Goal: Task Accomplishment & Management: Manage account settings

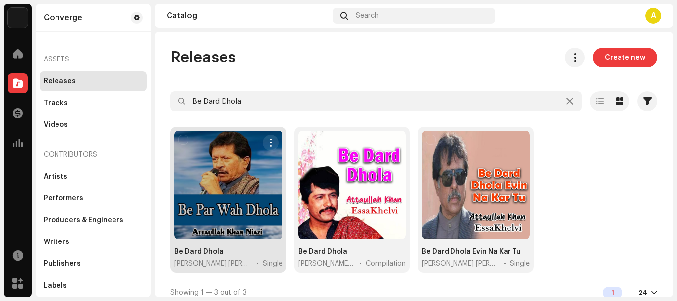
click at [253, 199] on div at bounding box center [228, 185] width 108 height 108
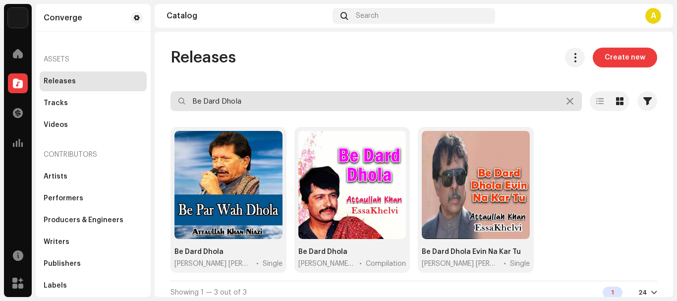
drag, startPoint x: 274, startPoint y: 101, endPoint x: 195, endPoint y: 93, distance: 79.6
click at [196, 93] on input "Be Dard Dhola" at bounding box center [375, 101] width 411 height 20
click at [310, 104] on input "Be Dard Dhola" at bounding box center [375, 101] width 411 height 20
drag, startPoint x: 310, startPoint y: 104, endPoint x: 157, endPoint y: 93, distance: 153.4
click at [157, 93] on div "Releases Create new Be Dard Dhola Selected 0 Select all 3 Options Filters Distr…" at bounding box center [414, 176] width 518 height 257
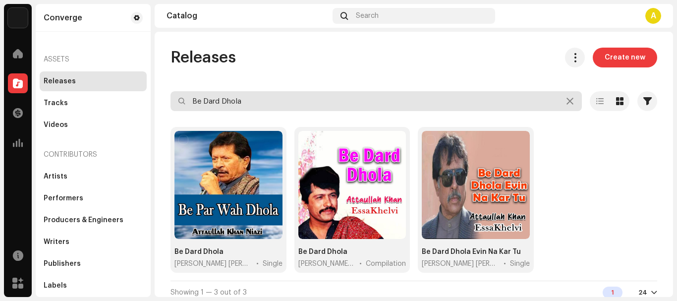
paste input "Aawasiyan Sanwaniyan Baithak Mehfil"
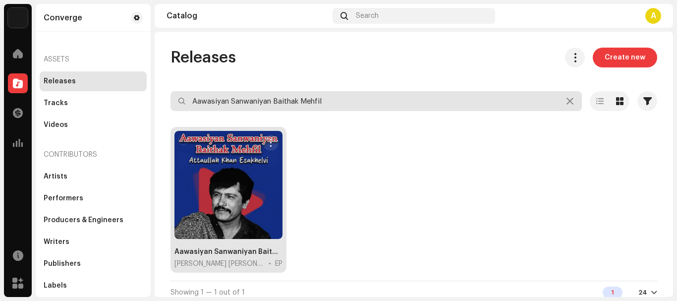
type input "Aawasiyan Sanwaniyan Baithak Mehfil"
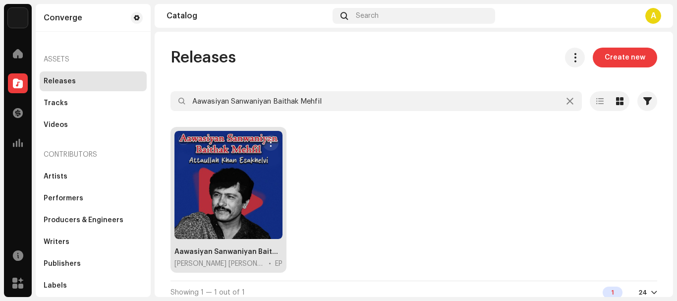
click at [244, 192] on div at bounding box center [228, 185] width 108 height 108
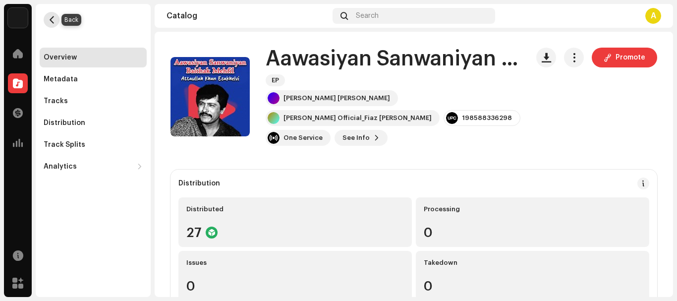
click at [50, 18] on span "button" at bounding box center [51, 20] width 7 height 8
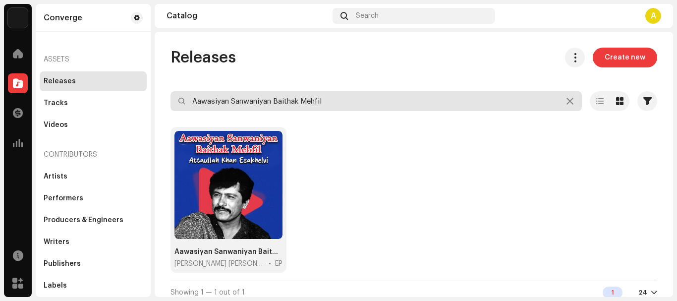
drag, startPoint x: 346, startPoint y: 104, endPoint x: 152, endPoint y: 84, distance: 195.2
click at [152, 84] on div "Converge Home Catalog Transactions Analytics Resources Marketplace Converge Ass…" at bounding box center [338, 150] width 677 height 301
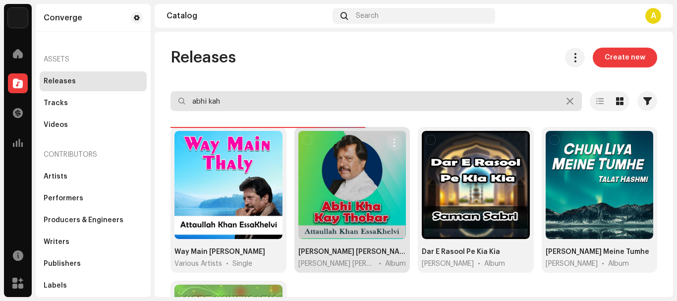
type input "abhi kah"
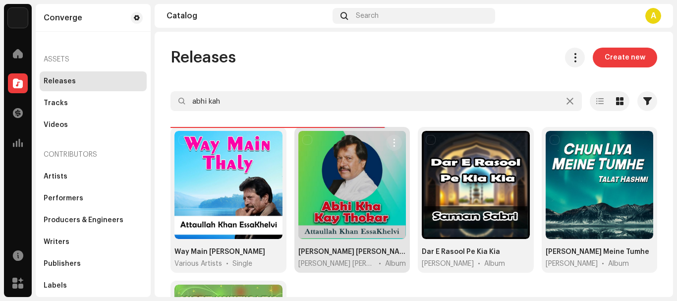
click at [341, 230] on div at bounding box center [352, 185] width 108 height 108
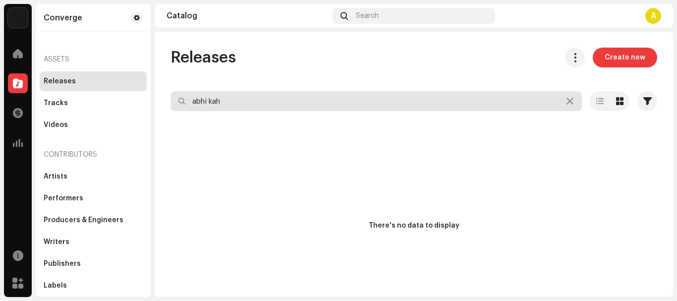
drag, startPoint x: 248, startPoint y: 102, endPoint x: 61, endPoint y: 91, distance: 186.5
click at [62, 91] on div "Converge Home Catalog Transactions Analytics Resources Marketplace Converge Ass…" at bounding box center [338, 150] width 677 height 301
paste input "Be Dard Dhola"
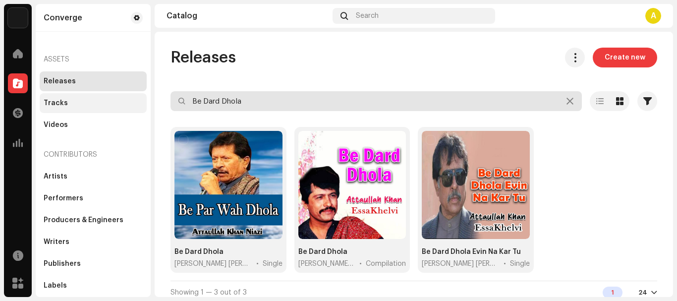
drag, startPoint x: 285, startPoint y: 101, endPoint x: 84, endPoint y: 106, distance: 201.7
click at [88, 106] on div "Converge Home Catalog Transactions Analytics Resources Marketplace Converge Ass…" at bounding box center [338, 150] width 677 height 301
paste input "198588260029"
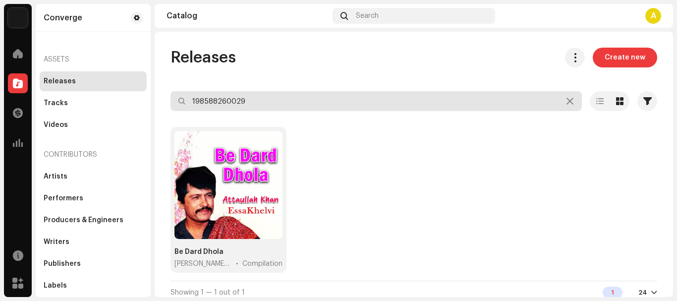
type input "198588260029"
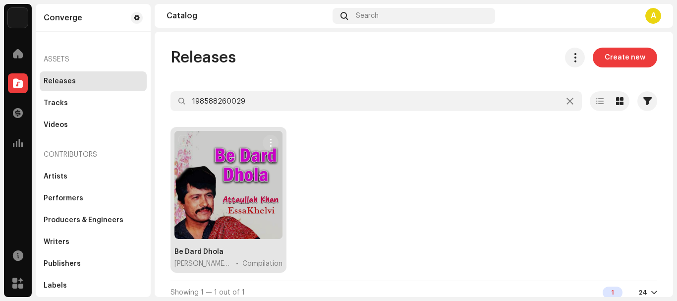
click at [257, 204] on div at bounding box center [228, 185] width 108 height 108
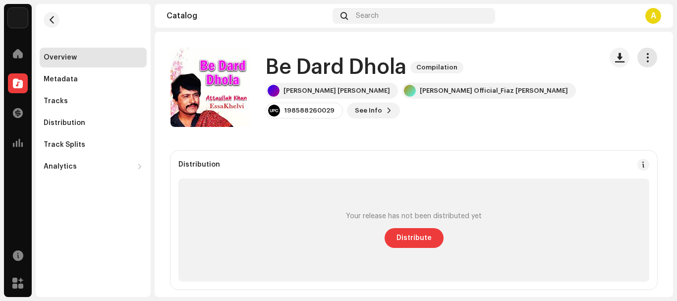
click at [642, 58] on span "button" at bounding box center [646, 57] width 9 height 8
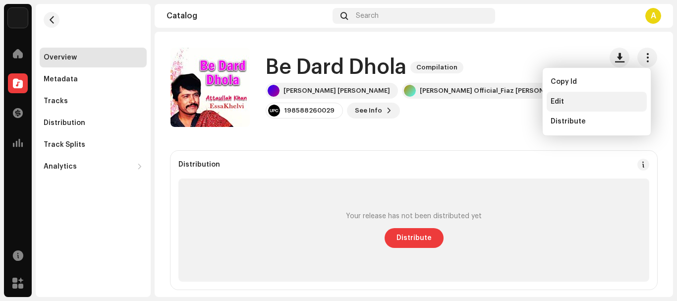
click at [559, 104] on span "Edit" at bounding box center [556, 102] width 13 height 8
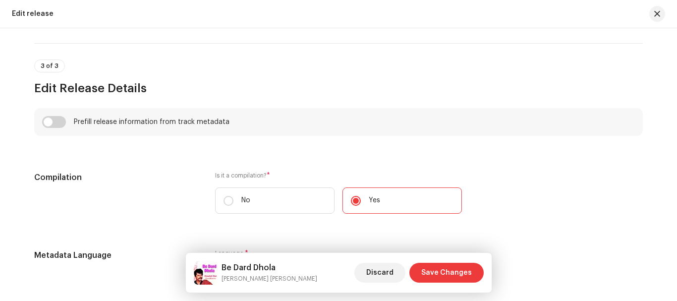
scroll to position [693, 0]
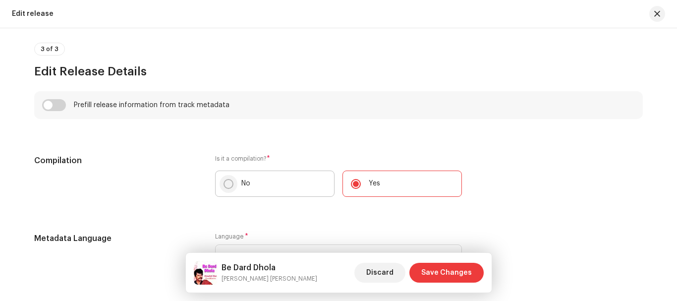
click at [225, 183] on input "No" at bounding box center [228, 184] width 10 height 10
radio input "true"
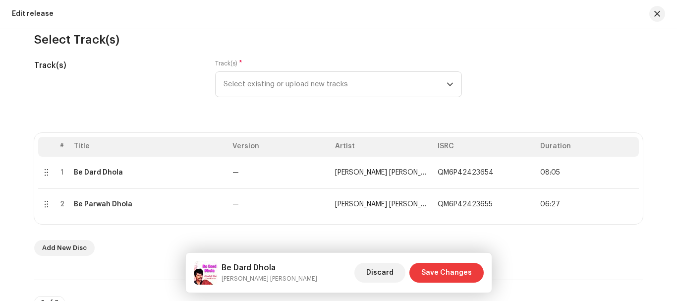
scroll to position [65, 0]
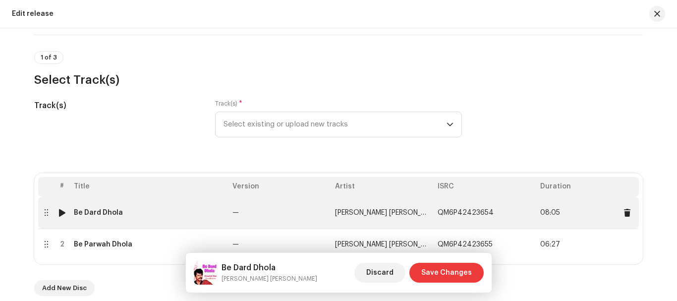
click at [91, 209] on div "Be Dard Dhola" at bounding box center [98, 213] width 49 height 8
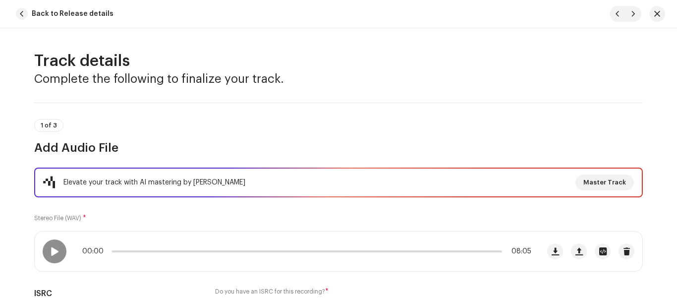
scroll to position [0, 0]
click at [21, 14] on span "button" at bounding box center [22, 14] width 12 height 12
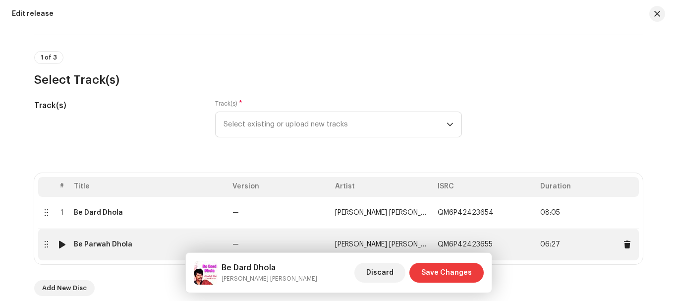
click at [115, 245] on div "Be Parwah Dhola" at bounding box center [103, 244] width 58 height 8
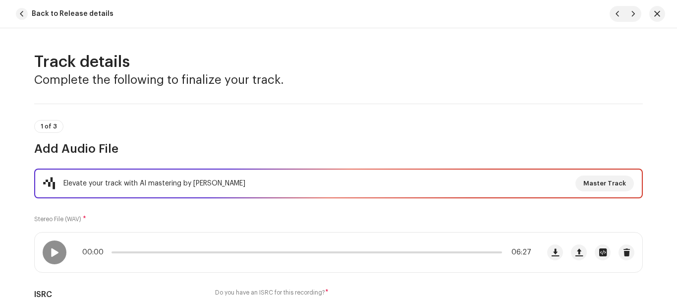
click at [25, 11] on span "button" at bounding box center [22, 14] width 12 height 12
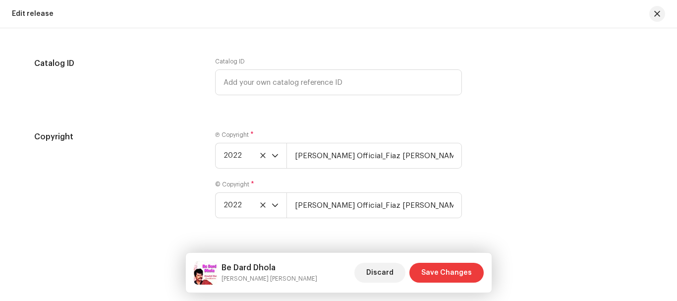
scroll to position [1799, 0]
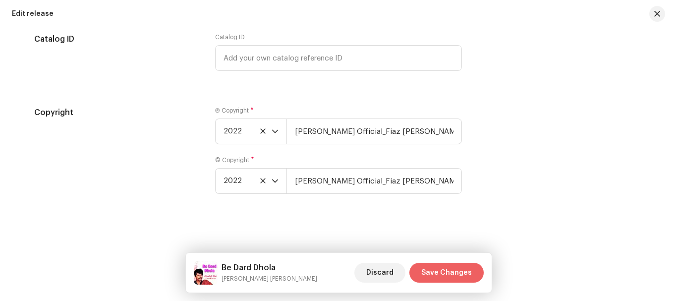
click at [447, 266] on span "Save Changes" at bounding box center [446, 273] width 51 height 20
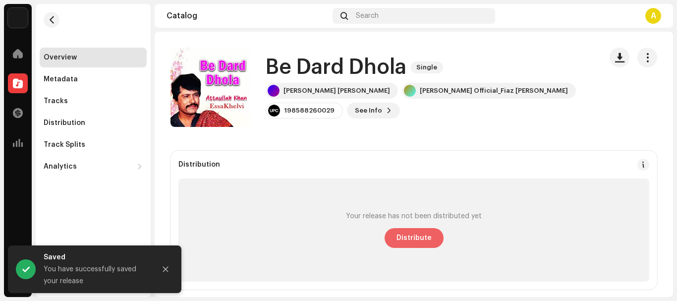
click at [413, 235] on span "Distribute" at bounding box center [413, 238] width 35 height 20
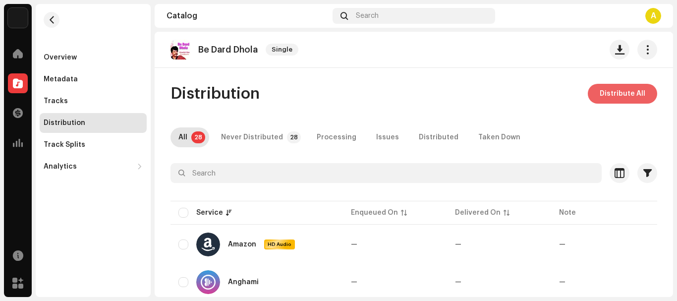
click at [612, 94] on span "Distribute All" at bounding box center [622, 94] width 46 height 20
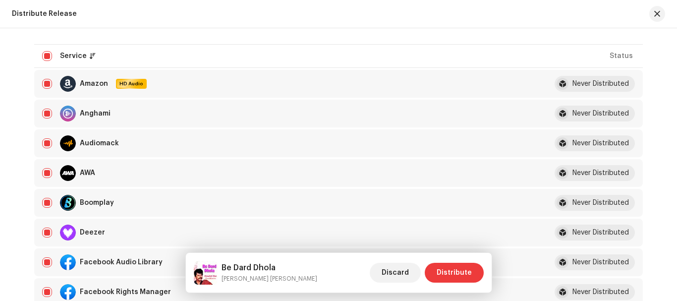
scroll to position [149, 0]
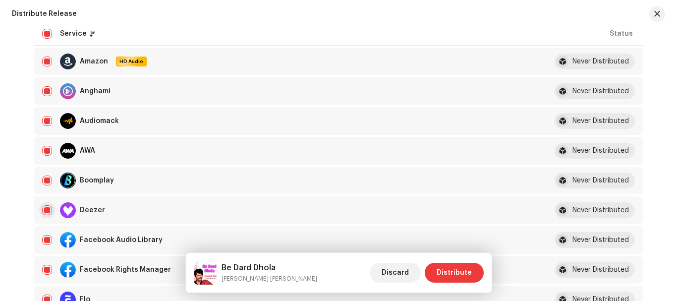
click at [47, 211] on input "checkbox" at bounding box center [47, 210] width 10 height 10
checkbox input "false"
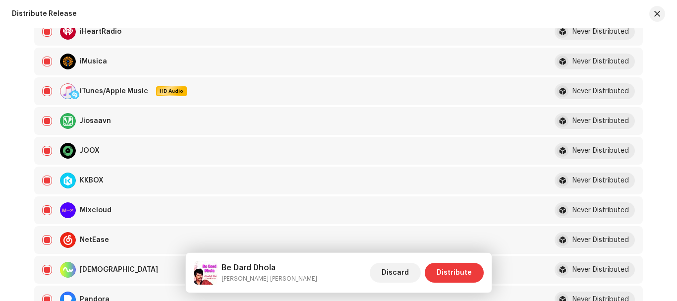
scroll to position [594, 0]
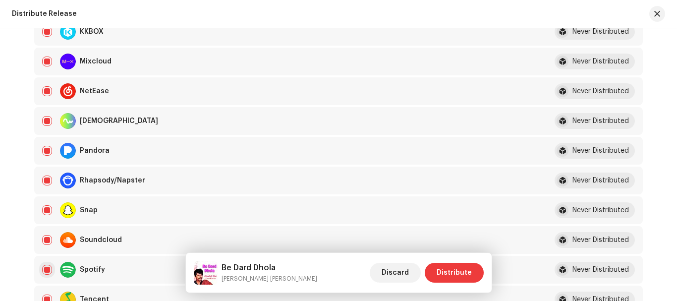
click at [43, 267] on input "Row Selected" at bounding box center [47, 270] width 10 height 10
checkbox input "false"
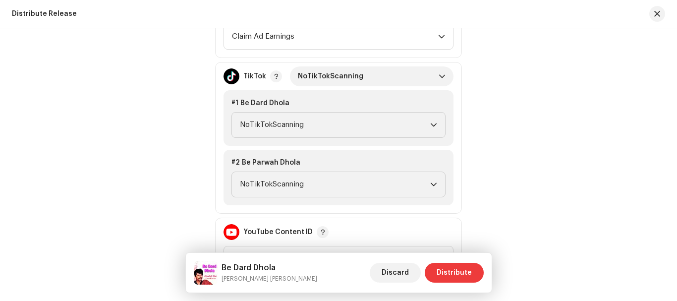
scroll to position [1139, 0]
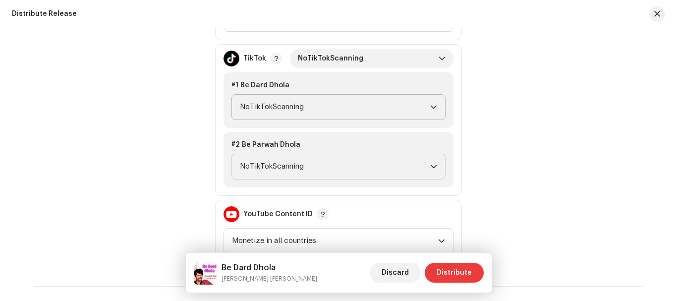
click at [314, 106] on span "NoTikTokScanning" at bounding box center [335, 107] width 190 height 25
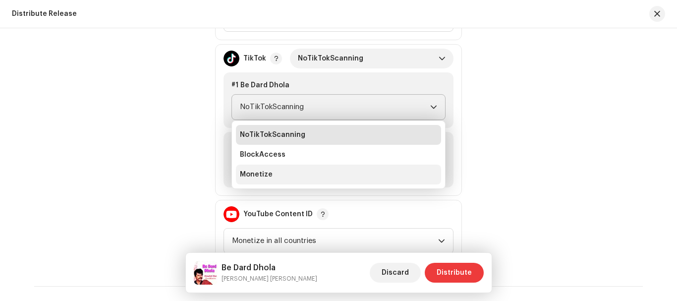
click at [265, 175] on span "Monetize" at bounding box center [256, 174] width 33 height 10
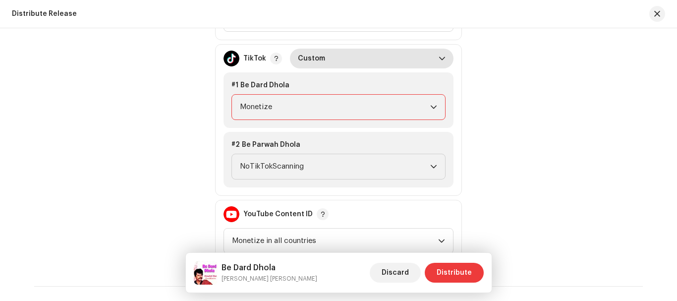
click at [335, 55] on span "Custom" at bounding box center [368, 59] width 141 height 20
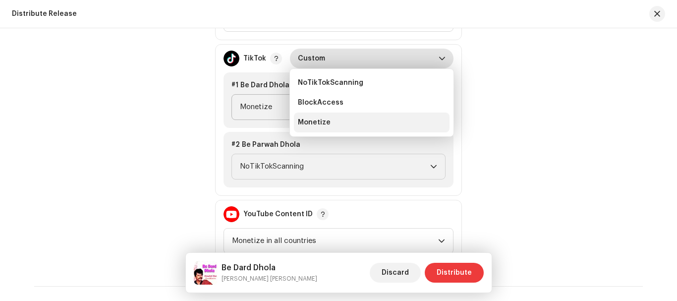
click at [320, 116] on li "Monetize" at bounding box center [372, 122] width 156 height 20
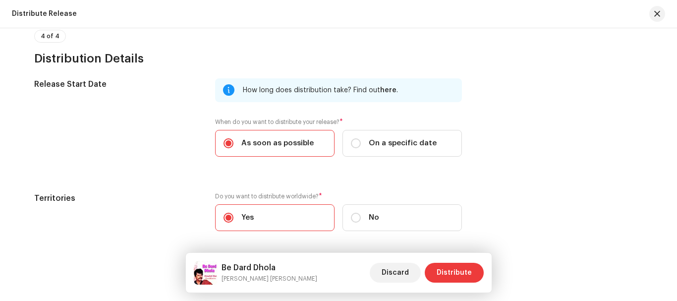
scroll to position [1781, 0]
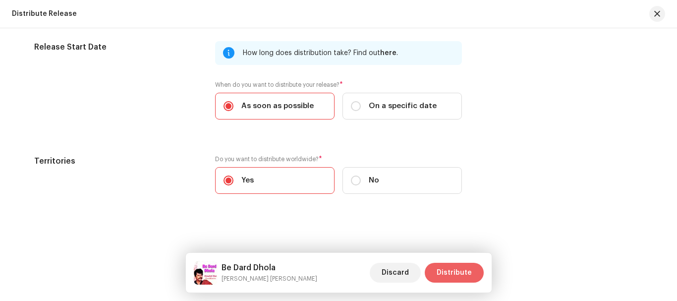
click at [467, 275] on span "Distribute" at bounding box center [453, 273] width 35 height 20
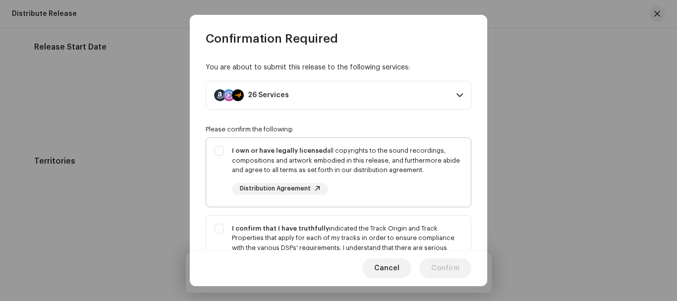
click at [216, 147] on div "I own or have legally licensed all copyrights to the sound recordings, composit…" at bounding box center [338, 170] width 265 height 65
checkbox input "true"
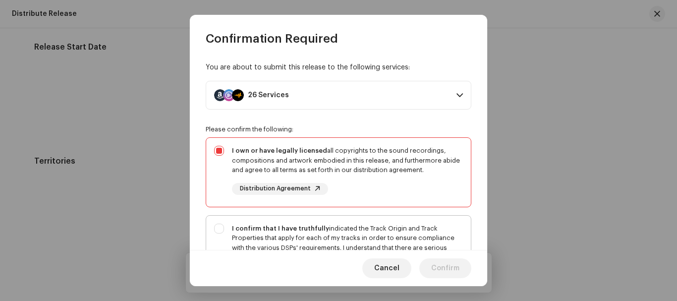
click at [216, 230] on div "I confirm that I have truthfully indicated the Track Origin and Track Propertie…" at bounding box center [338, 257] width 265 height 84
checkbox input "true"
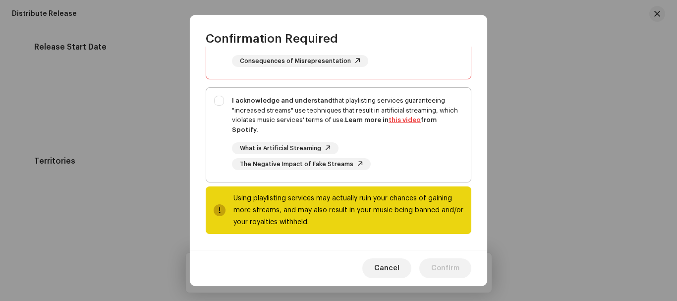
scroll to position [175, 0]
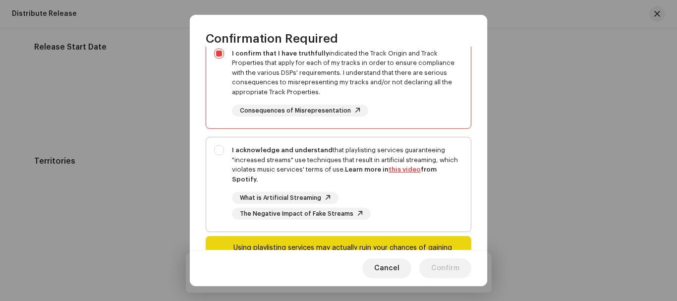
click at [218, 152] on div "I acknowledge and understand that playlisting services guaranteeing "increased …" at bounding box center [338, 182] width 265 height 90
checkbox input "true"
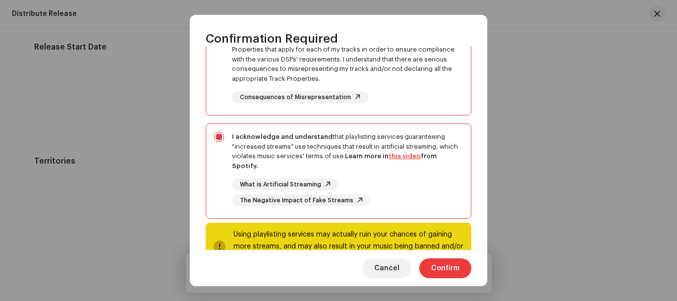
scroll to position [224, 0]
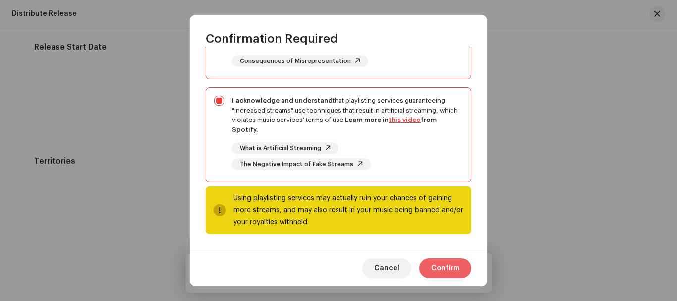
click at [455, 265] on span "Confirm" at bounding box center [445, 268] width 28 height 20
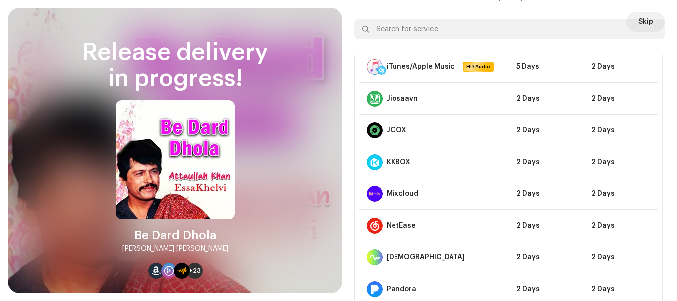
scroll to position [313, 0]
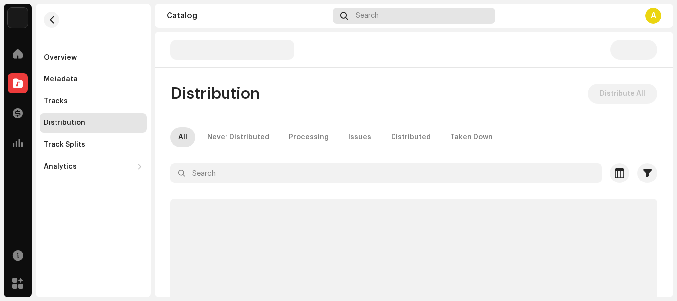
click at [376, 14] on span "Search" at bounding box center [367, 16] width 23 height 8
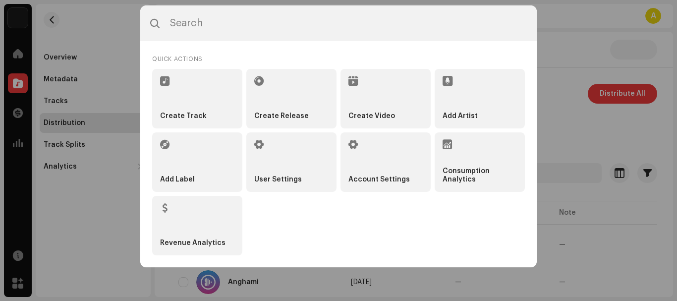
click at [375, 19] on input "text" at bounding box center [338, 23] width 396 height 36
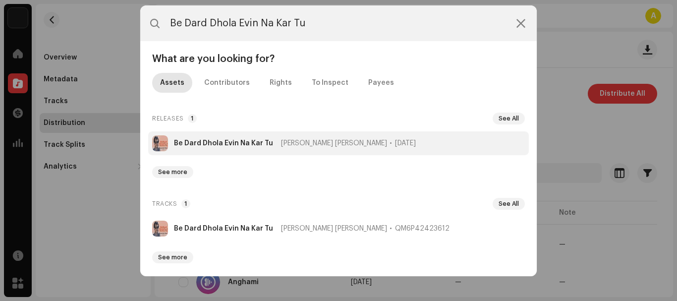
type input "Be Dard Dhola Evin Na Kar Tu"
click at [208, 140] on strong "Be Dard Dhola Evin Na Kar Tu" at bounding box center [223, 143] width 99 height 8
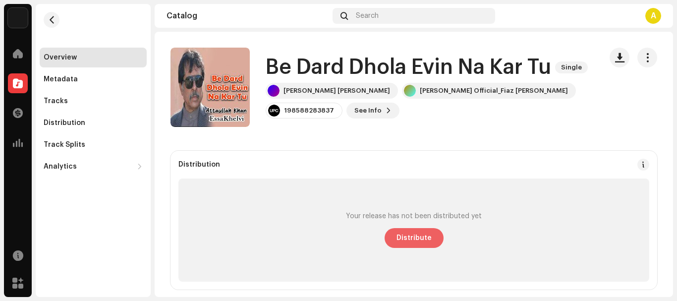
click at [410, 239] on span "Distribute" at bounding box center [413, 238] width 35 height 20
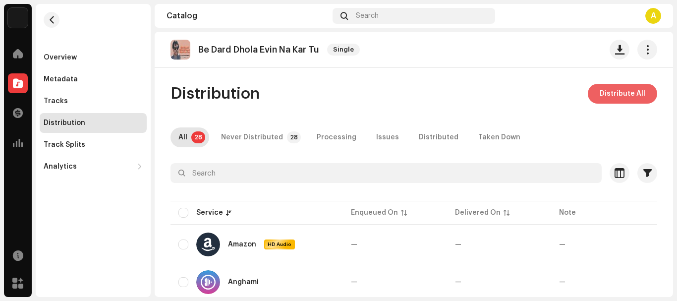
click at [606, 87] on span "Distribute All" at bounding box center [622, 94] width 46 height 20
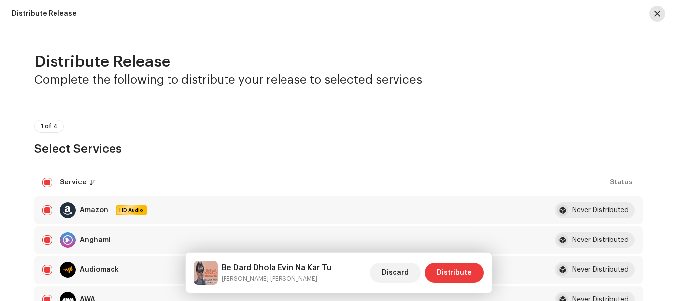
click at [656, 12] on span "button" at bounding box center [657, 14] width 6 height 8
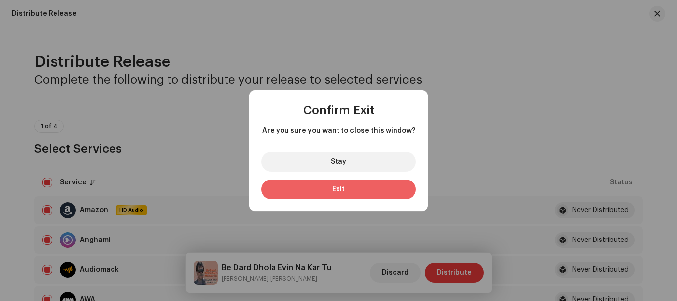
click at [342, 187] on span "Exit" at bounding box center [338, 189] width 13 height 7
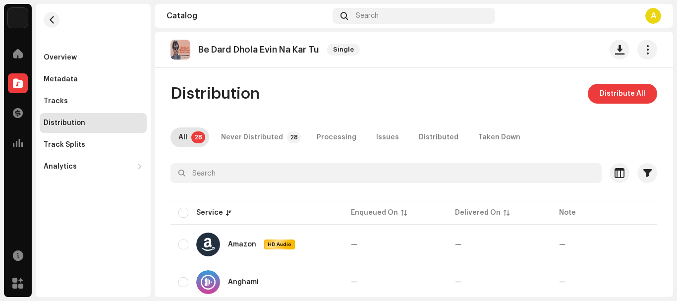
click at [229, 46] on p "Be Dard Dhola Evin Na Kar Tu" at bounding box center [258, 50] width 121 height 10
click at [49, 19] on span "button" at bounding box center [51, 20] width 7 height 8
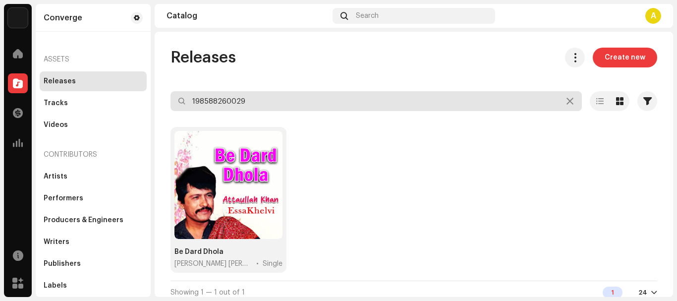
drag, startPoint x: 276, startPoint y: 105, endPoint x: 34, endPoint y: 93, distance: 243.0
click at [37, 93] on div "Converge Home Catalog Transactions Analytics Resources Marketplace Converge Ass…" at bounding box center [338, 150] width 677 height 301
paste input "Be Dard Dhola Evin Na Kar Tu"
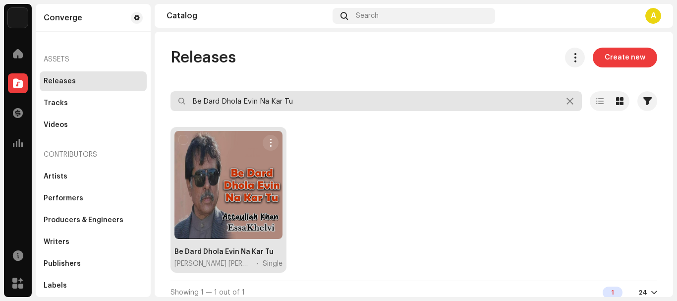
type input "Be Dard Dhola Evin Na Kar Tu"
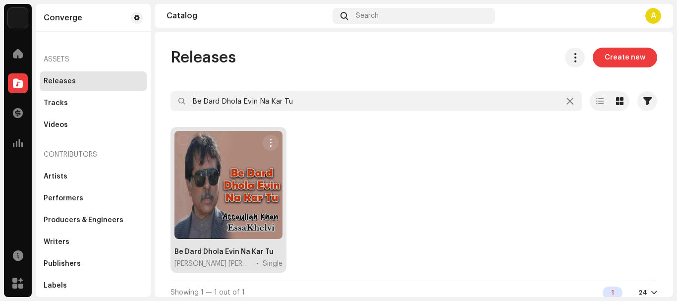
click at [210, 202] on div at bounding box center [228, 185] width 108 height 108
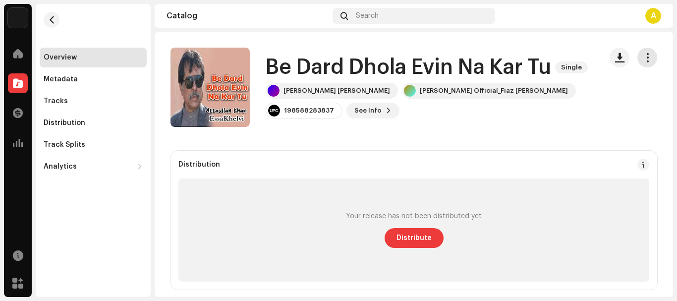
click at [642, 55] on span "button" at bounding box center [646, 57] width 9 height 8
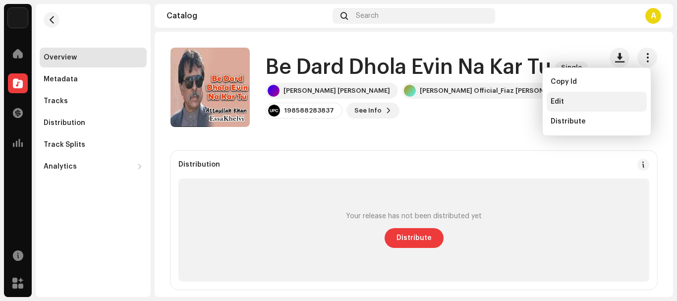
click at [587, 100] on div "Edit" at bounding box center [596, 102] width 92 height 8
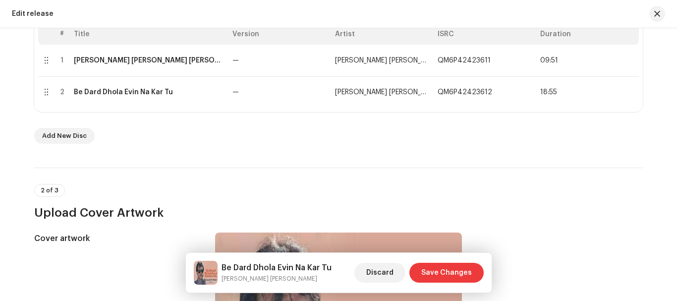
scroll to position [164, 0]
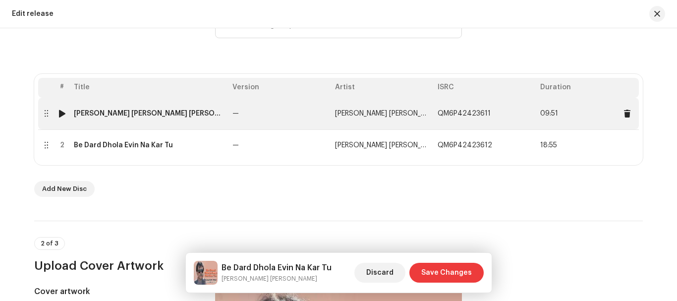
click at [124, 118] on td "Bahun Zulman Kamaiye Ye Haye" at bounding box center [149, 114] width 159 height 32
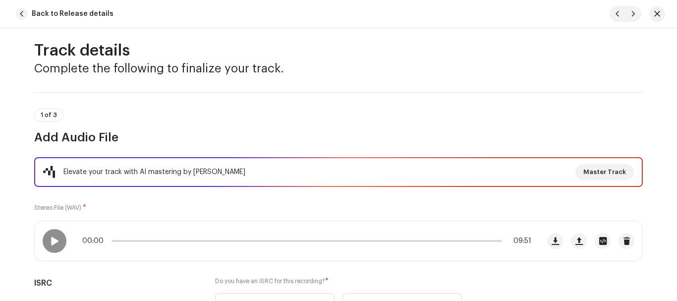
scroll to position [0, 0]
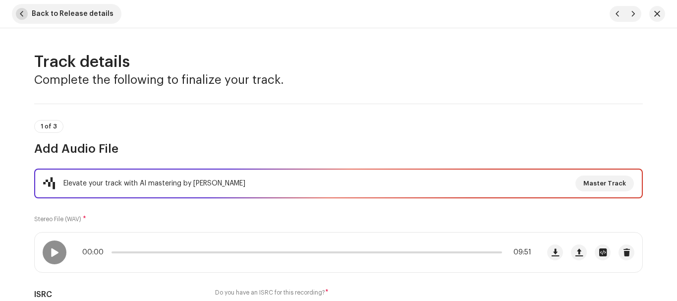
click at [20, 13] on span "button" at bounding box center [22, 14] width 12 height 12
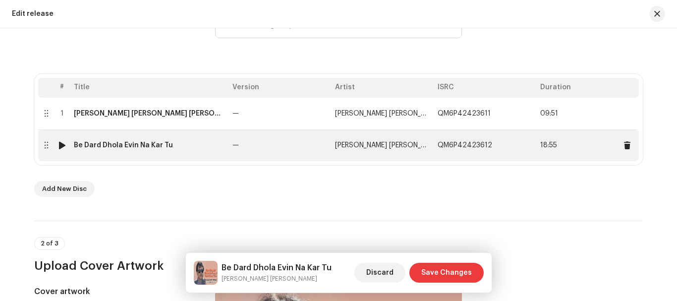
click at [153, 147] on div "Be Dard Dhola Evin Na Kar Tu" at bounding box center [123, 145] width 99 height 8
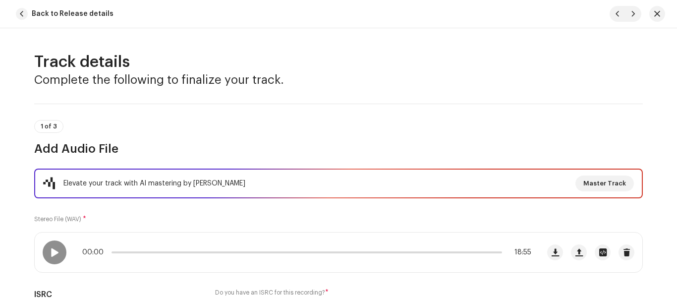
click at [19, 14] on span "button" at bounding box center [22, 14] width 12 height 12
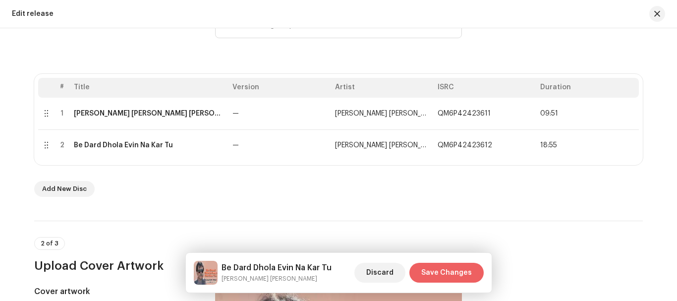
click at [438, 273] on span "Save Changes" at bounding box center [446, 273] width 51 height 20
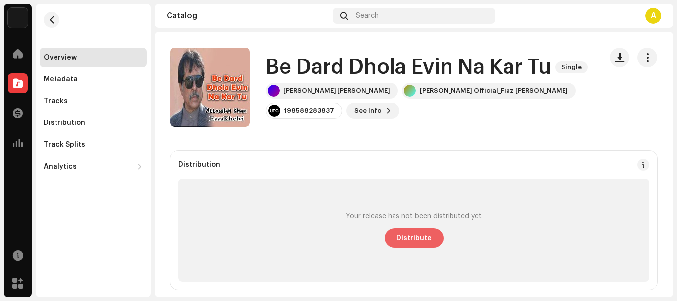
click at [412, 240] on span "Distribute" at bounding box center [413, 238] width 35 height 20
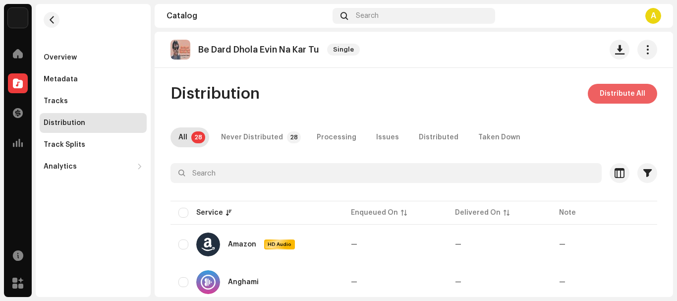
click at [617, 92] on span "Distribute All" at bounding box center [622, 94] width 46 height 20
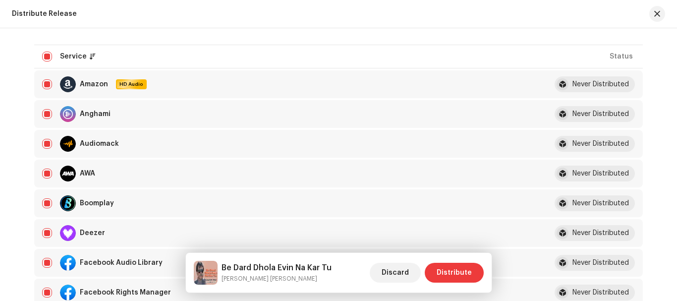
scroll to position [149, 0]
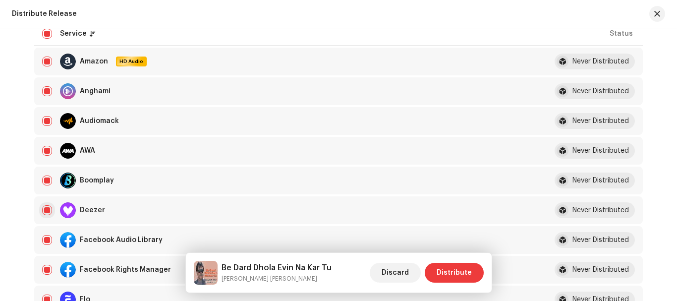
click at [42, 211] on input "checkbox" at bounding box center [47, 210] width 10 height 10
checkbox input "false"
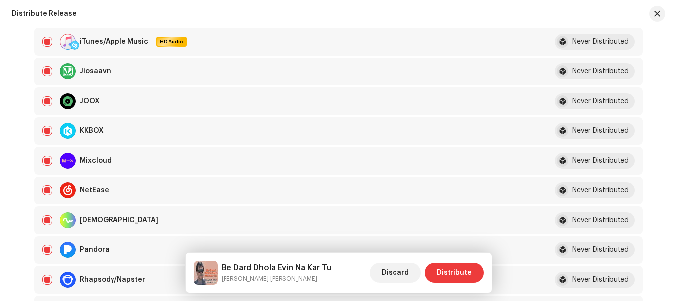
scroll to position [743, 0]
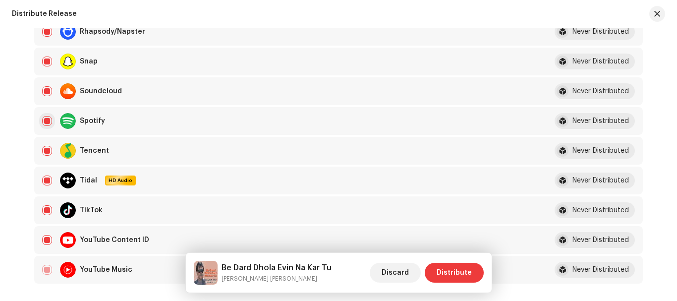
click at [49, 120] on input "Row Selected" at bounding box center [47, 121] width 10 height 10
checkbox input "false"
click at [462, 268] on span "Distribute" at bounding box center [453, 273] width 35 height 20
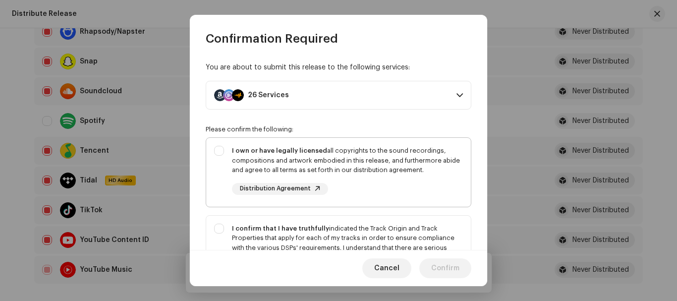
click at [220, 150] on div "I own or have legally licensed all copyrights to the sound recordings, composit…" at bounding box center [338, 170] width 265 height 65
checkbox input "true"
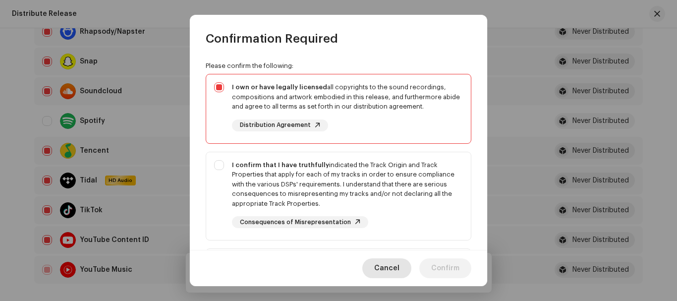
scroll to position [224, 0]
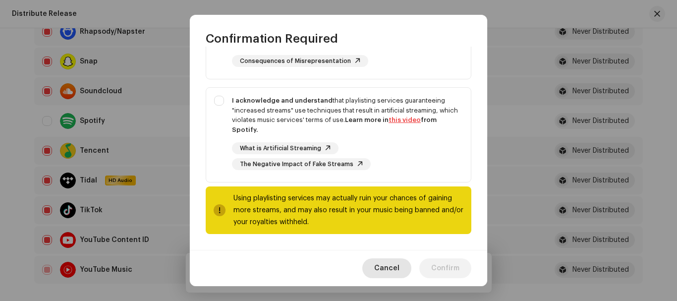
click at [391, 271] on span "Cancel" at bounding box center [386, 268] width 25 height 20
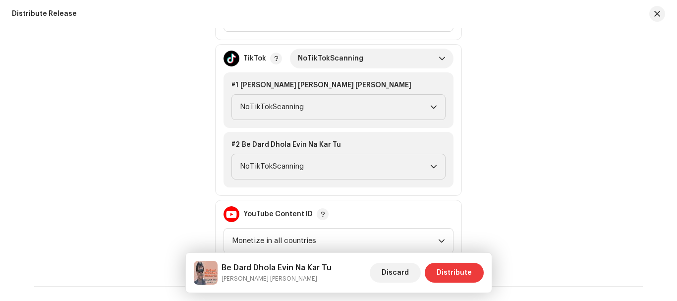
scroll to position [1090, 0]
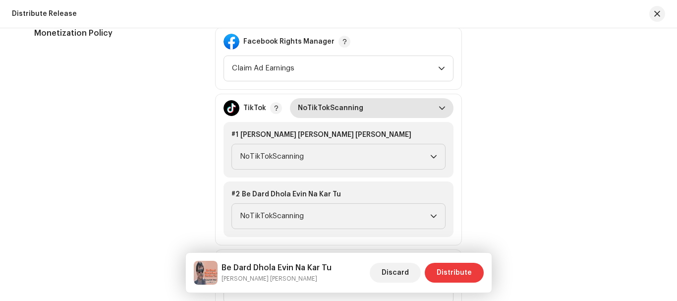
click at [357, 108] on span "NoTikTokScanning" at bounding box center [368, 108] width 141 height 20
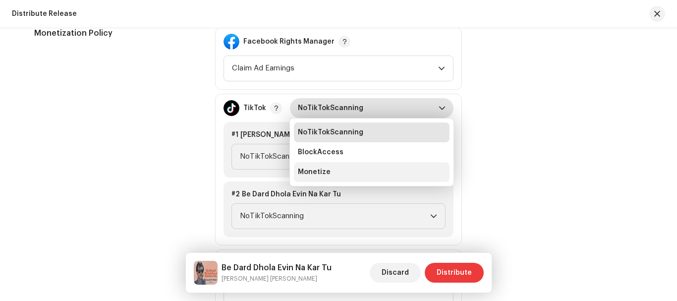
click at [317, 170] on span "Monetize" at bounding box center [314, 172] width 33 height 10
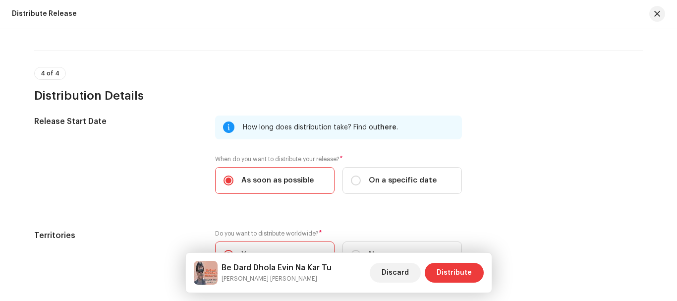
scroll to position [1781, 0]
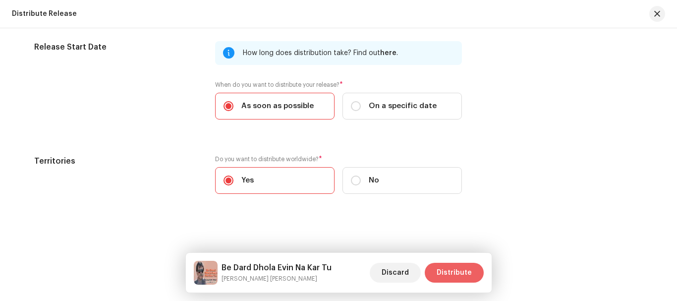
click at [440, 271] on span "Distribute" at bounding box center [453, 273] width 35 height 20
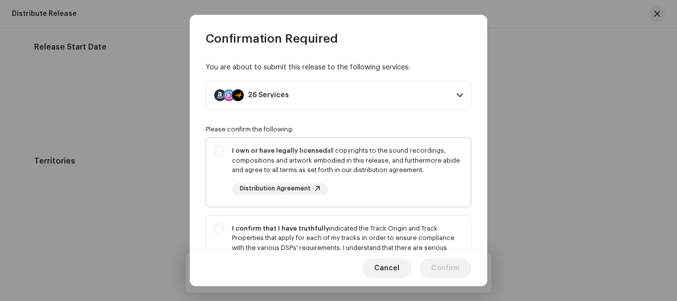
click at [219, 153] on div "I own or have legally licensed all copyrights to the sound recordings, composit…" at bounding box center [338, 170] width 265 height 65
checkbox input "true"
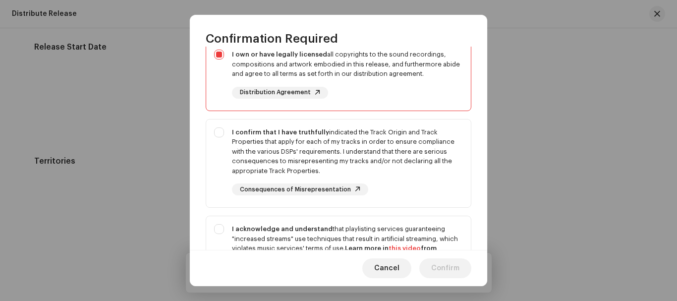
scroll to position [149, 0]
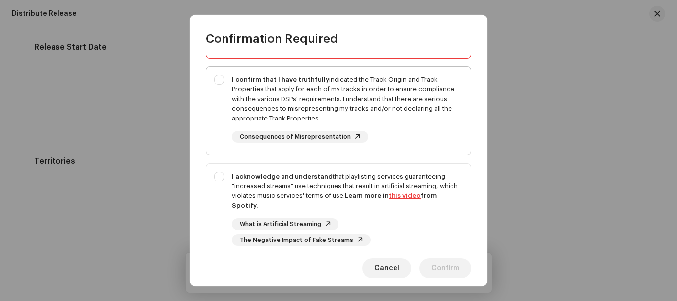
click at [223, 81] on div "I confirm that I have truthfully indicated the Track Origin and Track Propertie…" at bounding box center [338, 109] width 265 height 84
checkbox input "true"
click at [219, 172] on div "I acknowledge and understand that playlisting services guaranteeing "increased …" at bounding box center [338, 208] width 265 height 90
checkbox input "true"
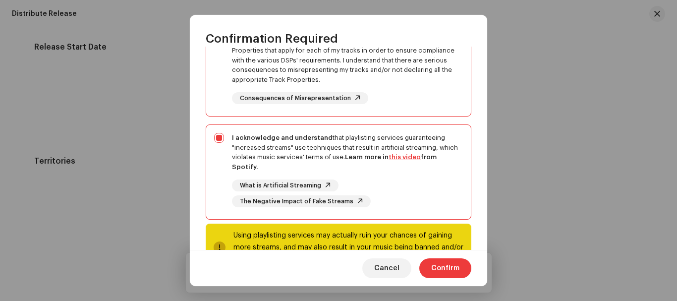
scroll to position [224, 0]
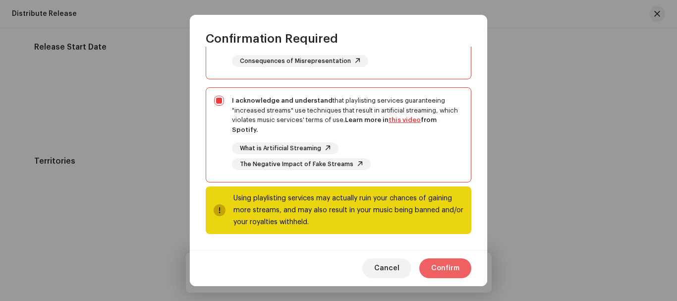
click at [451, 269] on span "Confirm" at bounding box center [445, 268] width 28 height 20
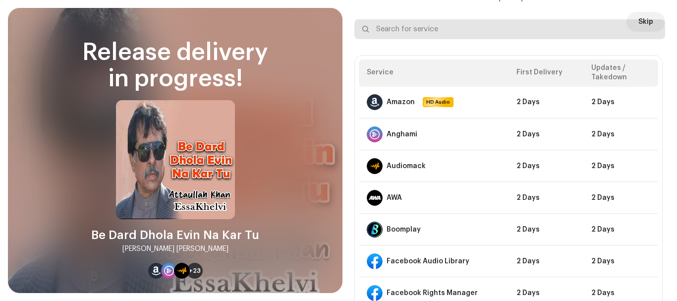
click at [390, 31] on input "text" at bounding box center [509, 29] width 311 height 20
paste input "Be Wafa"
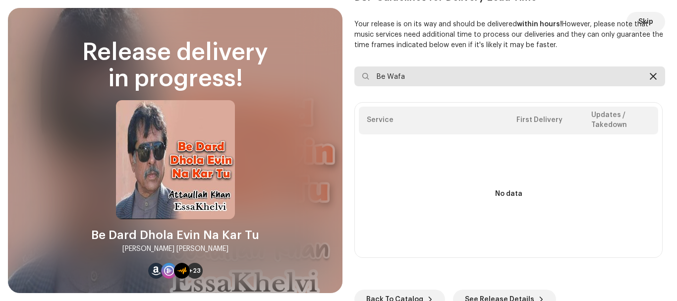
type input "Be Wafa"
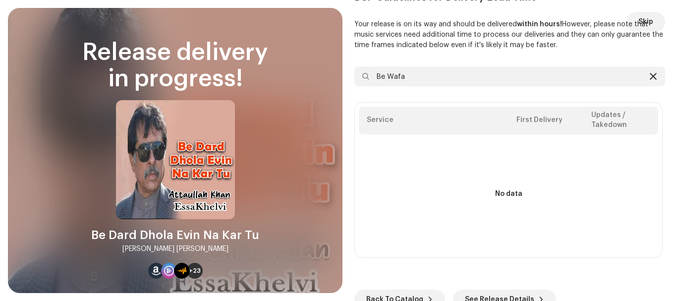
click at [650, 77] on icon at bounding box center [652, 76] width 7 height 8
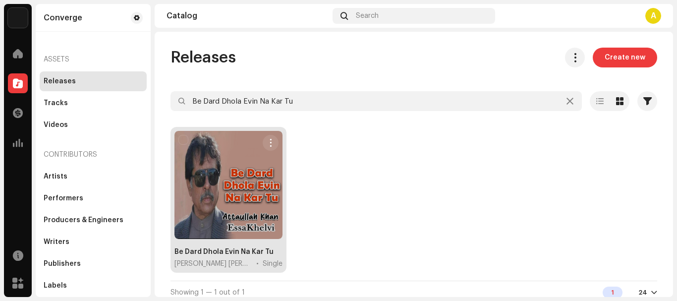
click at [211, 178] on div at bounding box center [228, 185] width 108 height 108
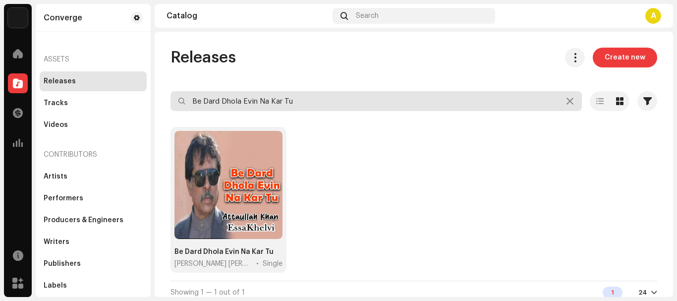
drag, startPoint x: 316, startPoint y: 110, endPoint x: 47, endPoint y: 79, distance: 270.8
click at [47, 79] on div "Converge Home Catalog Transactions Analytics Resources Marketplace Converge Ass…" at bounding box center [338, 150] width 677 height 301
paste input "Wafa"
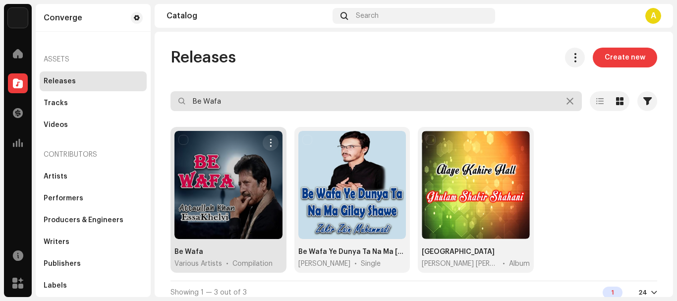
type input "Be Wafa"
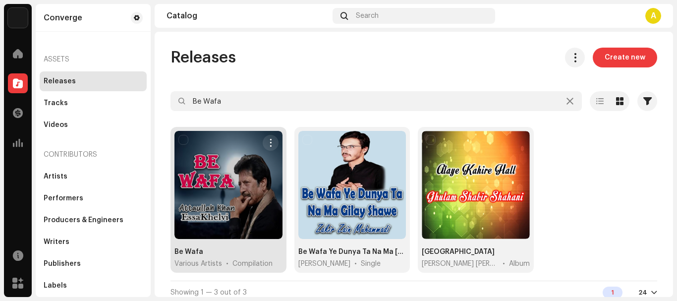
click at [210, 181] on div at bounding box center [228, 185] width 108 height 108
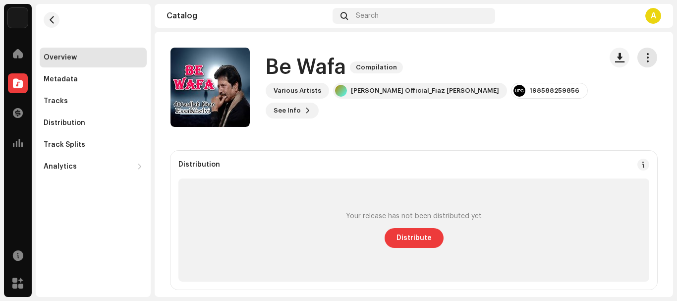
click at [642, 58] on span "button" at bounding box center [646, 57] width 9 height 8
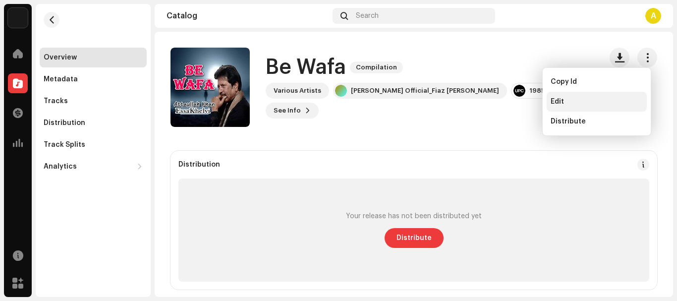
click at [574, 105] on div "Edit" at bounding box center [596, 102] width 92 height 8
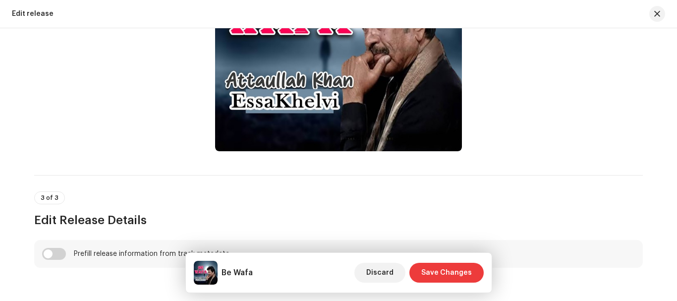
scroll to position [693, 0]
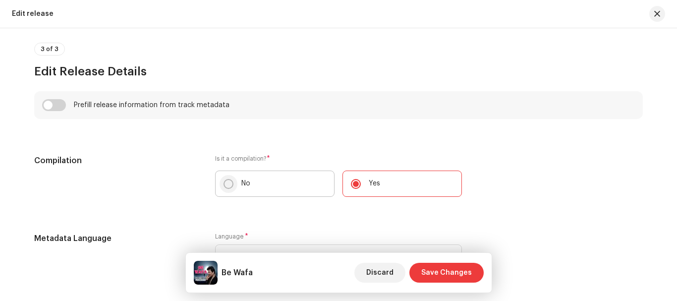
click at [230, 182] on input "No" at bounding box center [228, 184] width 10 height 10
radio input "true"
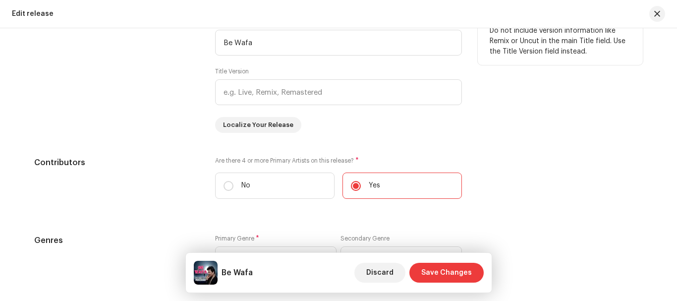
scroll to position [1040, 0]
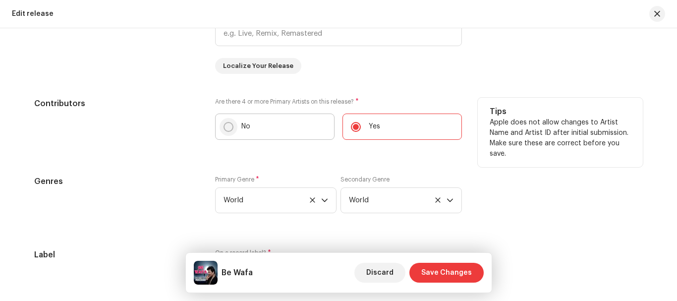
click at [223, 128] on input "No" at bounding box center [228, 127] width 10 height 10
radio input "true"
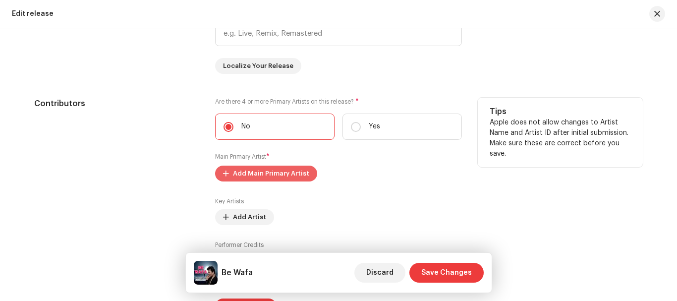
click at [289, 168] on span "Add Main Primary Artist" at bounding box center [271, 173] width 76 height 20
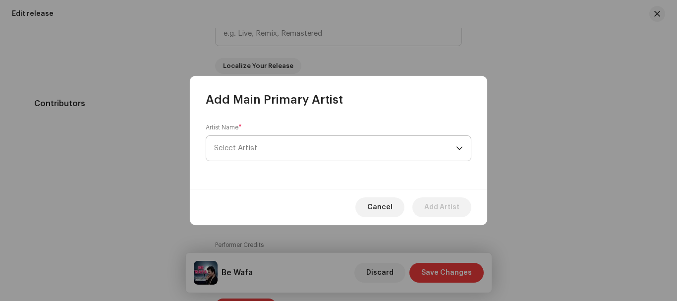
click at [271, 149] on span "Select Artist" at bounding box center [335, 148] width 242 height 25
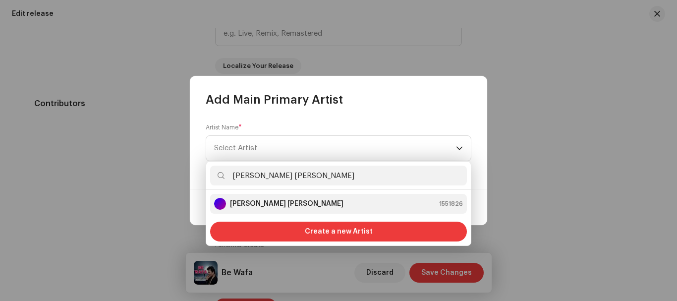
type input "[PERSON_NAME] [PERSON_NAME]"
click at [293, 201] on strong "[PERSON_NAME] [PERSON_NAME]" at bounding box center [286, 204] width 113 height 10
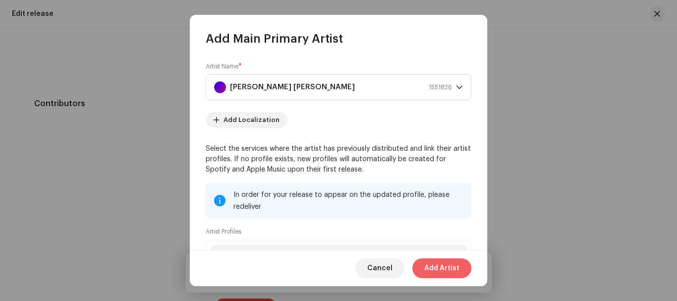
click at [442, 265] on span "Add Artist" at bounding box center [441, 268] width 35 height 20
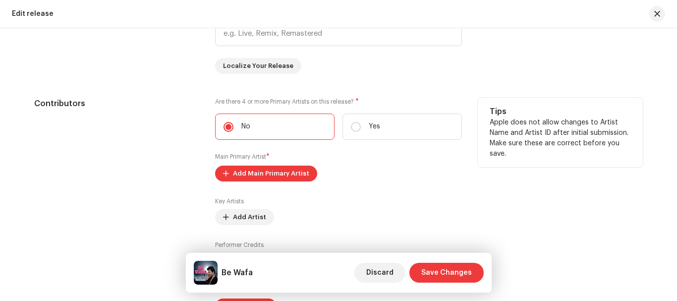
scroll to position [1238, 0]
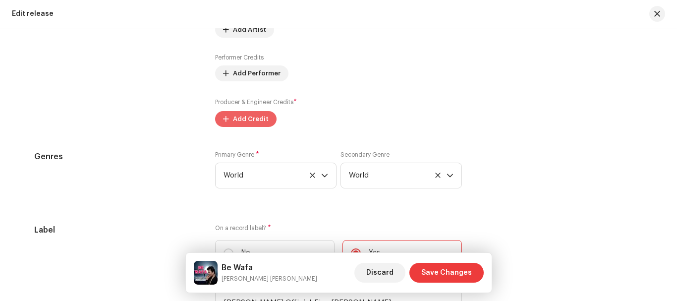
click at [247, 118] on span "Add Credit" at bounding box center [251, 119] width 36 height 20
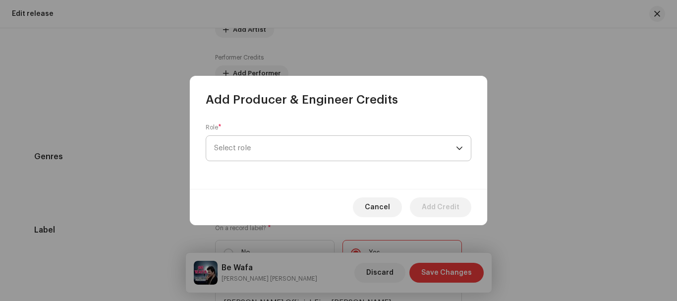
click at [265, 155] on span "Select role" at bounding box center [335, 148] width 242 height 25
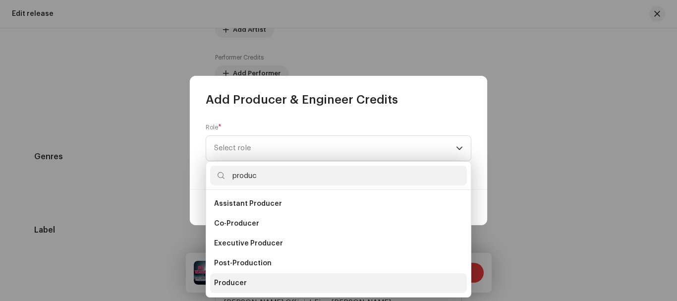
type input "produc"
click at [243, 278] on span "Producer" at bounding box center [230, 283] width 33 height 10
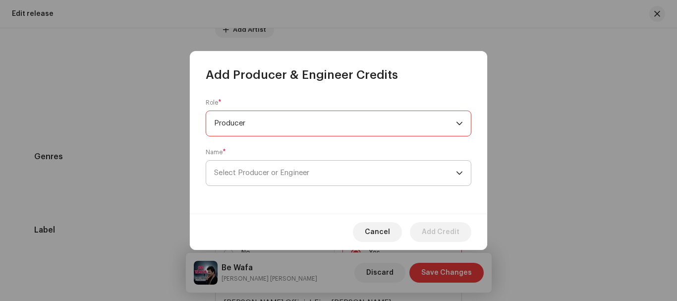
click at [275, 179] on span "Select Producer or Engineer" at bounding box center [335, 172] width 242 height 25
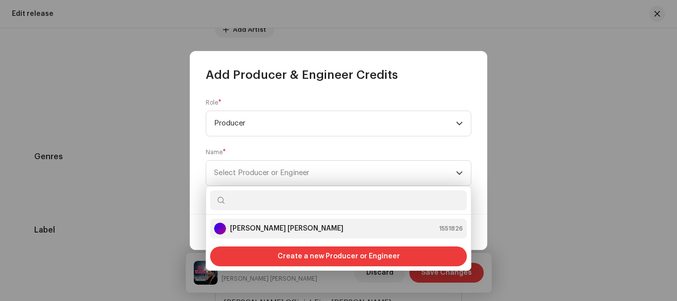
click at [271, 229] on strong "[PERSON_NAME] [PERSON_NAME]" at bounding box center [286, 228] width 113 height 10
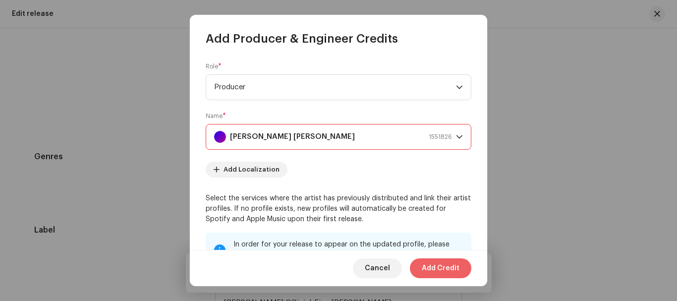
click at [441, 267] on span "Add Credit" at bounding box center [441, 268] width 38 height 20
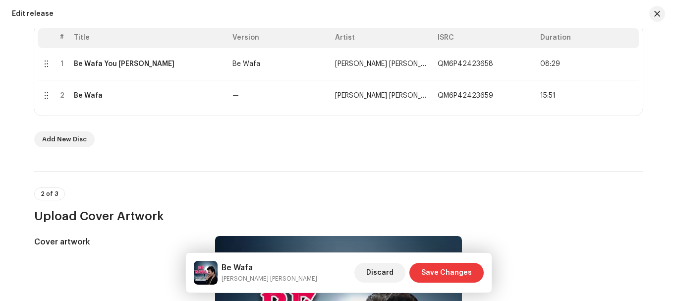
scroll to position [164, 0]
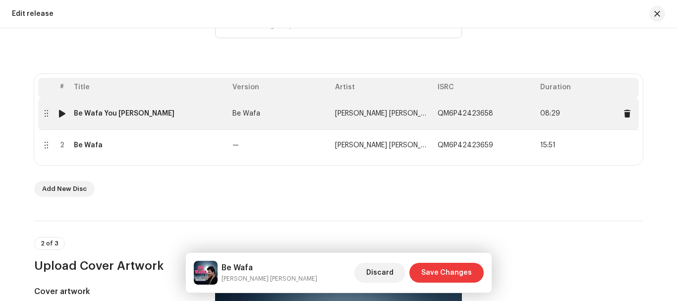
click at [88, 111] on div "Be Wafa You Tera Muskarana" at bounding box center [124, 113] width 101 height 8
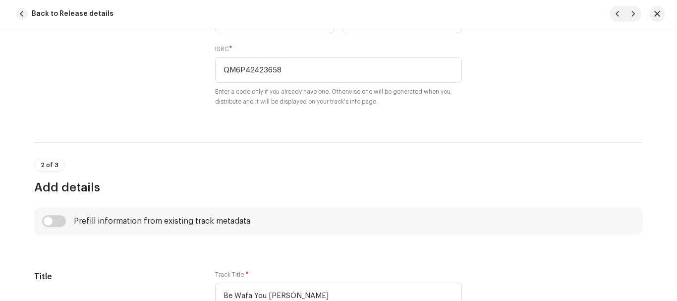
scroll to position [396, 0]
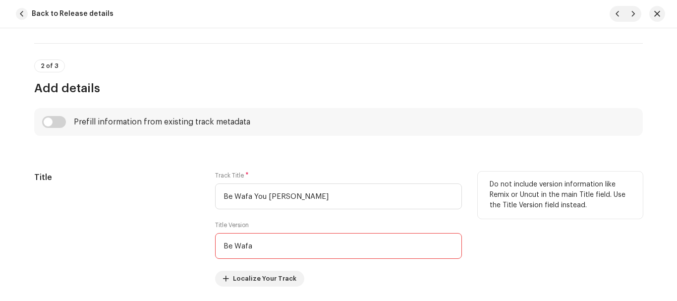
drag, startPoint x: 284, startPoint y: 246, endPoint x: 161, endPoint y: 238, distance: 123.6
click at [161, 238] on div "Title Track Title * Be Wafa You Tera Muskarana Title Version Be Wafa Localize Y…" at bounding box center [338, 228] width 608 height 115
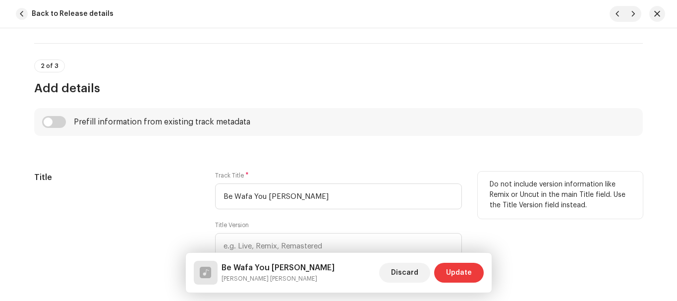
click at [160, 237] on div "Title" at bounding box center [116, 228] width 165 height 115
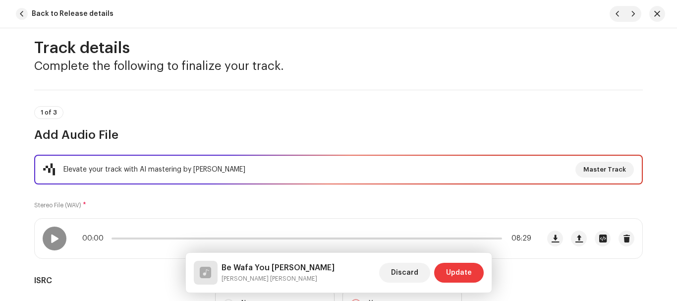
scroll to position [0, 0]
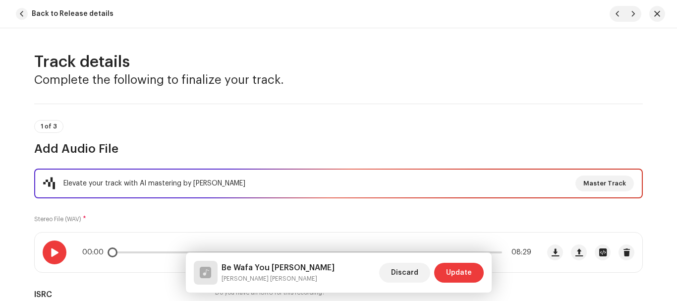
click at [52, 256] on span at bounding box center [54, 252] width 8 height 8
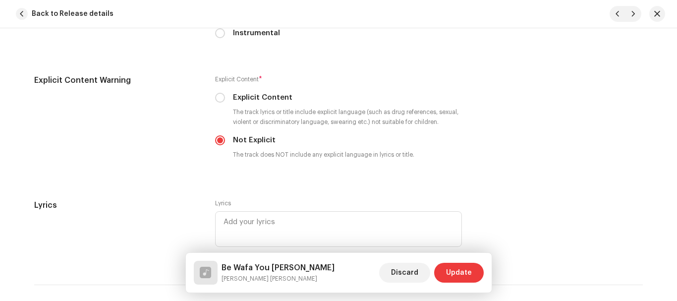
scroll to position [1635, 0]
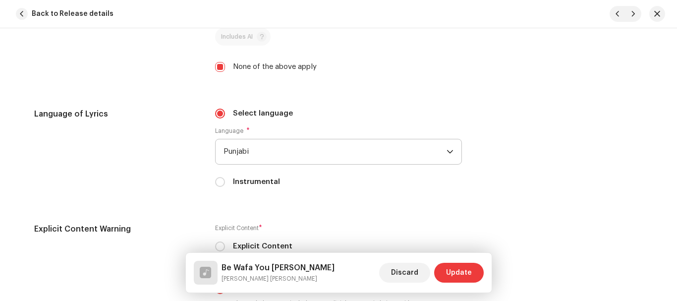
click at [263, 144] on span "Punjabi" at bounding box center [334, 151] width 223 height 25
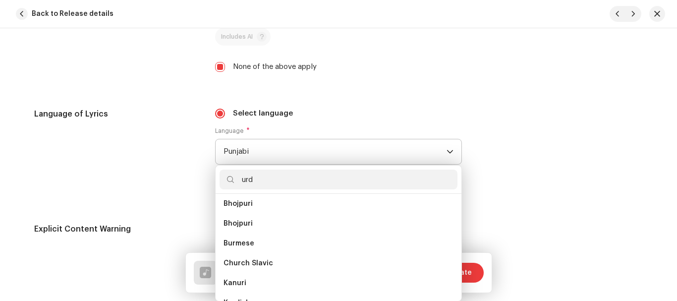
scroll to position [0, 0]
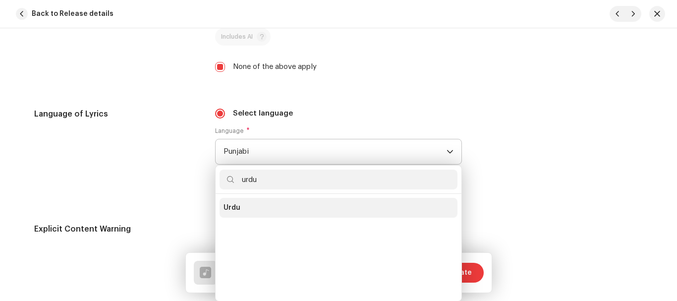
type input "urdu"
click at [232, 210] on span "Urdu" at bounding box center [231, 208] width 17 height 10
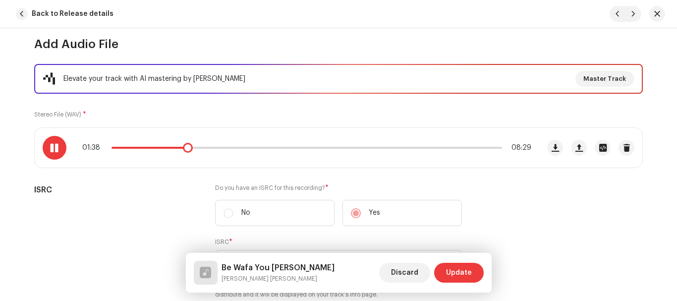
scroll to position [82, 0]
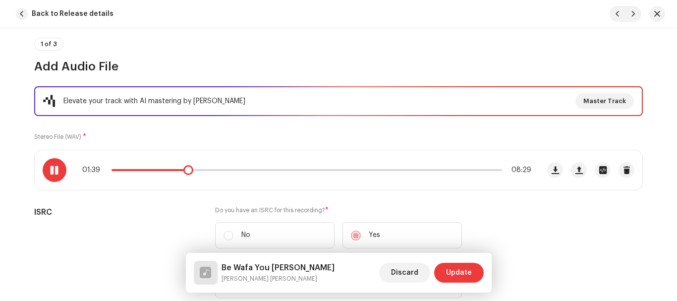
click at [209, 170] on p-slider at bounding box center [306, 170] width 390 height 2
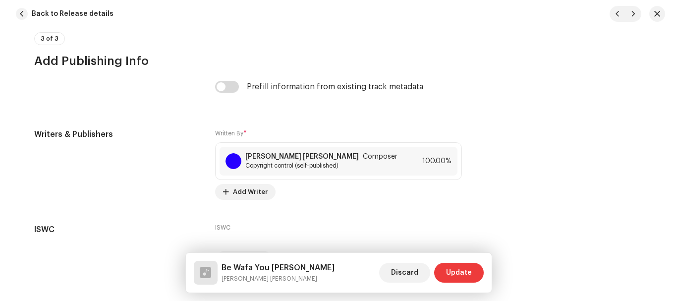
scroll to position [2113, 0]
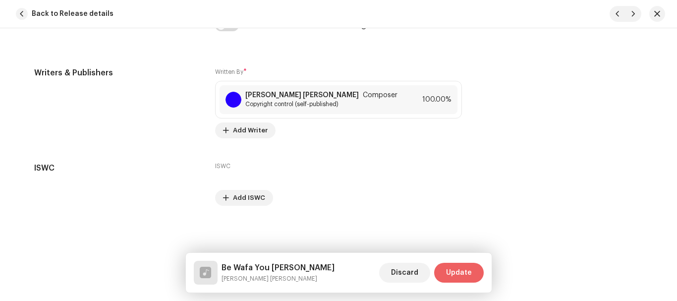
click at [451, 272] on span "Update" at bounding box center [459, 273] width 26 height 20
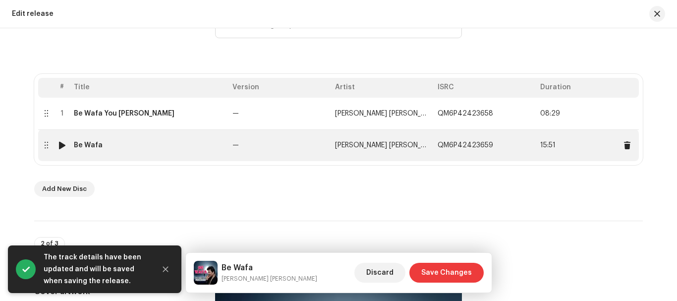
click at [86, 144] on div "Be Wafa" at bounding box center [88, 145] width 29 height 8
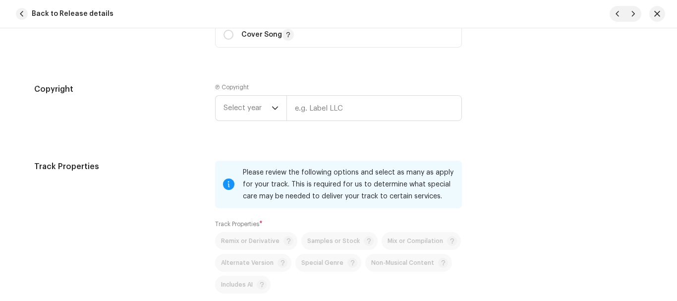
scroll to position [1337, 0]
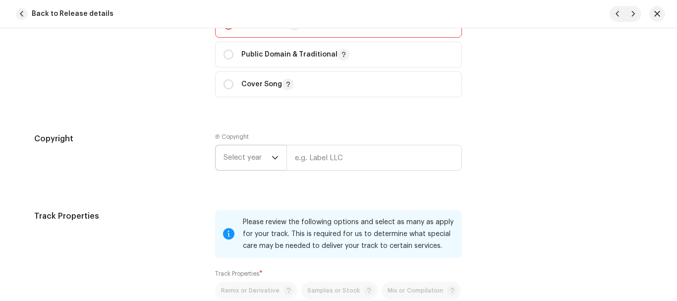
click at [249, 159] on span "Select year" at bounding box center [247, 157] width 48 height 25
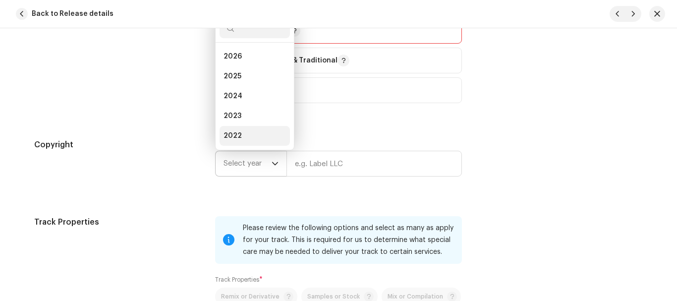
scroll to position [16, 0]
click at [235, 117] on span "2022" at bounding box center [232, 120] width 18 height 10
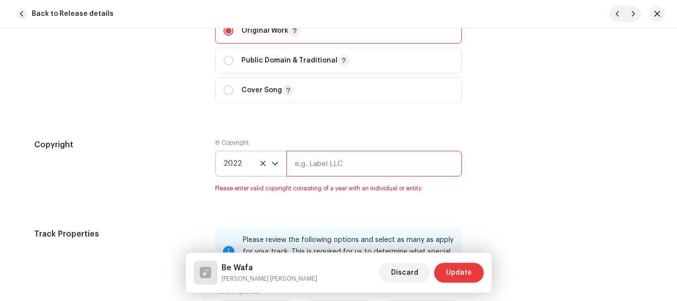
click at [303, 156] on input "text" at bounding box center [373, 164] width 175 height 26
type input "[PERSON_NAME] Official_Fiaz [PERSON_NAME]"
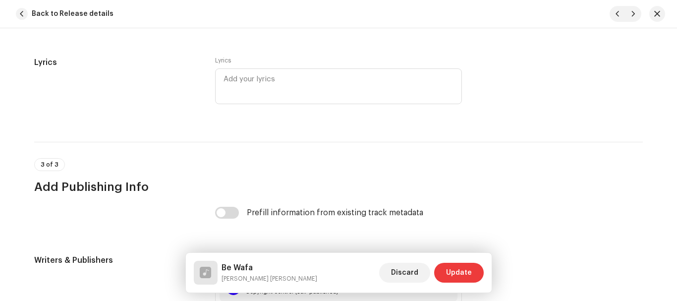
scroll to position [2113, 0]
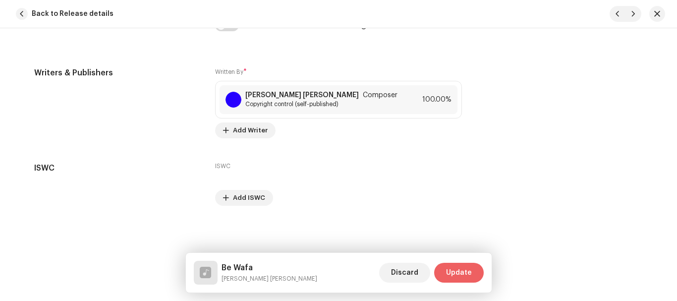
click at [459, 276] on span "Update" at bounding box center [459, 273] width 26 height 20
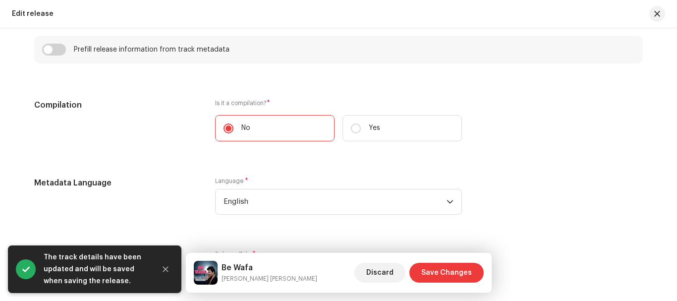
scroll to position [758, 0]
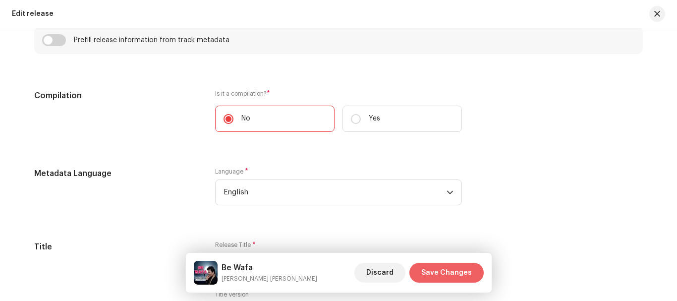
click at [445, 274] on span "Save Changes" at bounding box center [446, 273] width 51 height 20
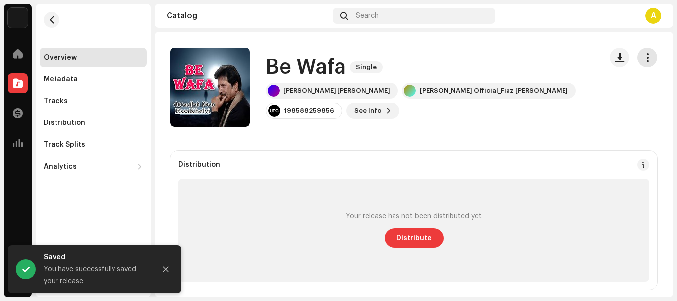
click at [642, 53] on span "button" at bounding box center [646, 57] width 9 height 8
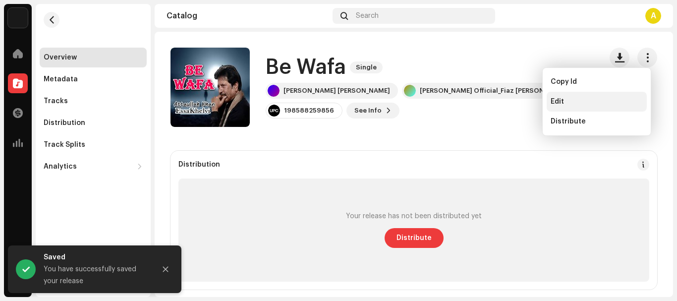
click at [573, 97] on div "Edit" at bounding box center [596, 102] width 100 height 20
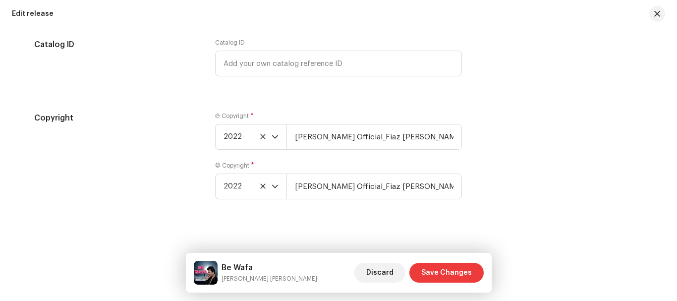
scroll to position [1799, 0]
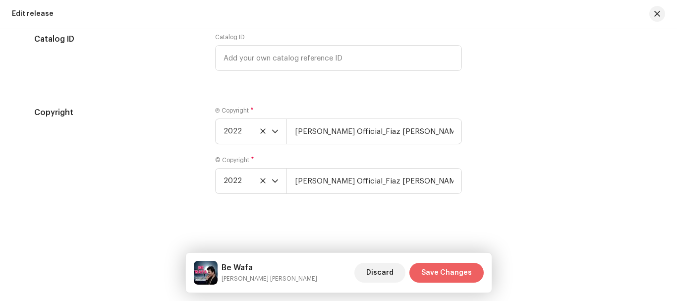
click at [438, 270] on span "Save Changes" at bounding box center [446, 273] width 51 height 20
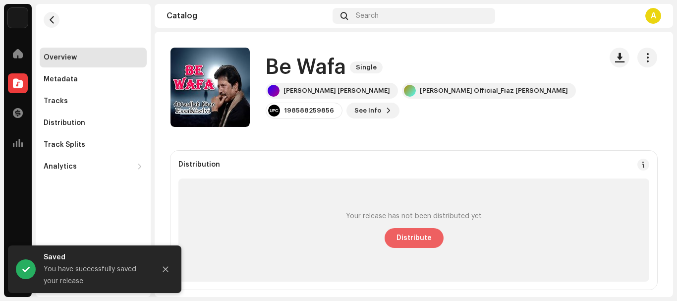
click at [425, 240] on span "Distribute" at bounding box center [413, 238] width 35 height 20
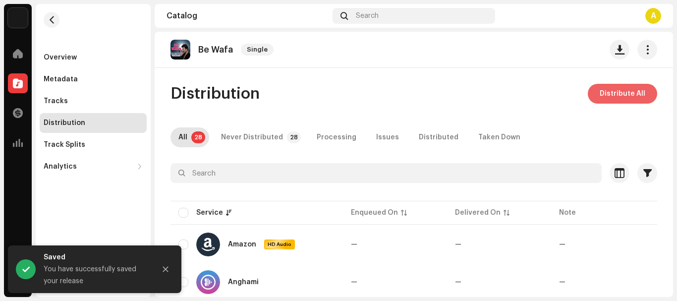
click at [608, 95] on span "Distribute All" at bounding box center [622, 94] width 46 height 20
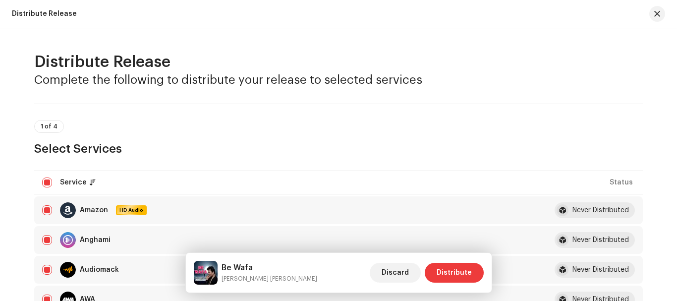
scroll to position [99, 0]
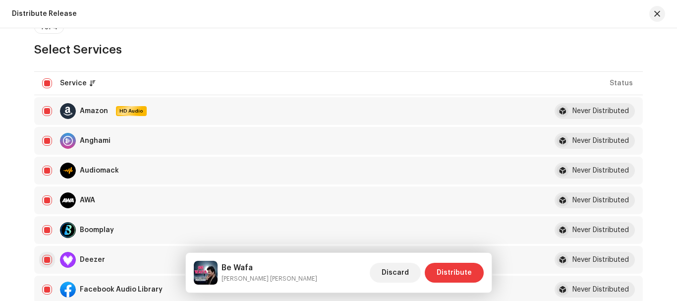
click at [42, 260] on input "checkbox" at bounding box center [47, 260] width 10 height 10
checkbox input "false"
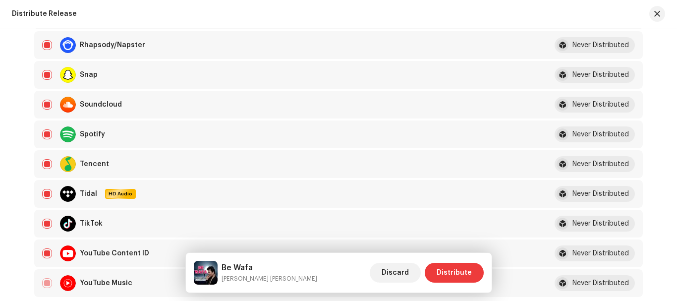
scroll to position [743, 0]
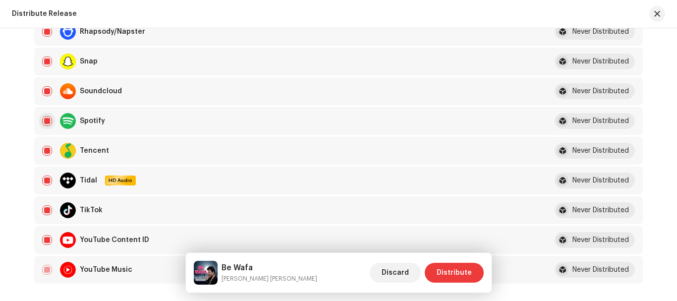
click at [47, 120] on input "Row Selected" at bounding box center [47, 121] width 10 height 10
checkbox input "false"
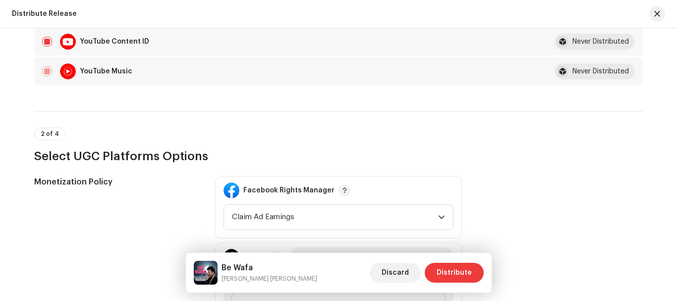
scroll to position [1139, 0]
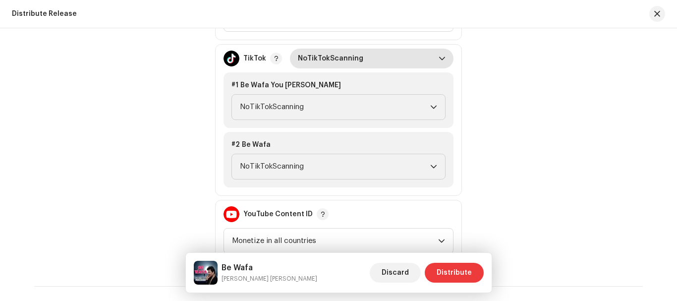
click at [335, 60] on span "NoTikTokScanning" at bounding box center [368, 59] width 141 height 20
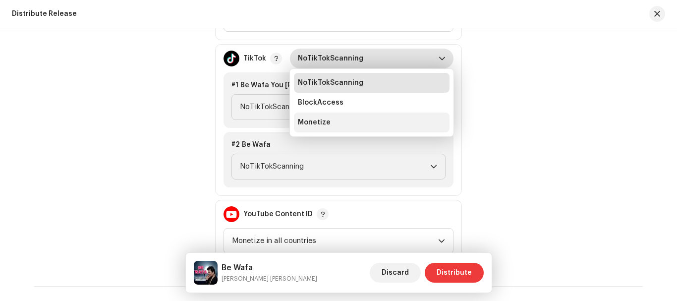
click at [327, 120] on li "Monetize" at bounding box center [372, 122] width 156 height 20
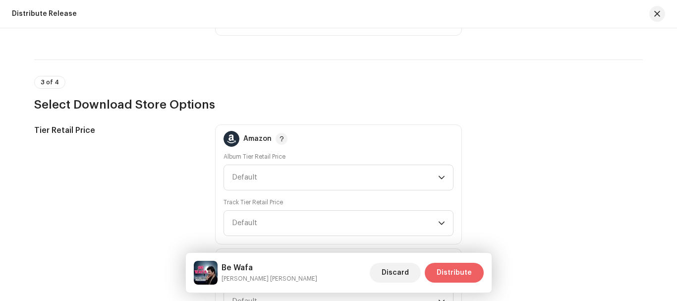
scroll to position [1436, 0]
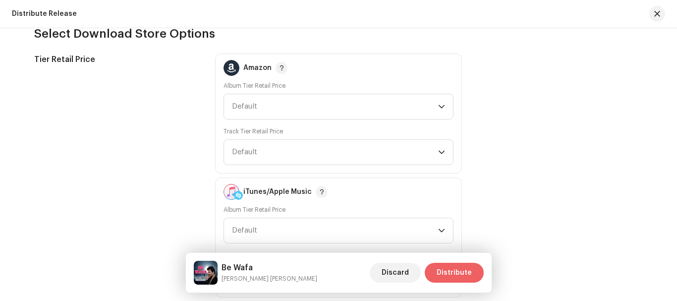
click at [448, 275] on span "Distribute" at bounding box center [453, 273] width 35 height 20
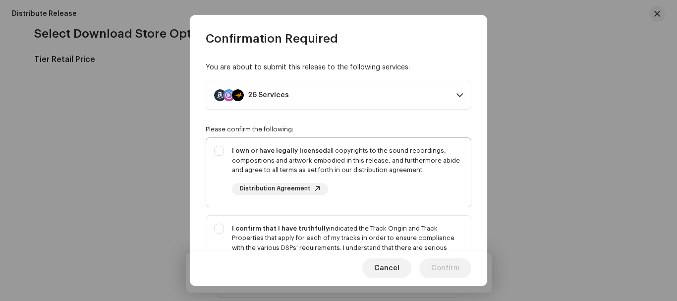
click at [220, 150] on div "I own or have legally licensed all copyrights to the sound recordings, composit…" at bounding box center [338, 170] width 265 height 65
checkbox input "true"
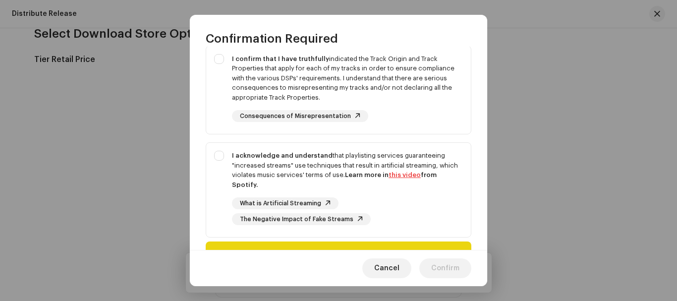
scroll to position [198, 0]
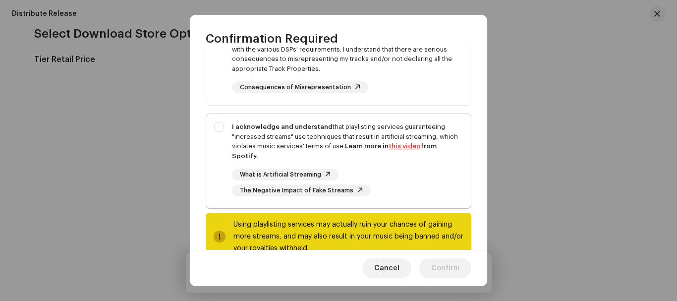
click at [220, 125] on div "I acknowledge and understand that playlisting services guaranteeing "increased …" at bounding box center [338, 159] width 265 height 90
checkbox input "true"
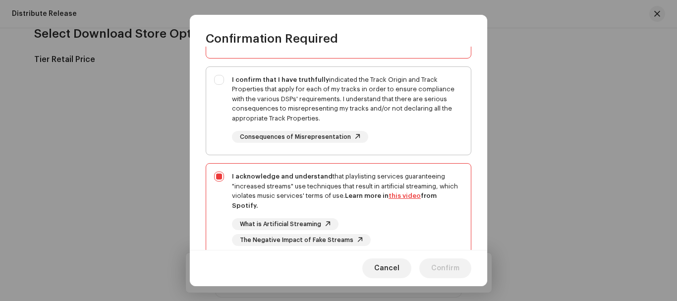
click at [221, 78] on div "I confirm that I have truthfully indicated the Track Origin and Track Propertie…" at bounding box center [338, 109] width 265 height 84
checkbox input "true"
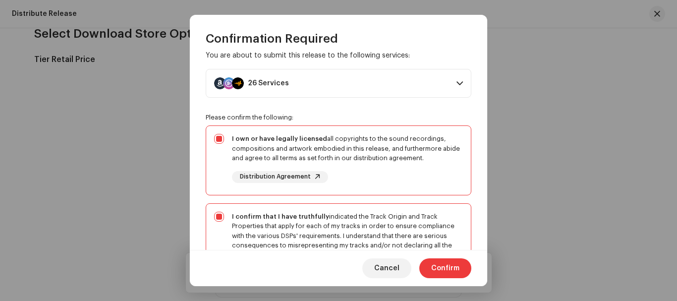
scroll to position [0, 0]
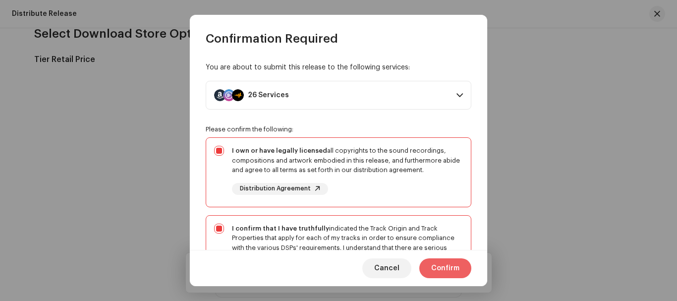
click at [450, 266] on span "Confirm" at bounding box center [445, 268] width 28 height 20
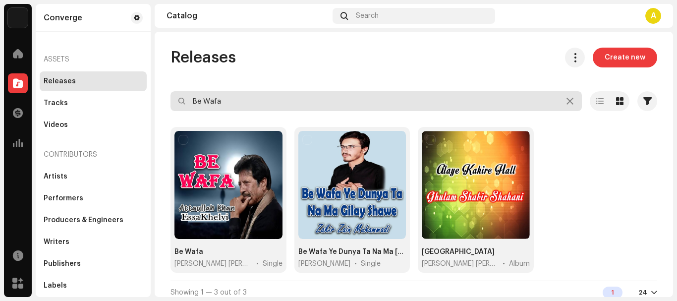
drag, startPoint x: 235, startPoint y: 98, endPoint x: 184, endPoint y: 105, distance: 51.9
click at [188, 105] on input "Be Wafa" at bounding box center [375, 101] width 411 height 20
paste input "gan"
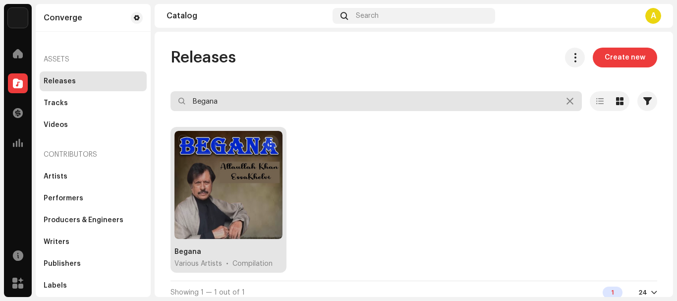
type input "Begana"
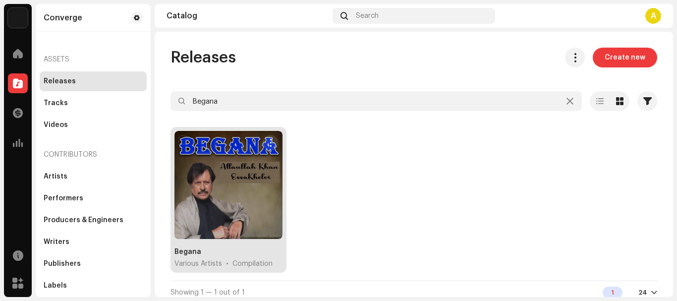
click at [261, 181] on div at bounding box center [228, 185] width 108 height 108
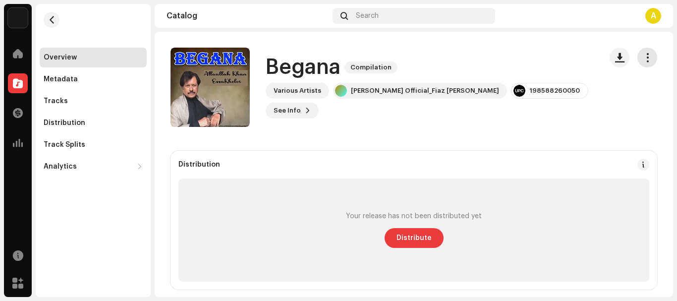
click at [642, 57] on span "button" at bounding box center [646, 57] width 9 height 8
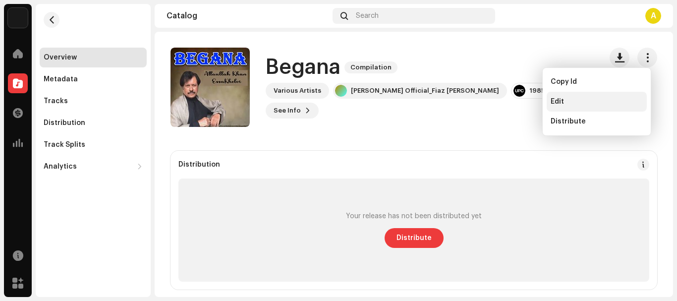
click at [610, 98] on div "Edit" at bounding box center [596, 102] width 92 height 8
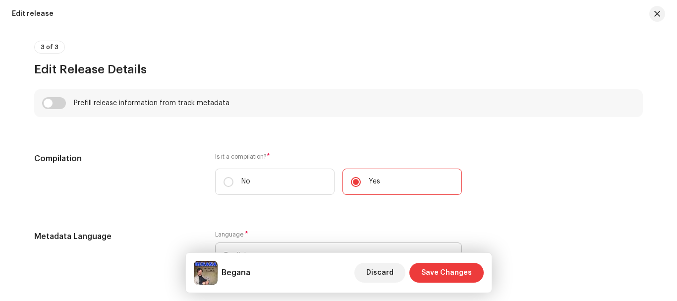
scroll to position [693, 0]
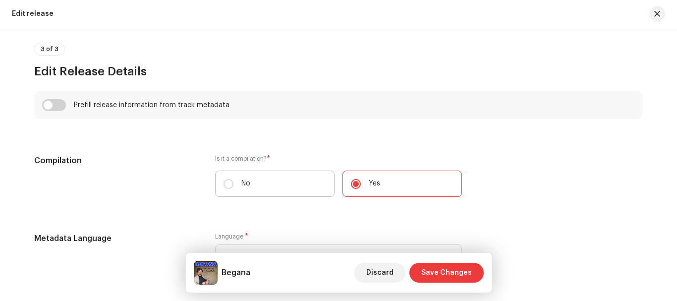
click at [232, 185] on label "No" at bounding box center [274, 183] width 119 height 26
click at [232, 185] on input "No" at bounding box center [228, 184] width 10 height 10
radio input "true"
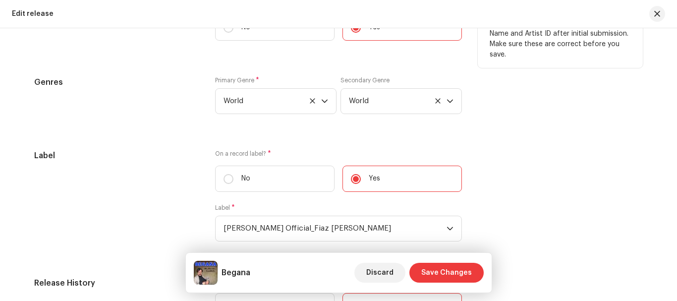
scroll to position [1090, 0]
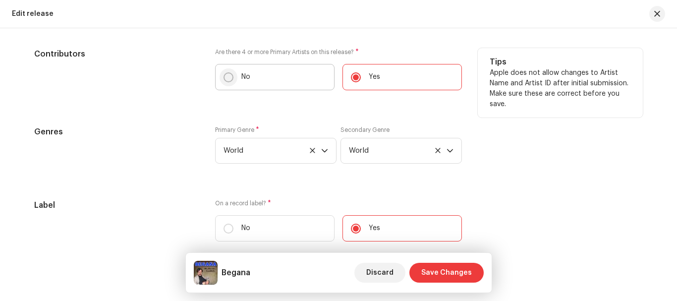
click at [223, 79] on p-radiobutton at bounding box center [228, 77] width 10 height 10
click at [223, 79] on input "No" at bounding box center [228, 77] width 10 height 10
radio input "true"
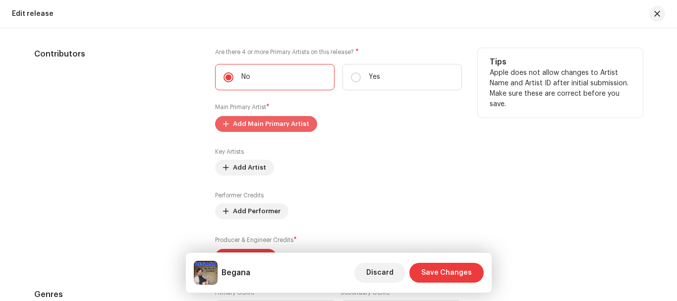
click at [261, 126] on span "Add Main Primary Artist" at bounding box center [271, 124] width 76 height 20
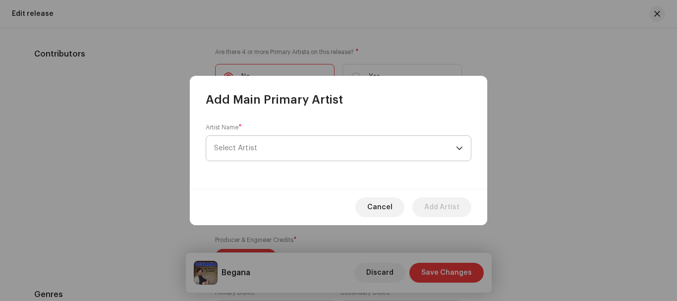
click at [262, 142] on span "Select Artist" at bounding box center [335, 148] width 242 height 25
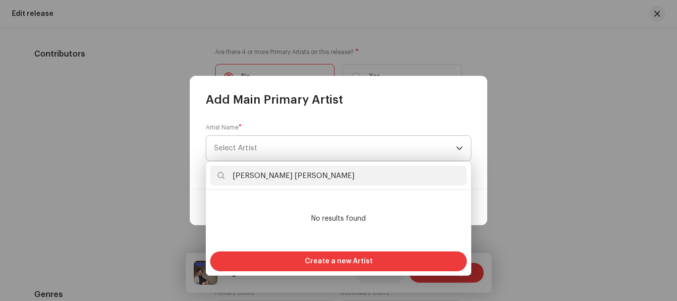
scroll to position [0, 0]
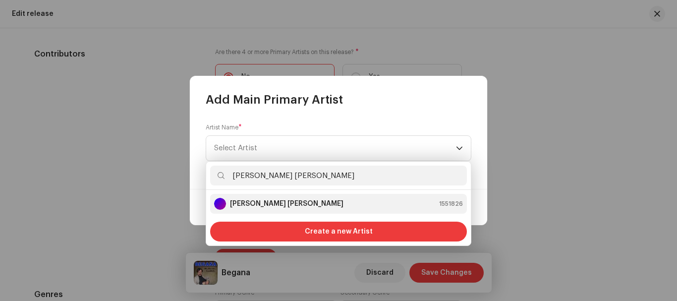
type input "[PERSON_NAME] [PERSON_NAME]"
click at [267, 201] on strong "[PERSON_NAME] [PERSON_NAME]" at bounding box center [286, 204] width 113 height 10
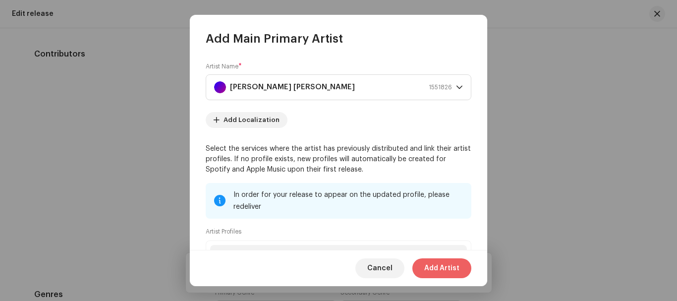
click at [444, 271] on span "Add Artist" at bounding box center [441, 268] width 35 height 20
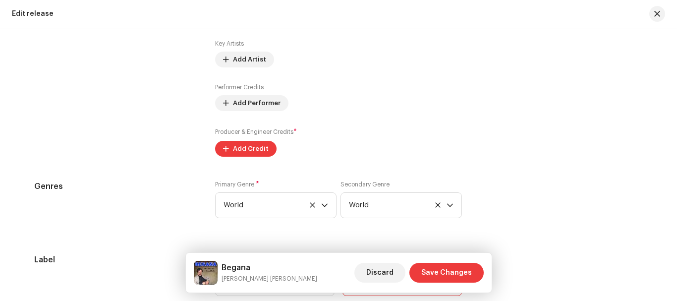
scroll to position [1175, 0]
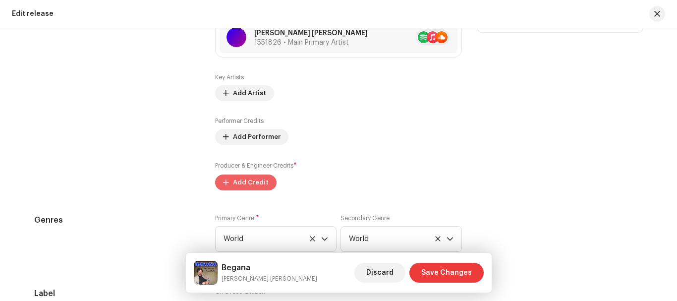
click at [233, 183] on span "Add Credit" at bounding box center [251, 182] width 36 height 20
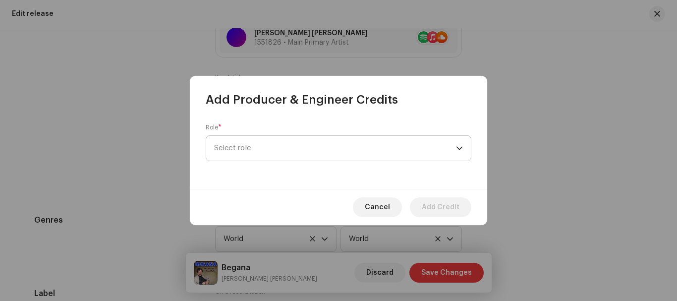
click at [277, 150] on span "Select role" at bounding box center [335, 148] width 242 height 25
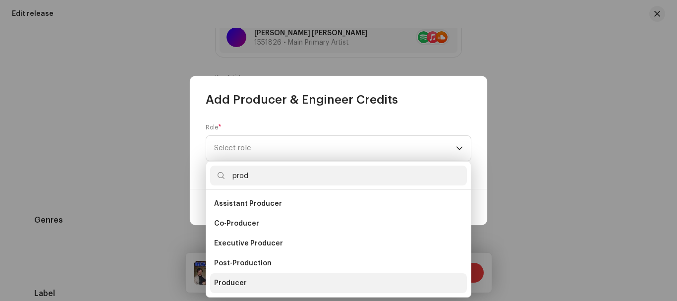
type input "prod"
click at [231, 281] on span "Producer" at bounding box center [230, 283] width 33 height 10
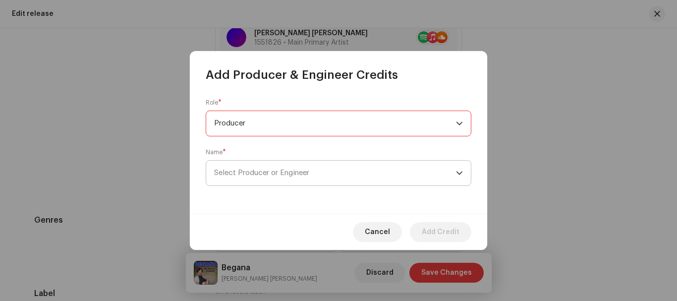
click at [245, 174] on span "Select Producer or Engineer" at bounding box center [261, 172] width 95 height 7
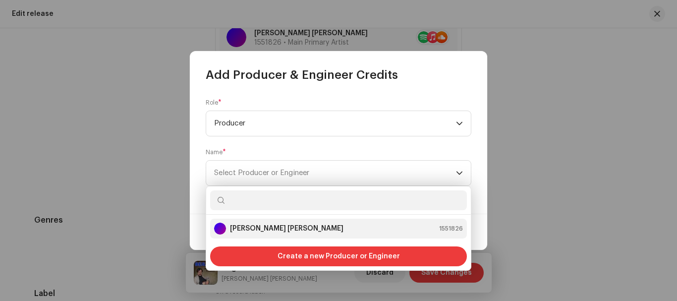
click at [259, 229] on strong "[PERSON_NAME] [PERSON_NAME]" at bounding box center [286, 228] width 113 height 10
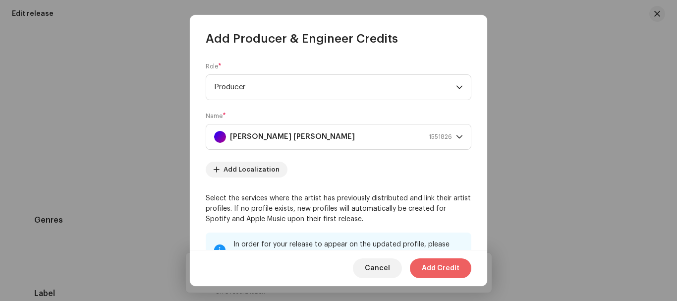
click at [439, 266] on span "Add Credit" at bounding box center [441, 268] width 38 height 20
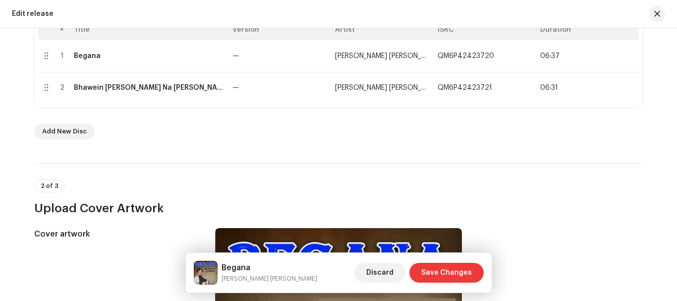
scroll to position [198, 0]
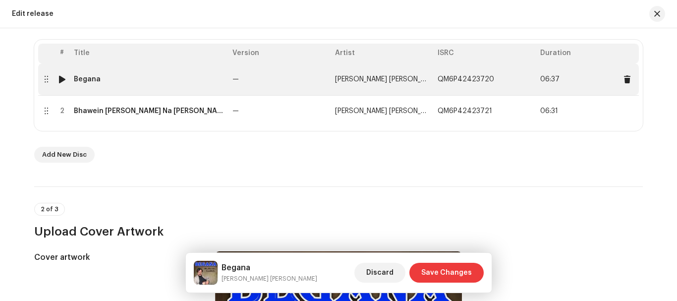
click at [126, 87] on td "Begana" at bounding box center [149, 79] width 159 height 32
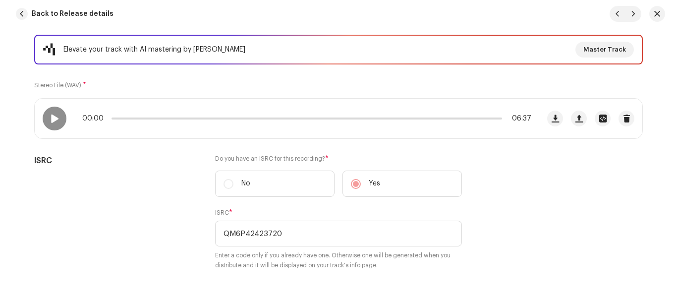
scroll to position [73, 0]
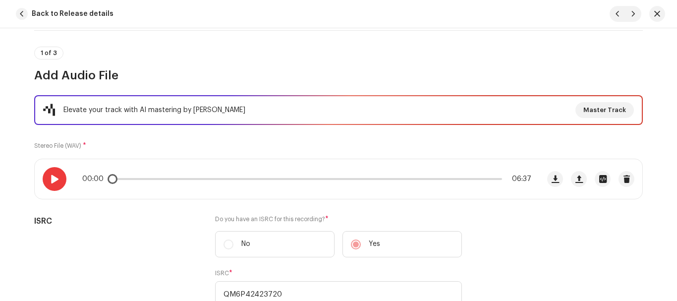
click at [47, 177] on div at bounding box center [55, 179] width 24 height 24
click at [145, 179] on p-slider at bounding box center [306, 179] width 390 height 2
drag, startPoint x: 145, startPoint y: 179, endPoint x: 122, endPoint y: 187, distance: 24.0
click at [122, 187] on div "00:14 06:37" at bounding box center [287, 179] width 504 height 40
drag, startPoint x: 129, startPoint y: 180, endPoint x: 139, endPoint y: 181, distance: 9.4
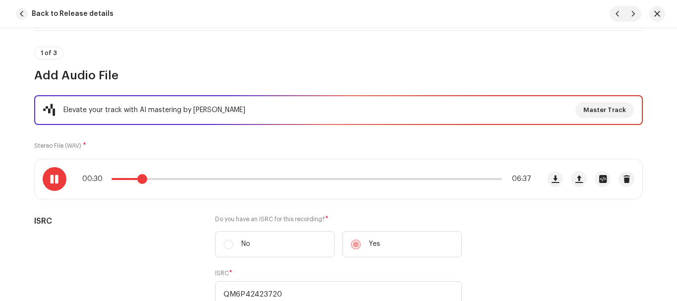
click at [139, 181] on span at bounding box center [142, 179] width 10 height 10
drag, startPoint x: 139, startPoint y: 181, endPoint x: 175, endPoint y: 181, distance: 36.7
click at [175, 181] on div "00:30 06:37" at bounding box center [306, 179] width 449 height 8
drag, startPoint x: 175, startPoint y: 181, endPoint x: 114, endPoint y: 180, distance: 60.9
click at [114, 180] on div "01:09 06:37" at bounding box center [306, 179] width 449 height 8
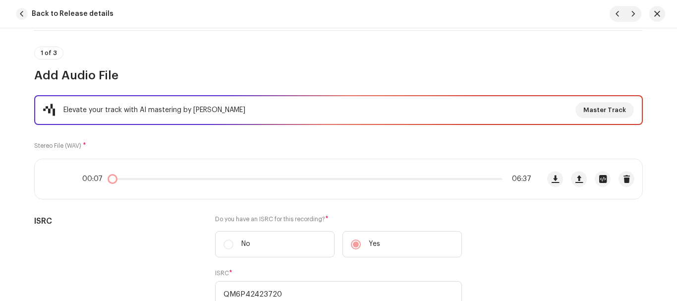
drag, startPoint x: 117, startPoint y: 181, endPoint x: 85, endPoint y: 180, distance: 31.7
click at [85, 180] on div "00:07 06:37" at bounding box center [306, 179] width 449 height 8
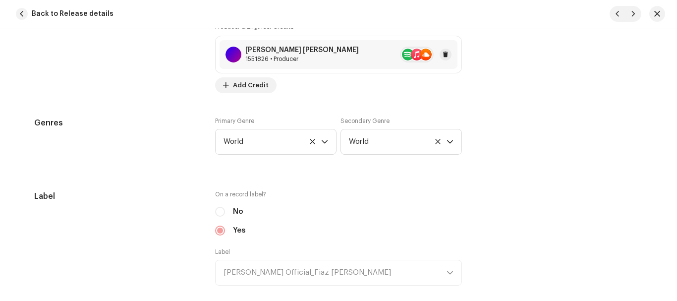
scroll to position [1014, 0]
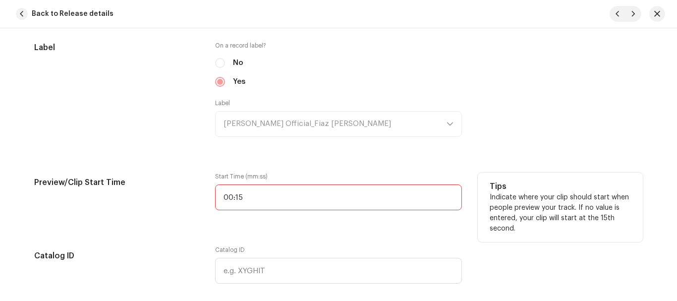
click at [277, 198] on input "00:15" at bounding box center [338, 197] width 247 height 26
type input "00:03"
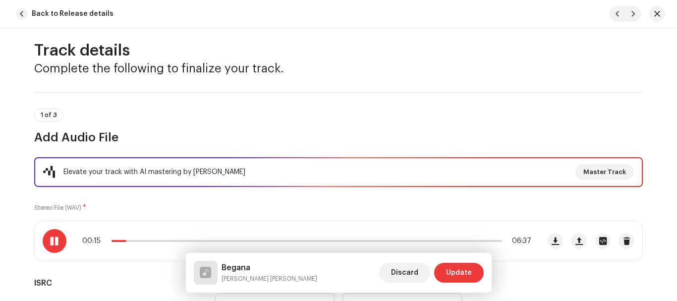
scroll to position [0, 0]
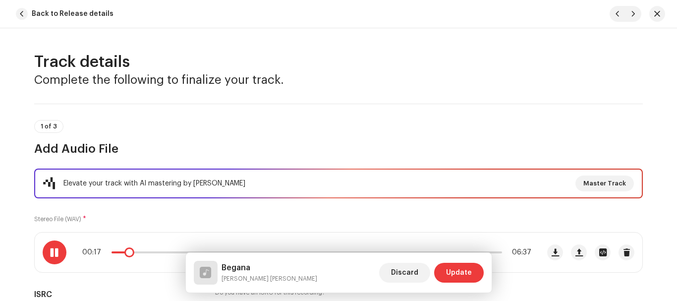
click at [116, 250] on div "00:17 06:37" at bounding box center [306, 252] width 449 height 8
drag, startPoint x: 128, startPoint y: 251, endPoint x: 82, endPoint y: 250, distance: 46.1
click at [82, 250] on div "00:16 06:37" at bounding box center [306, 252] width 449 height 8
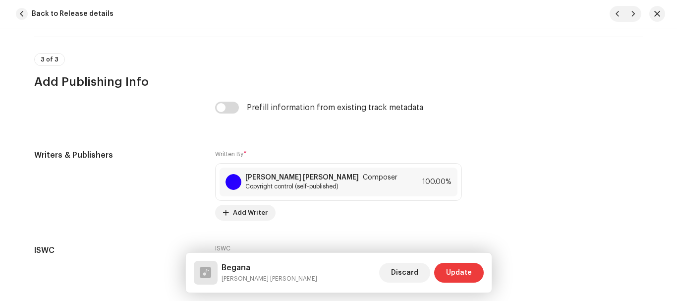
scroll to position [2113, 0]
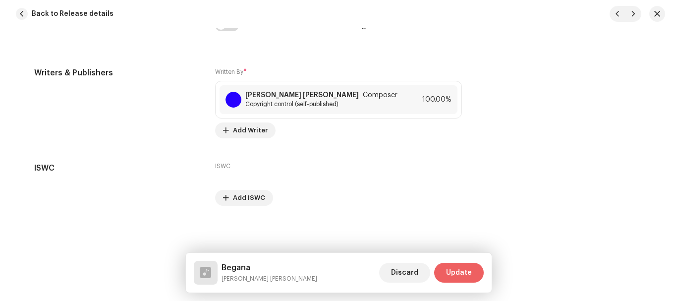
click at [463, 276] on span "Update" at bounding box center [459, 273] width 26 height 20
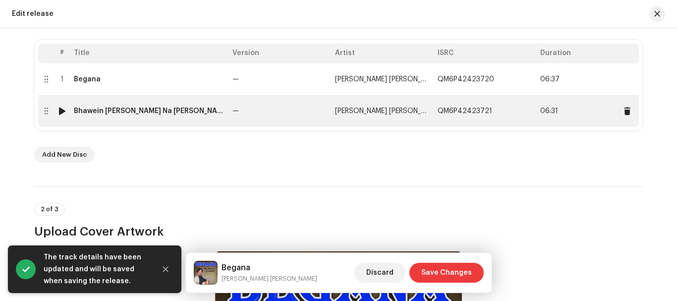
click at [121, 109] on div "Bhawein Jane Yar Na Jane Baithak Mehfil" at bounding box center [149, 111] width 151 height 8
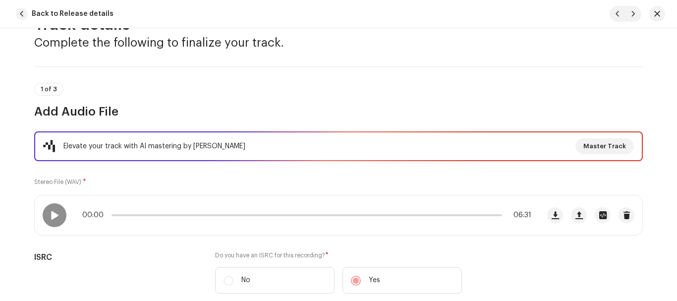
scroll to position [0, 0]
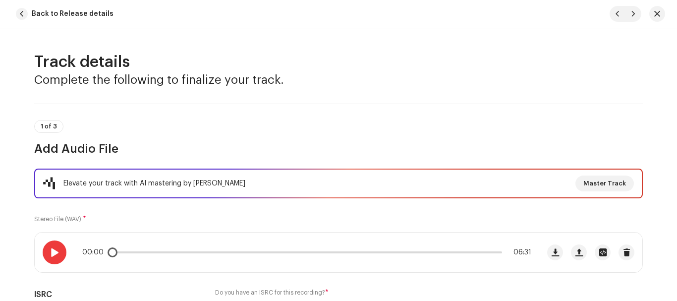
click at [53, 251] on span at bounding box center [54, 252] width 8 height 8
drag, startPoint x: 110, startPoint y: 257, endPoint x: 139, endPoint y: 257, distance: 28.2
click at [139, 257] on div "00:01 06:31" at bounding box center [287, 252] width 504 height 40
click at [107, 249] on div "00:02 06:31" at bounding box center [306, 252] width 449 height 8
click at [123, 250] on div "00:03 06:31" at bounding box center [306, 252] width 449 height 8
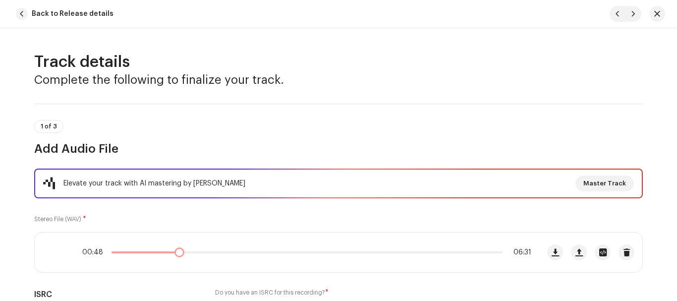
drag, startPoint x: 113, startPoint y: 250, endPoint x: 177, endPoint y: 245, distance: 64.1
click at [177, 245] on div "00:48 06:31" at bounding box center [287, 252] width 504 height 40
drag, startPoint x: 177, startPoint y: 254, endPoint x: 194, endPoint y: 255, distance: 16.9
click at [194, 255] on span at bounding box center [197, 252] width 10 height 10
click at [185, 250] on div "01:26 06:31" at bounding box center [306, 252] width 449 height 8
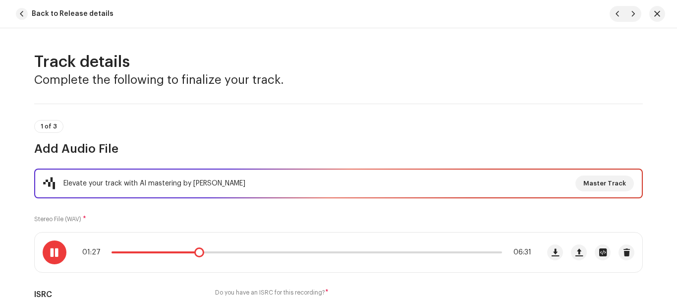
drag, startPoint x: 192, startPoint y: 253, endPoint x: 179, endPoint y: 256, distance: 13.2
click at [179, 256] on div "01:27 06:31" at bounding box center [306, 252] width 449 height 8
drag, startPoint x: 198, startPoint y: 253, endPoint x: 180, endPoint y: 254, distance: 17.9
click at [180, 254] on span at bounding box center [182, 252] width 10 height 10
drag, startPoint x: 195, startPoint y: 253, endPoint x: 177, endPoint y: 254, distance: 17.9
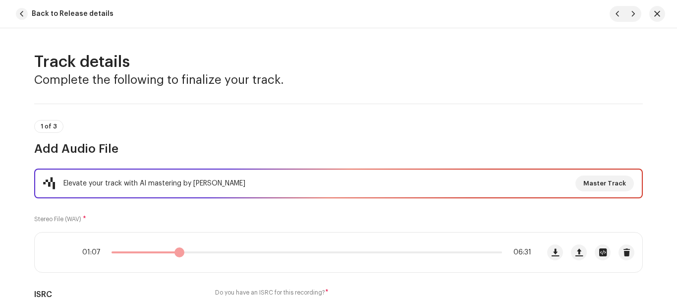
click at [177, 254] on span at bounding box center [179, 252] width 10 height 10
click at [177, 254] on span at bounding box center [180, 252] width 10 height 10
click at [183, 251] on span at bounding box center [186, 252] width 10 height 10
click at [53, 251] on span at bounding box center [54, 252] width 8 height 8
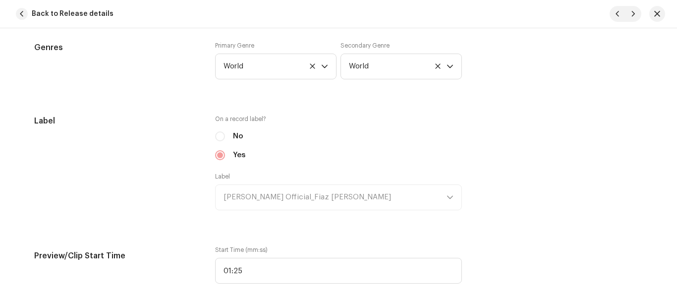
scroll to position [1090, 0]
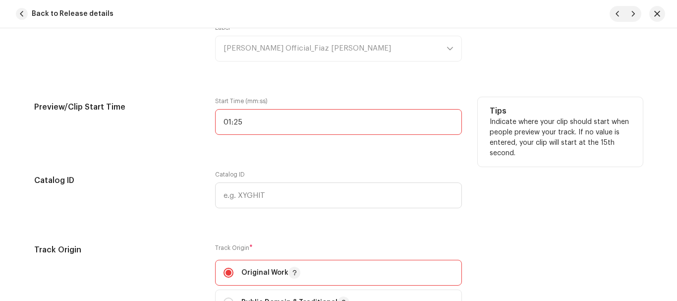
click at [249, 122] on input "01:25" at bounding box center [338, 122] width 247 height 26
type input "01:15"
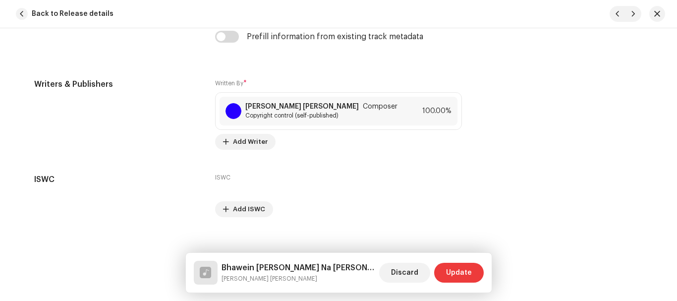
scroll to position [2113, 0]
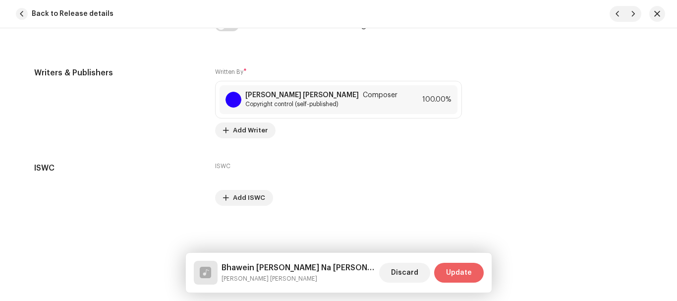
click at [458, 271] on span "Update" at bounding box center [459, 273] width 26 height 20
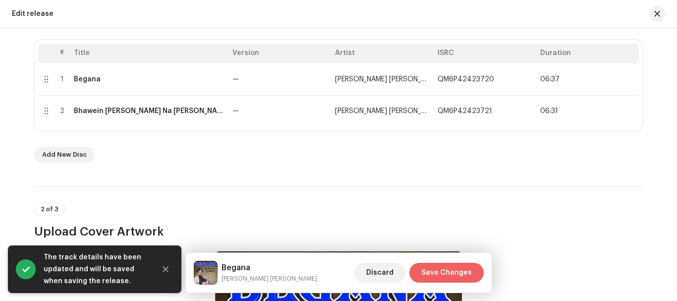
click at [450, 271] on span "Save Changes" at bounding box center [446, 273] width 51 height 20
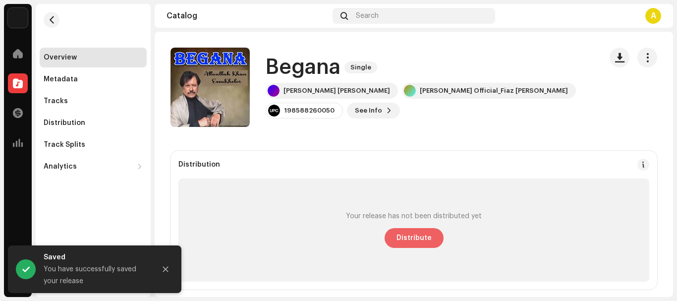
click at [399, 235] on span "Distribute" at bounding box center [413, 238] width 35 height 20
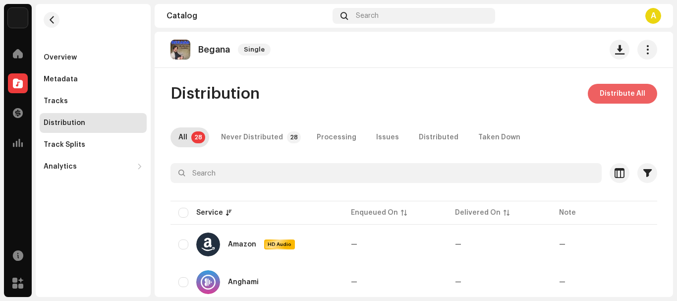
click at [599, 97] on span "Distribute All" at bounding box center [622, 94] width 46 height 20
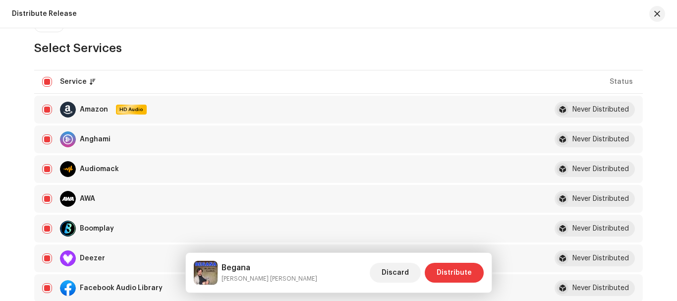
scroll to position [198, 0]
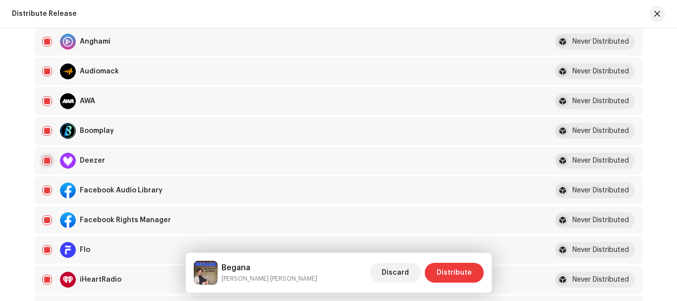
click at [48, 160] on input "checkbox" at bounding box center [47, 161] width 10 height 10
checkbox input "false"
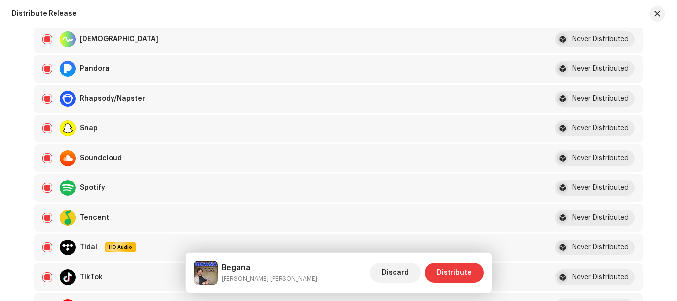
scroll to position [693, 0]
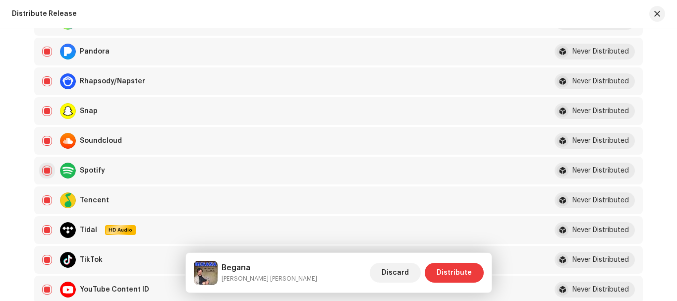
click at [47, 169] on input "Row Selected" at bounding box center [47, 170] width 10 height 10
checkbox input "false"
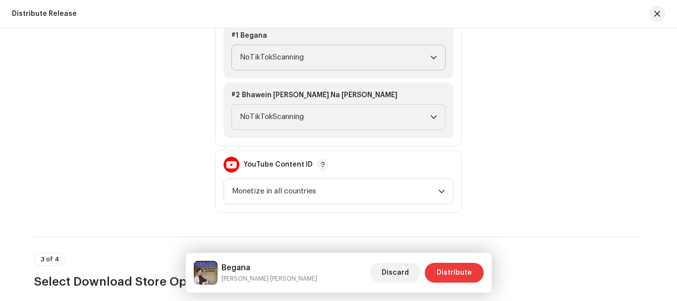
scroll to position [1139, 0]
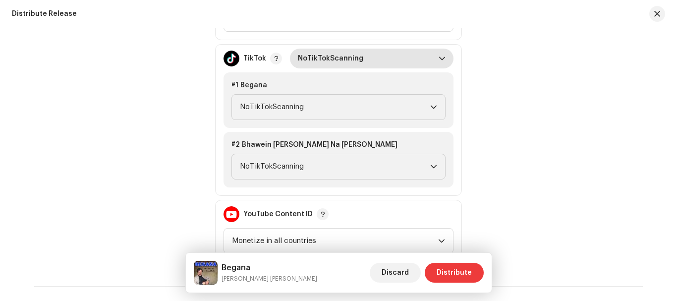
click at [397, 61] on span "NoTikTokScanning" at bounding box center [368, 59] width 141 height 20
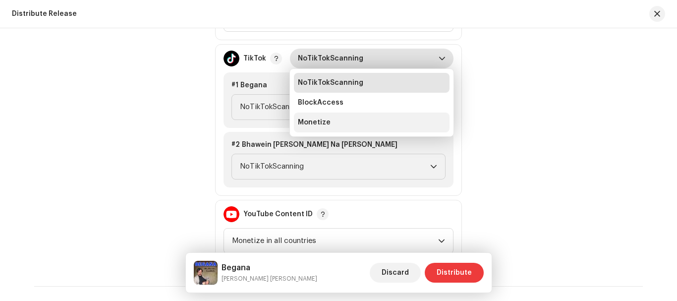
click at [325, 120] on li "Monetize" at bounding box center [372, 122] width 156 height 20
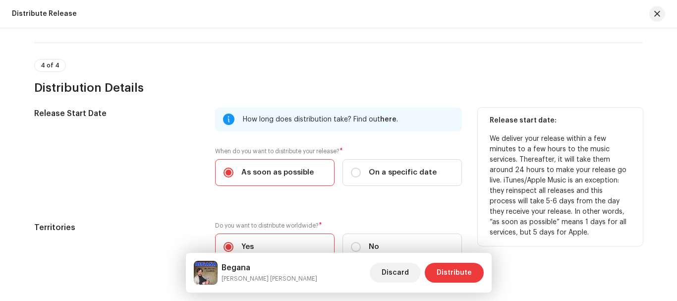
scroll to position [1734, 0]
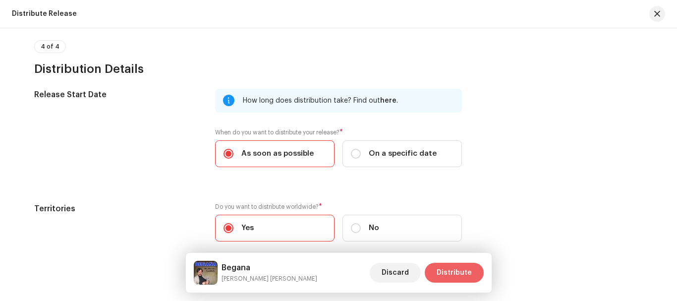
click at [454, 268] on span "Distribute" at bounding box center [453, 273] width 35 height 20
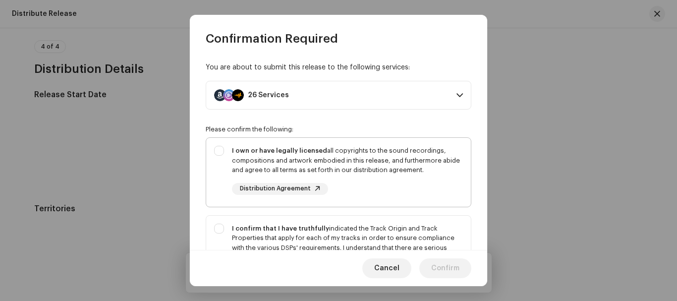
click at [215, 150] on div "I own or have legally licensed all copyrights to the sound recordings, composit…" at bounding box center [338, 170] width 265 height 65
checkbox input "true"
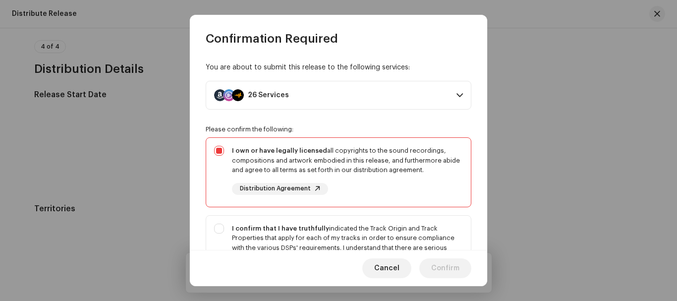
scroll to position [99, 0]
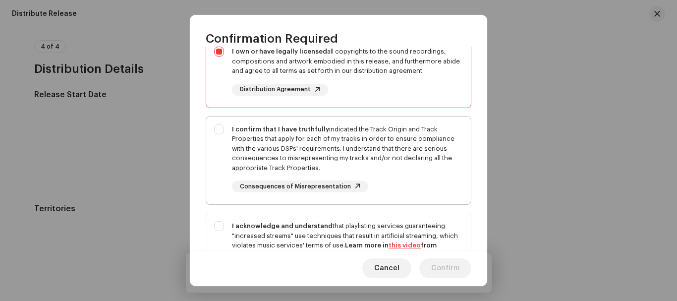
click at [219, 127] on div "I confirm that I have truthfully indicated the Track Origin and Track Propertie…" at bounding box center [338, 158] width 265 height 84
checkbox input "true"
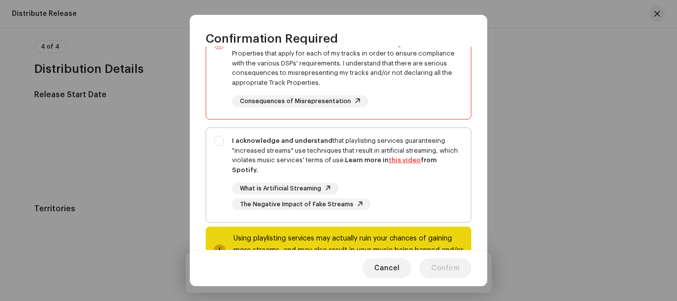
scroll to position [224, 0]
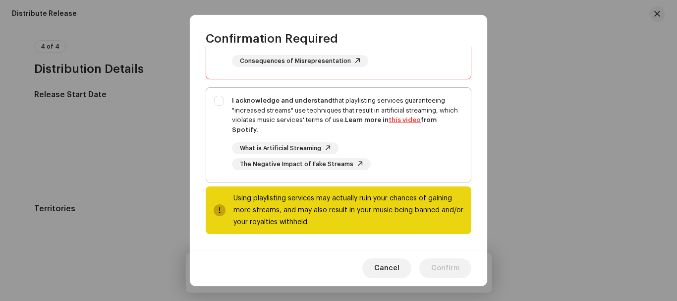
click at [219, 99] on div "I acknowledge and understand that playlisting services guaranteeing "increased …" at bounding box center [338, 133] width 265 height 90
checkbox input "true"
click at [451, 268] on span "Confirm" at bounding box center [445, 268] width 28 height 20
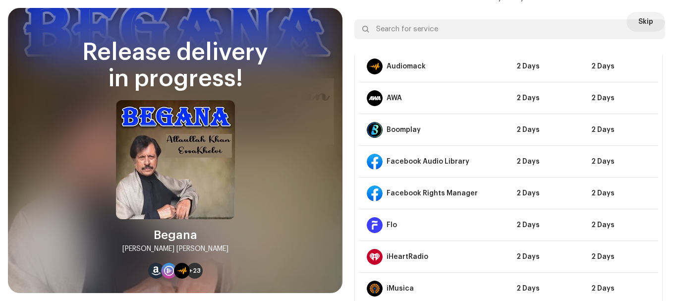
scroll to position [0, 0]
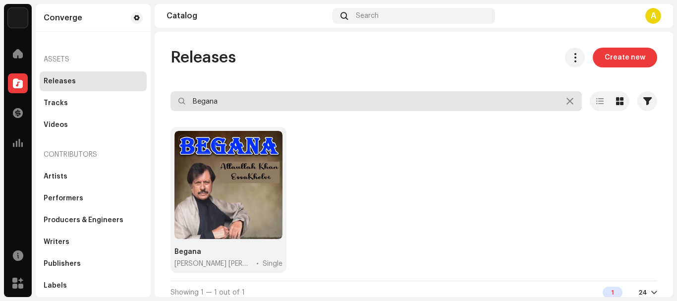
drag, startPoint x: 245, startPoint y: 99, endPoint x: 143, endPoint y: 92, distance: 102.2
click at [198, 101] on input "Begana" at bounding box center [375, 101] width 411 height 20
type input "B"
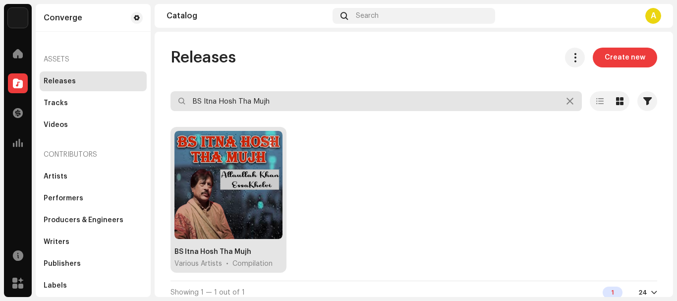
type input "BS Itna Hosh Tha Mujh"
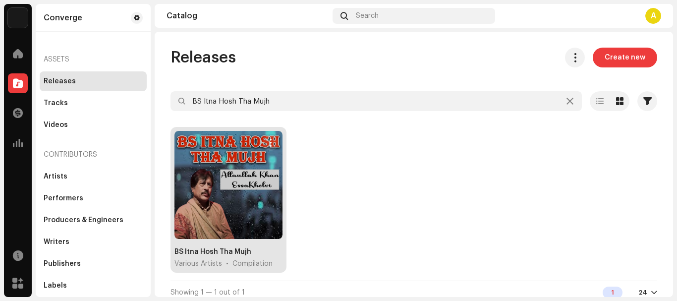
click at [220, 158] on div at bounding box center [228, 185] width 108 height 108
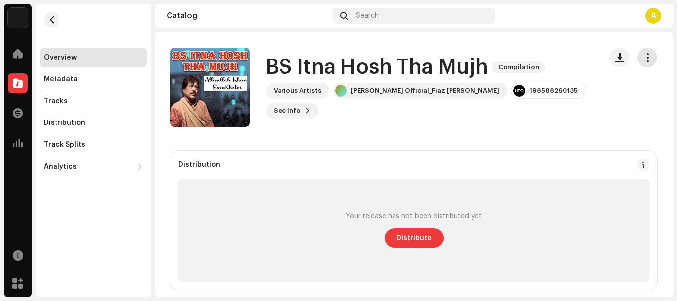
click at [644, 59] on span "button" at bounding box center [646, 57] width 9 height 8
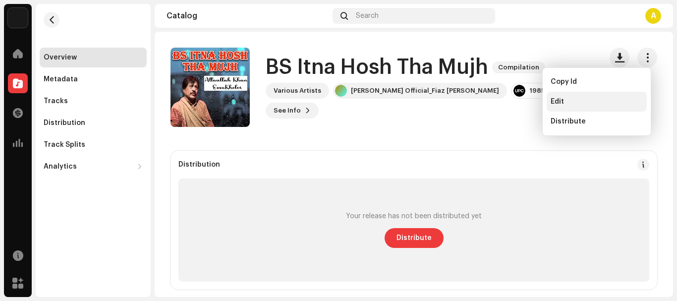
click at [578, 101] on div "Edit" at bounding box center [596, 102] width 92 height 8
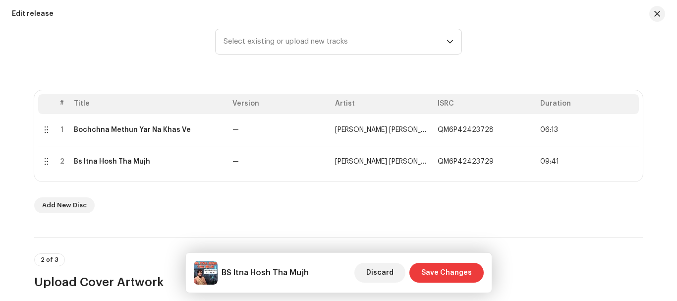
scroll to position [50, 0]
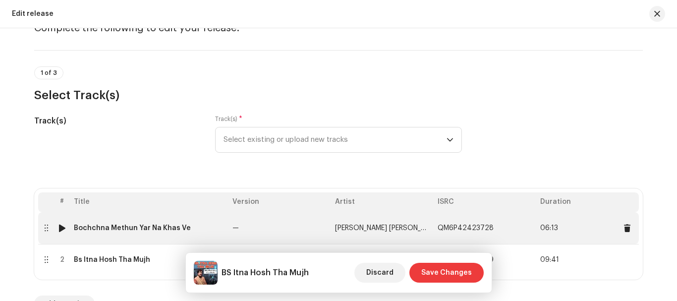
click at [120, 224] on div "Bochchna Methun Yar Na Khas Ve" at bounding box center [132, 228] width 117 height 8
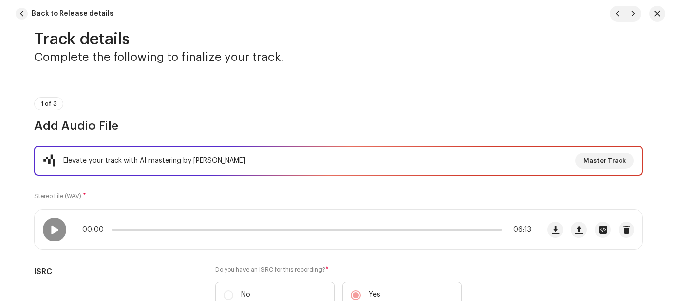
scroll to position [0, 0]
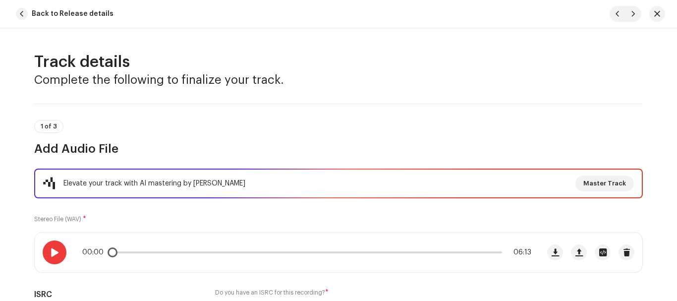
click at [50, 250] on span at bounding box center [54, 252] width 8 height 8
drag, startPoint x: 122, startPoint y: 252, endPoint x: 76, endPoint y: 248, distance: 45.8
click at [76, 248] on div "00:00 06:13" at bounding box center [287, 252] width 504 height 40
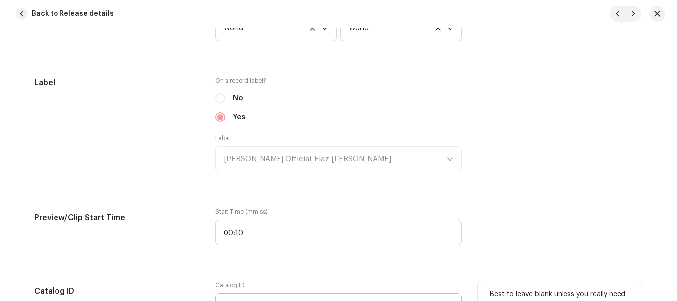
scroll to position [1040, 0]
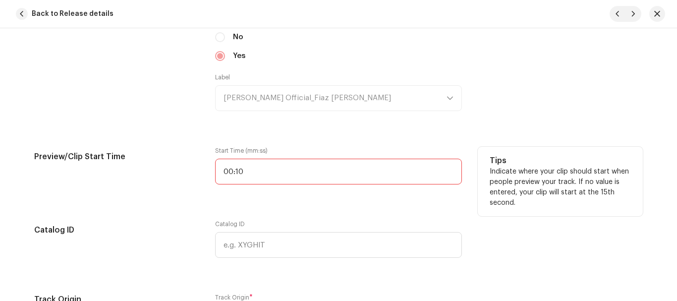
click at [253, 167] on input "00:10" at bounding box center [338, 172] width 247 height 26
type input "00:02"
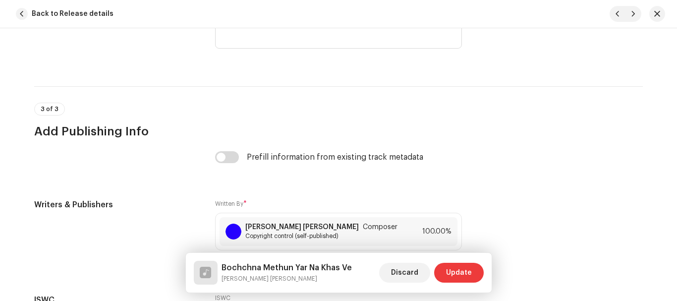
scroll to position [2113, 0]
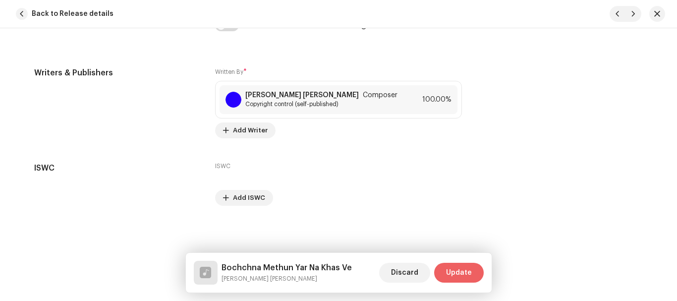
click at [454, 266] on span "Update" at bounding box center [459, 273] width 26 height 20
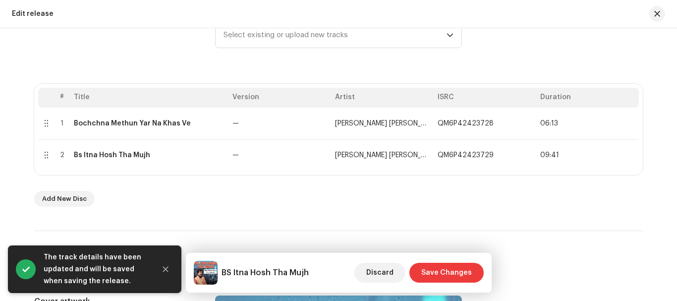
scroll to position [198, 0]
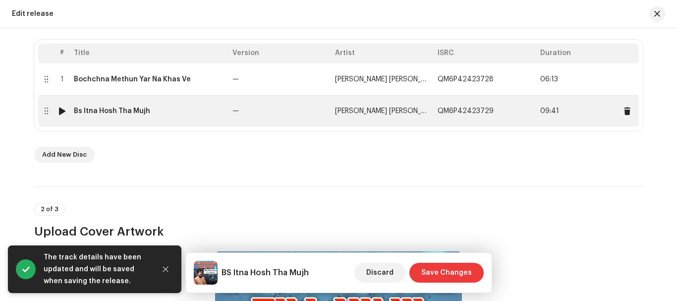
click at [134, 117] on td "Bs Itna Hosh Tha Mujh" at bounding box center [149, 111] width 159 height 32
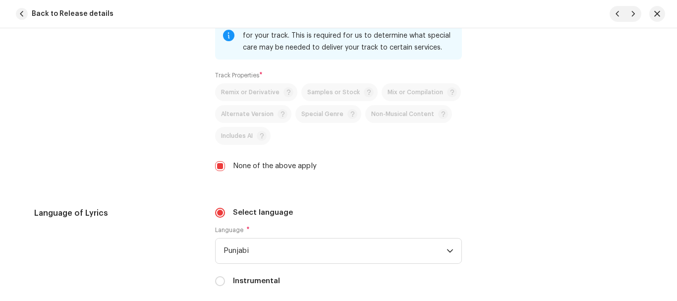
scroll to position [1585, 0]
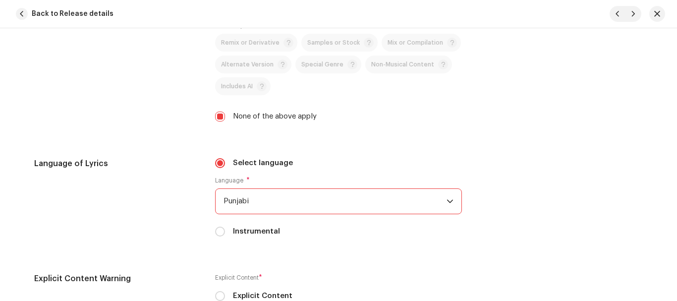
click at [266, 198] on span "Punjabi" at bounding box center [334, 201] width 223 height 25
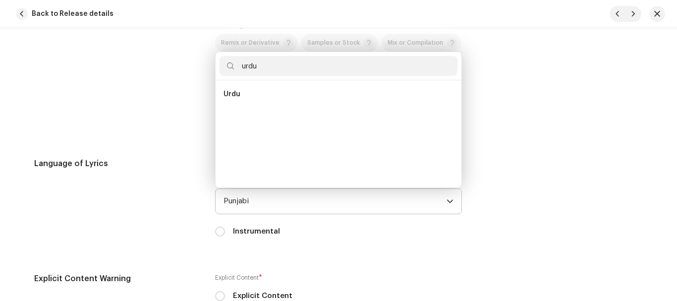
scroll to position [0, 0]
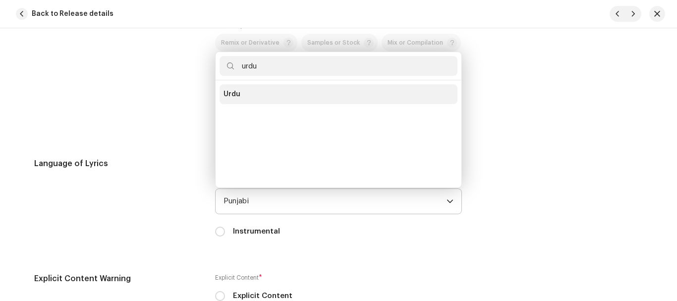
type input "urdu"
click at [238, 93] on li "Urdu" at bounding box center [338, 94] width 238 height 20
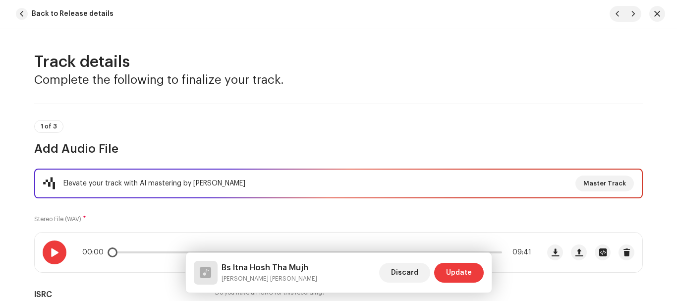
click at [56, 252] on span at bounding box center [54, 252] width 8 height 8
drag, startPoint x: 115, startPoint y: 254, endPoint x: 136, endPoint y: 255, distance: 20.8
click at [136, 255] on span at bounding box center [140, 252] width 10 height 10
drag, startPoint x: 136, startPoint y: 255, endPoint x: 150, endPoint y: 253, distance: 13.6
click at [150, 253] on div "00:42 09:41" at bounding box center [306, 252] width 449 height 8
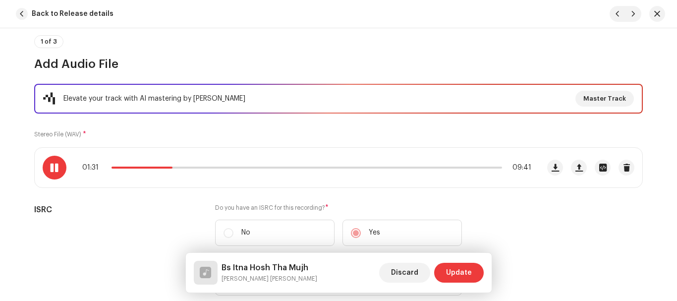
scroll to position [50, 0]
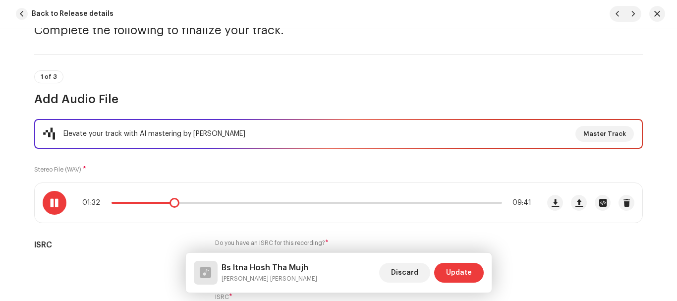
click at [159, 202] on span at bounding box center [142, 203] width 62 height 2
click at [156, 202] on span at bounding box center [142, 203] width 62 height 2
click at [53, 202] on span at bounding box center [54, 203] width 8 height 8
click at [46, 203] on div at bounding box center [55, 203] width 24 height 24
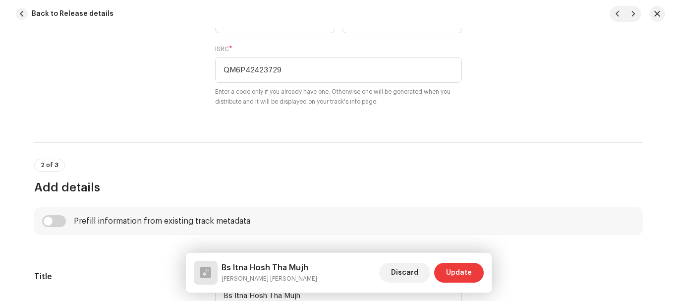
scroll to position [198, 0]
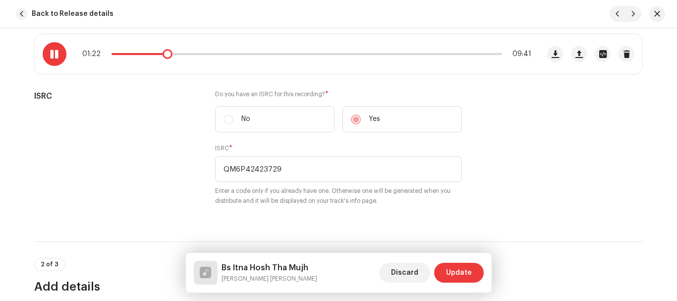
drag, startPoint x: 56, startPoint y: 51, endPoint x: 60, endPoint y: 53, distance: 5.1
click at [55, 52] on span at bounding box center [54, 54] width 8 height 8
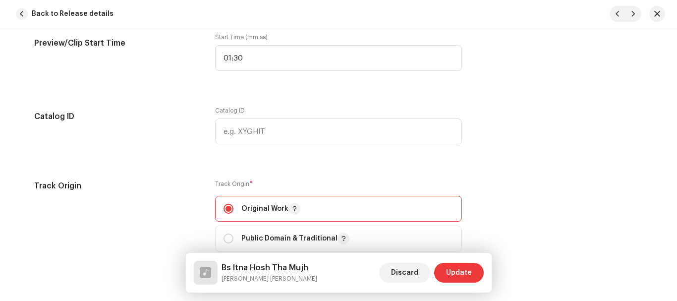
scroll to position [1139, 0]
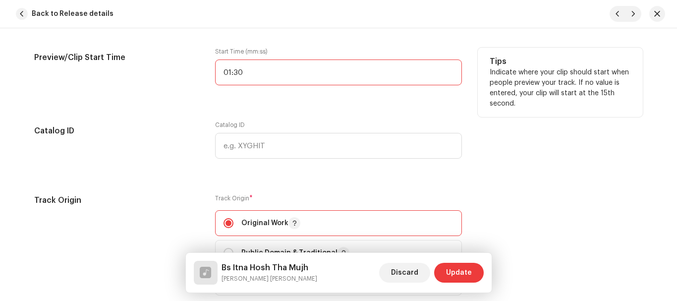
click at [280, 77] on input "01:30" at bounding box center [338, 72] width 247 height 26
type input "01:18"
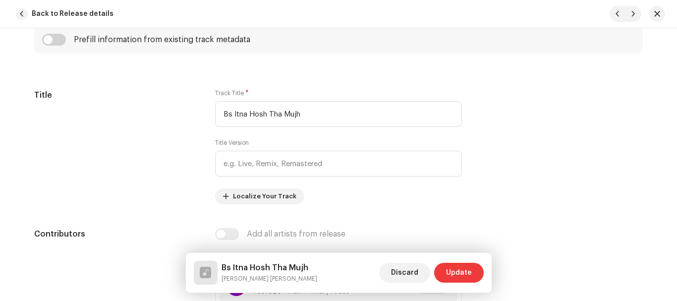
scroll to position [379, 0]
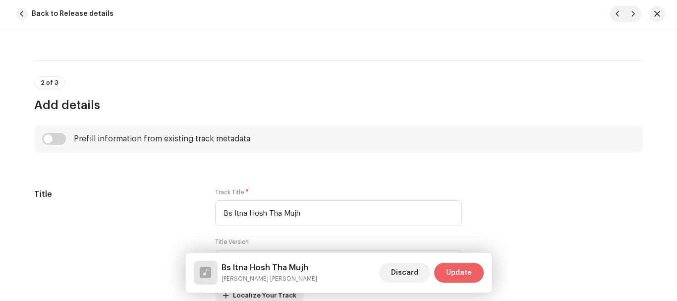
click at [460, 267] on span "Update" at bounding box center [459, 273] width 26 height 20
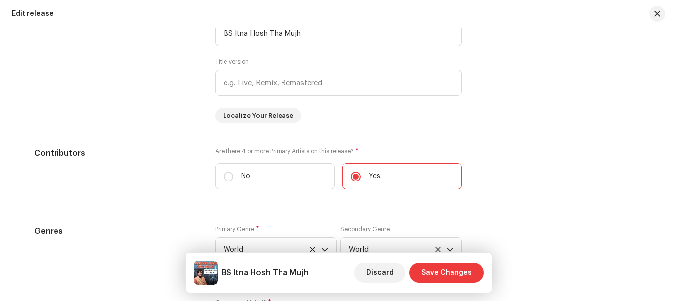
scroll to position [1090, 0]
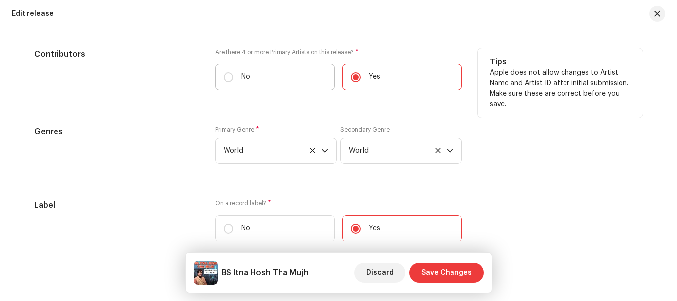
click at [220, 78] on label "No" at bounding box center [274, 77] width 119 height 26
click at [223, 78] on input "No" at bounding box center [228, 77] width 10 height 10
radio input "true"
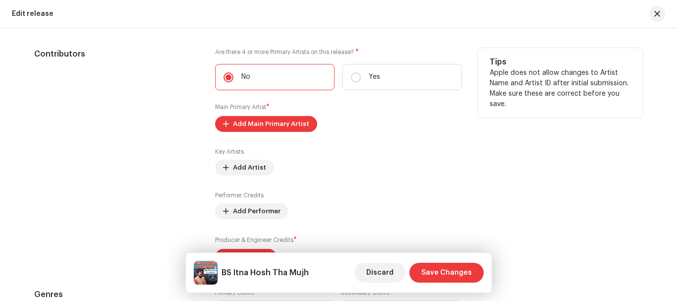
click at [227, 110] on label "Main Primary Artist *" at bounding box center [242, 107] width 54 height 10
click at [227, 124] on button "Add Main Primary Artist" at bounding box center [266, 124] width 102 height 16
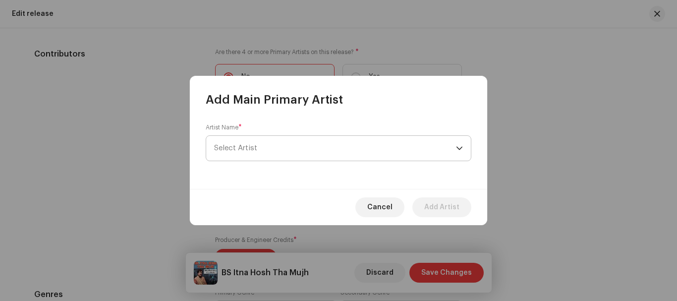
click at [232, 145] on span "Select Artist" at bounding box center [335, 148] width 242 height 25
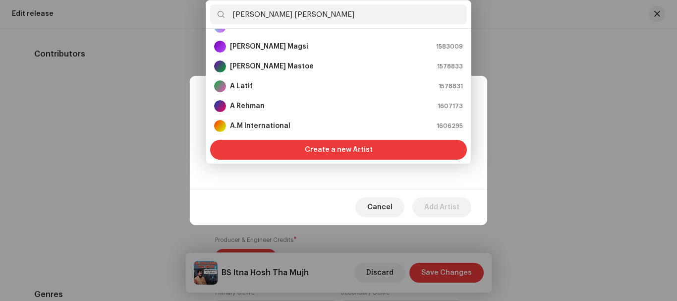
scroll to position [0, 0]
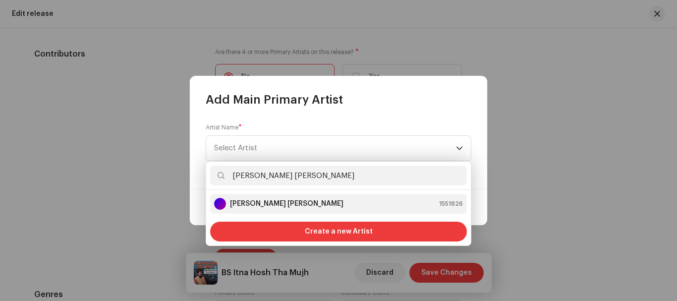
type input "[PERSON_NAME] [PERSON_NAME]"
click at [275, 200] on strong "[PERSON_NAME] [PERSON_NAME]" at bounding box center [286, 204] width 113 height 10
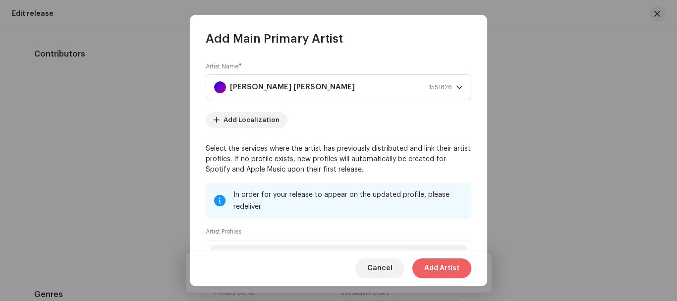
click at [443, 274] on span "Add Artist" at bounding box center [441, 268] width 35 height 20
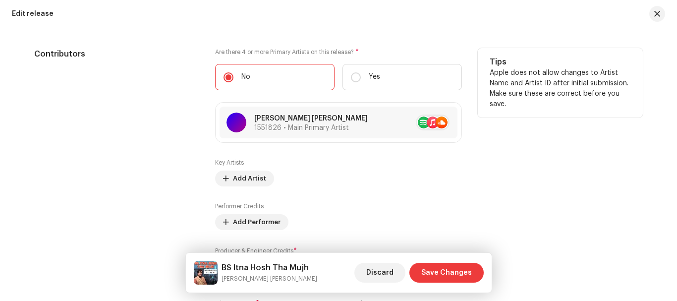
scroll to position [1238, 0]
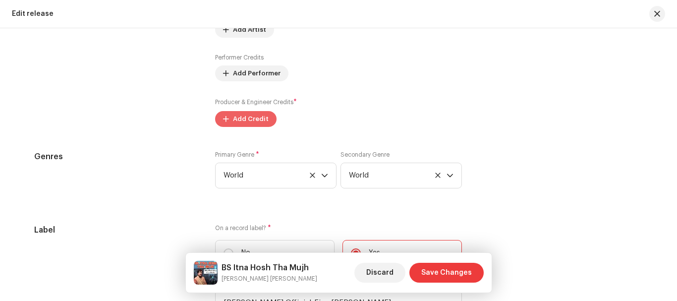
click at [240, 115] on span "Add Credit" at bounding box center [251, 119] width 36 height 20
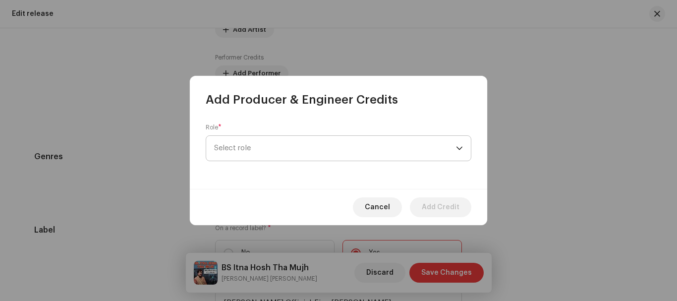
click at [281, 147] on span "Select role" at bounding box center [335, 148] width 242 height 25
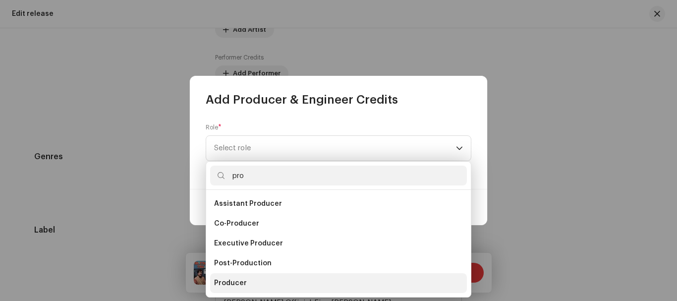
type input "pro"
click at [212, 281] on li "Producer" at bounding box center [338, 283] width 257 height 20
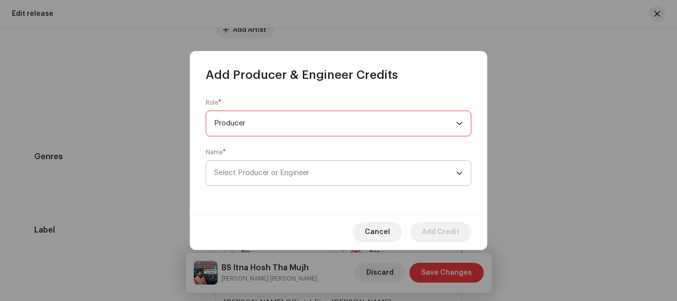
click at [234, 172] on span "Select Producer or Engineer" at bounding box center [261, 172] width 95 height 7
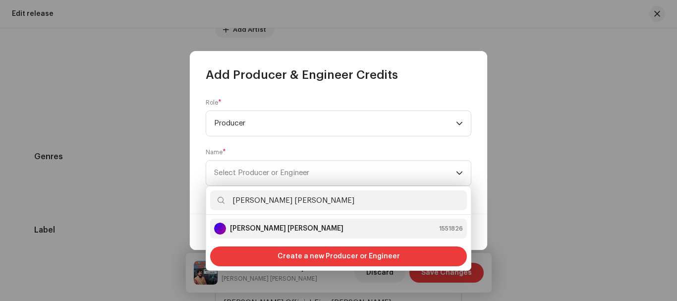
type input "[PERSON_NAME] [PERSON_NAME]"
click at [268, 231] on strong "[PERSON_NAME] [PERSON_NAME]" at bounding box center [286, 228] width 113 height 10
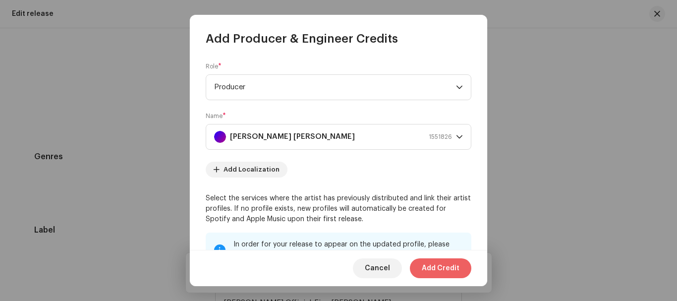
click at [443, 265] on span "Add Credit" at bounding box center [441, 268] width 38 height 20
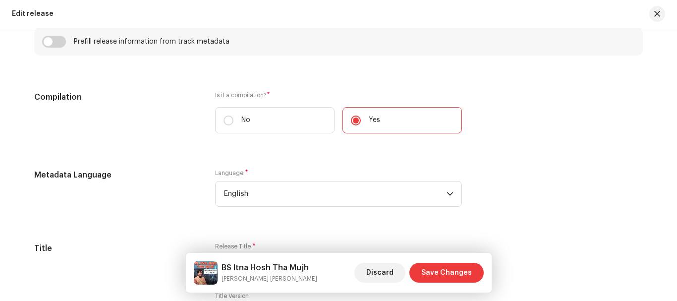
scroll to position [743, 0]
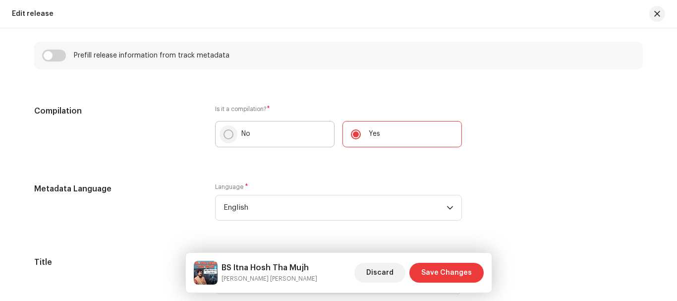
click at [226, 138] on input "No" at bounding box center [228, 134] width 10 height 10
radio input "true"
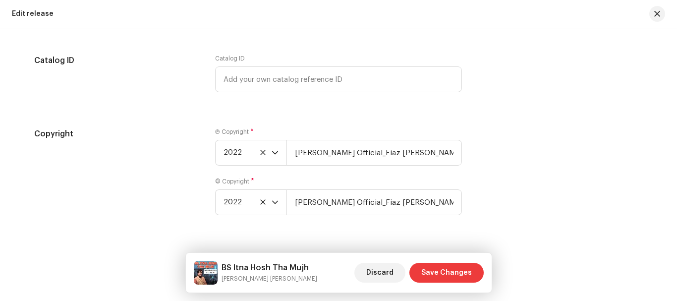
scroll to position [1799, 0]
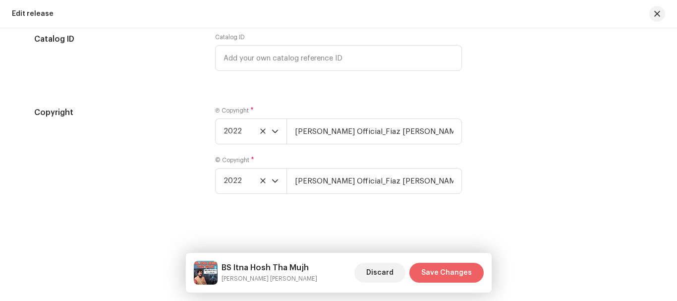
click at [459, 271] on span "Save Changes" at bounding box center [446, 273] width 51 height 20
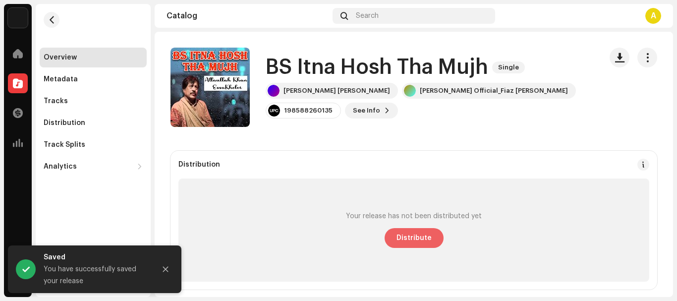
click at [419, 238] on span "Distribute" at bounding box center [413, 238] width 35 height 20
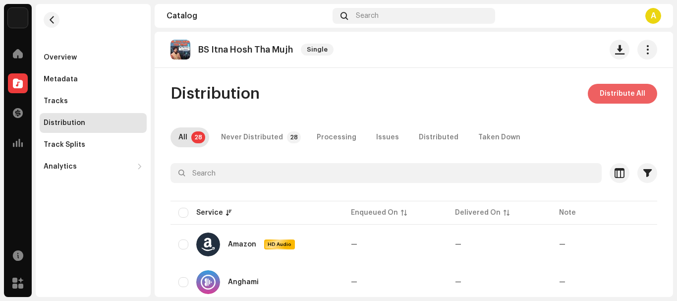
click at [621, 86] on span "Distribute All" at bounding box center [622, 94] width 46 height 20
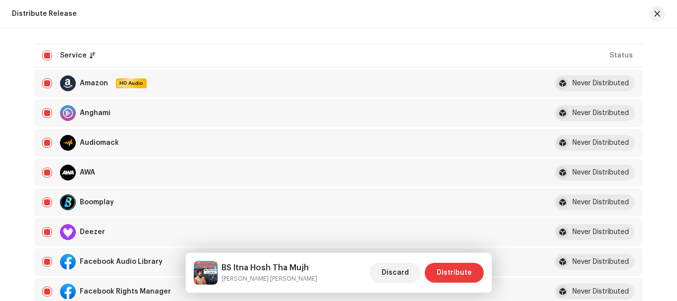
scroll to position [149, 0]
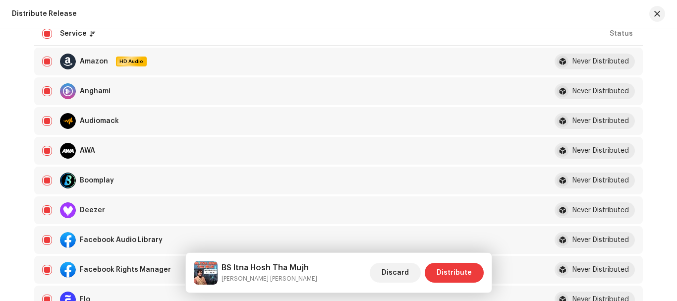
click at [44, 209] on input "checkbox" at bounding box center [47, 210] width 10 height 10
checkbox input "false"
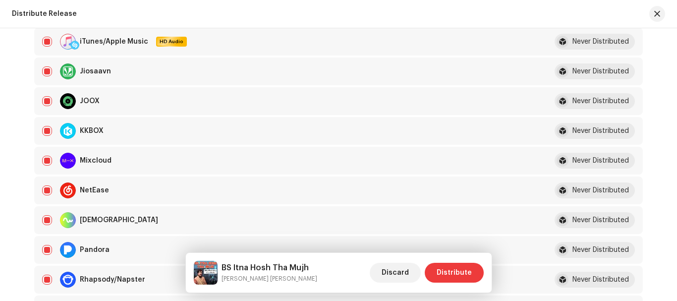
scroll to position [594, 0]
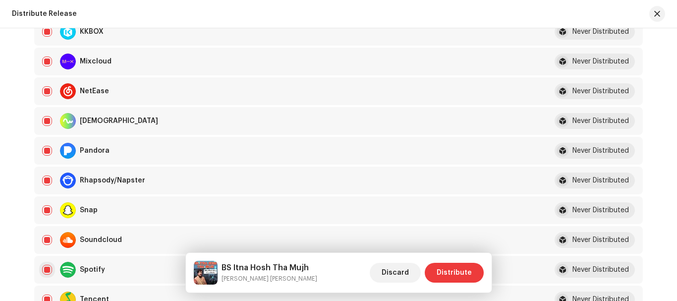
click at [44, 269] on input "Row Selected" at bounding box center [47, 270] width 10 height 10
checkbox input "false"
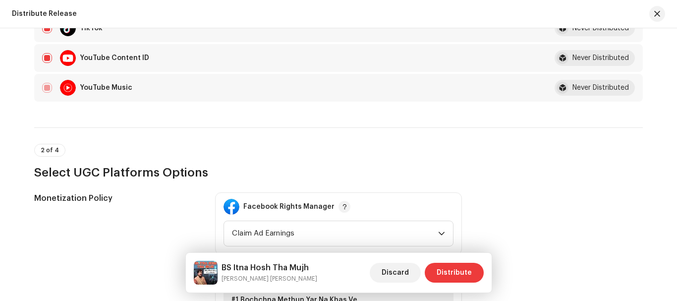
scroll to position [1040, 0]
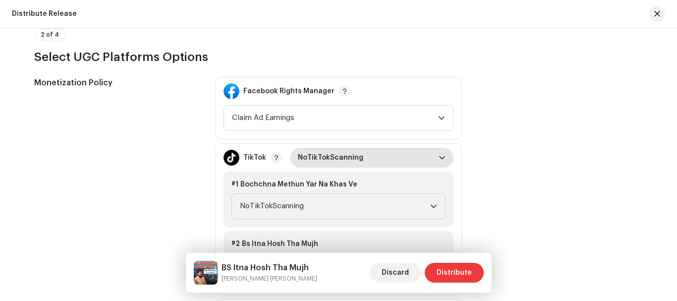
click at [391, 157] on span "NoTikTokScanning" at bounding box center [368, 158] width 141 height 20
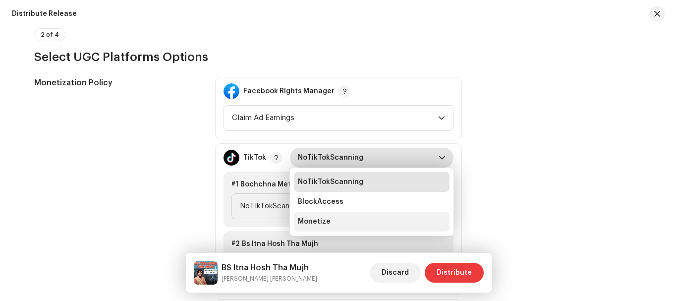
click at [351, 220] on li "Monetize" at bounding box center [372, 222] width 156 height 20
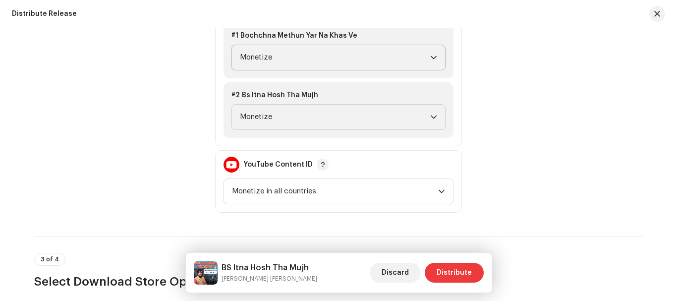
scroll to position [1139, 0]
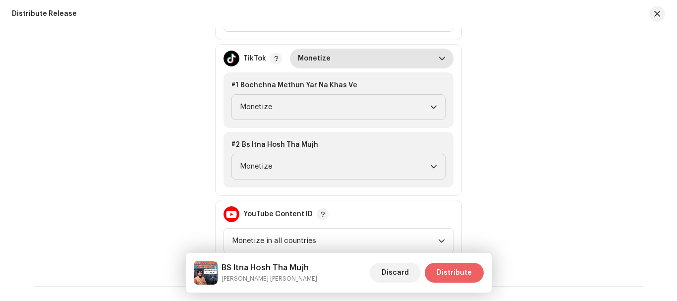
click at [457, 273] on span "Distribute" at bounding box center [453, 273] width 35 height 20
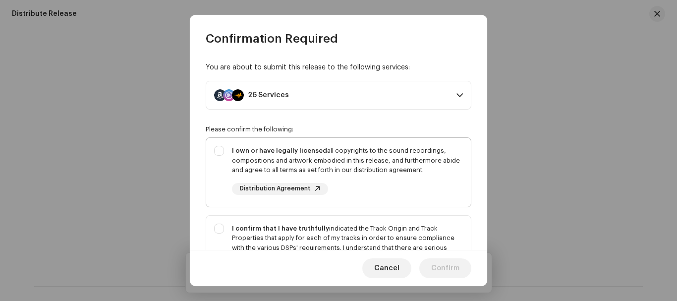
click at [216, 151] on div "I own or have legally licensed all copyrights to the sound recordings, composit…" at bounding box center [338, 170] width 265 height 65
checkbox input "true"
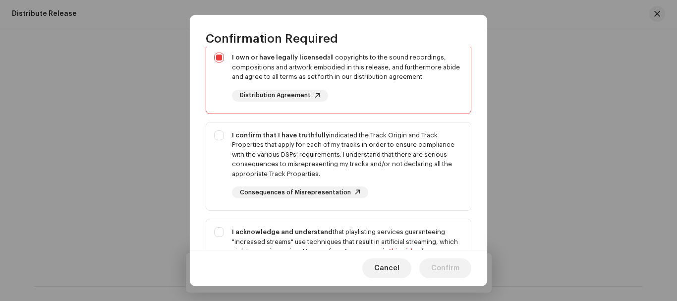
scroll to position [149, 0]
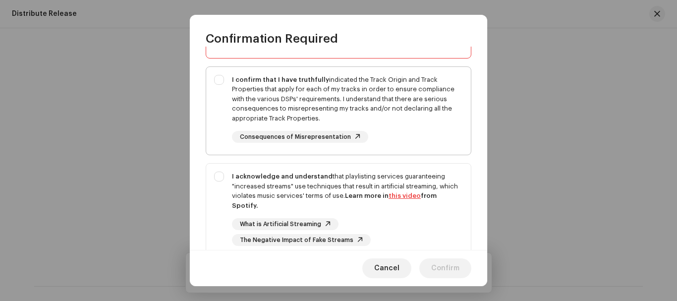
click at [221, 77] on div "I confirm that I have truthfully indicated the Track Origin and Track Propertie…" at bounding box center [338, 109] width 265 height 84
checkbox input "true"
click at [219, 179] on div "I acknowledge and understand that playlisting services guaranteeing "increased …" at bounding box center [338, 208] width 265 height 90
checkbox input "true"
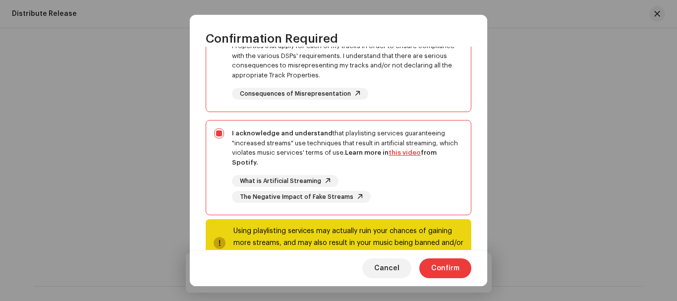
scroll to position [224, 0]
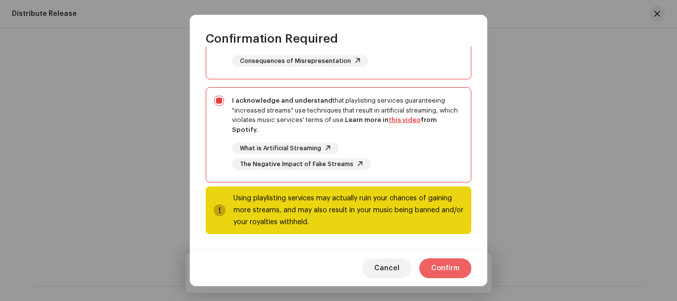
click at [465, 268] on button "Confirm" at bounding box center [445, 268] width 52 height 20
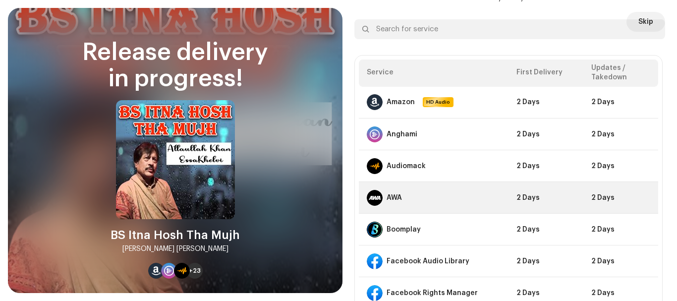
scroll to position [198, 0]
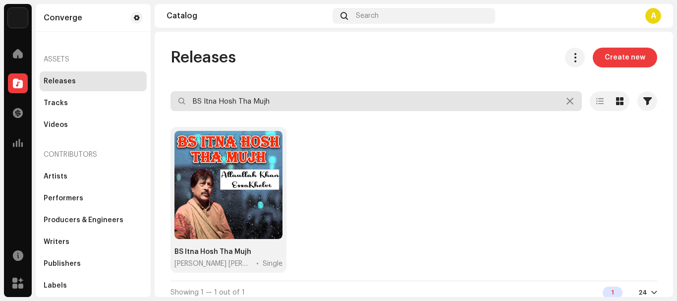
drag, startPoint x: 296, startPoint y: 101, endPoint x: 263, endPoint y: 99, distance: 33.2
click at [264, 99] on input "BS Itna Hosh Tha Mujh" at bounding box center [375, 101] width 411 height 20
click at [361, 98] on input "BS Itna Hosh Tha Mujh" at bounding box center [375, 101] width 411 height 20
drag, startPoint x: 361, startPoint y: 98, endPoint x: 184, endPoint y: 93, distance: 177.4
click at [187, 93] on input "BS Itna Hosh Tha Mujh" at bounding box center [375, 101] width 411 height 20
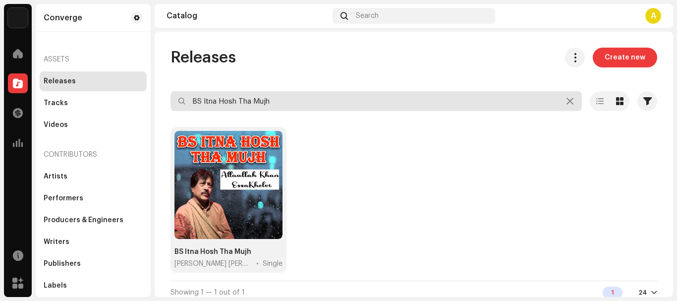
paste input "Chala [PERSON_NAME]"
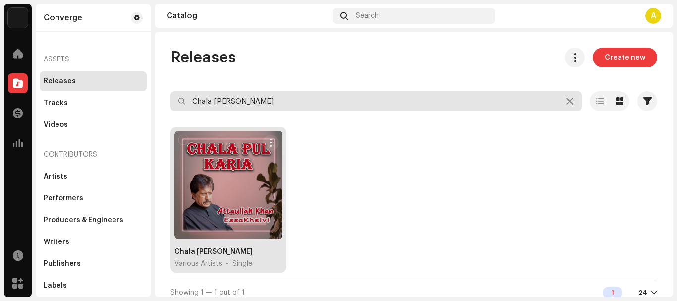
type input "Chala [PERSON_NAME]"
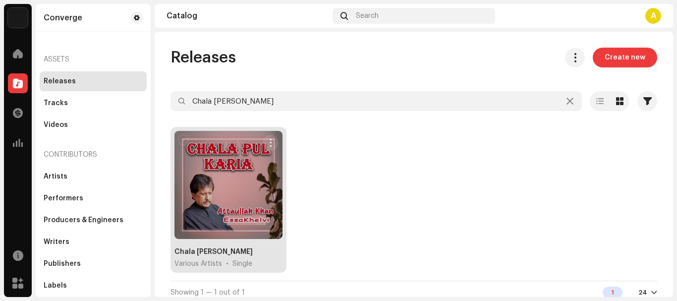
click at [214, 182] on div at bounding box center [228, 185] width 108 height 108
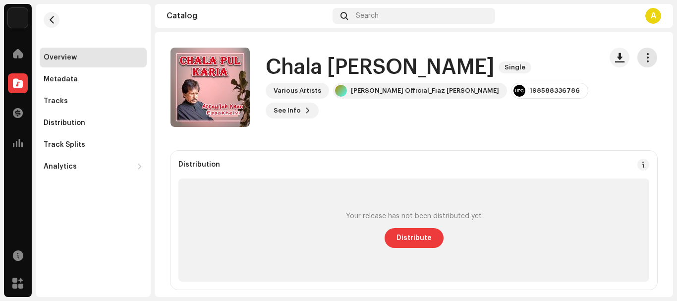
drag, startPoint x: 639, startPoint y: 68, endPoint x: 644, endPoint y: 63, distance: 6.7
click at [640, 68] on div at bounding box center [633, 87] width 48 height 79
click at [643, 60] on span "button" at bounding box center [646, 57] width 9 height 8
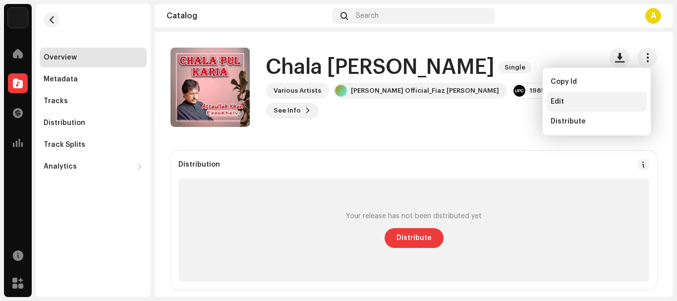
click at [563, 103] on div "Edit" at bounding box center [596, 102] width 92 height 8
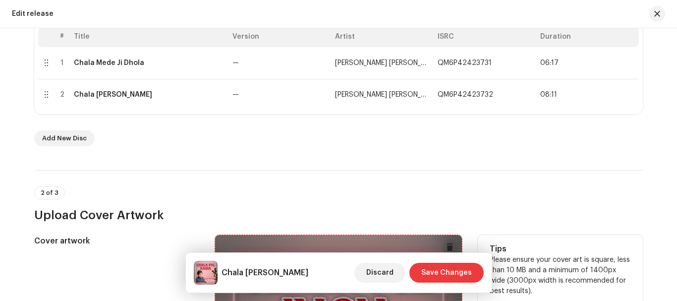
scroll to position [198, 0]
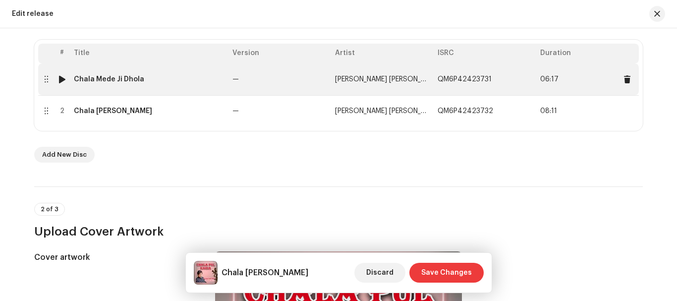
click at [97, 83] on td "Chala Mede Ji Dhola" at bounding box center [149, 79] width 159 height 32
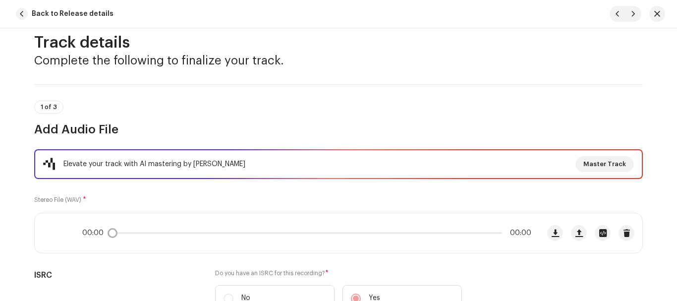
scroll to position [0, 0]
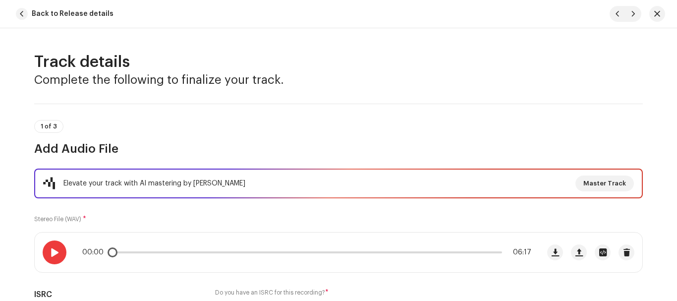
click at [52, 251] on span at bounding box center [54, 252] width 8 height 8
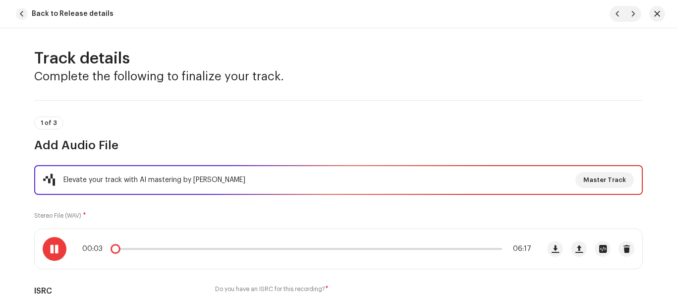
scroll to position [5, 0]
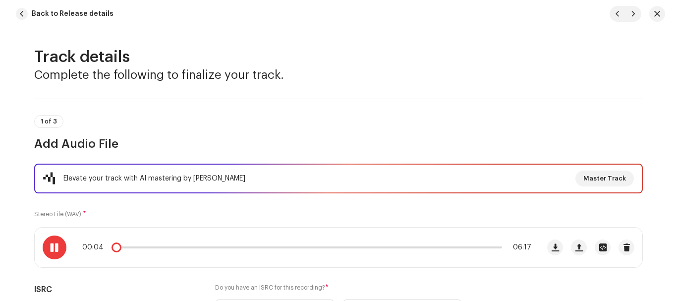
click at [52, 246] on span at bounding box center [54, 247] width 8 height 8
click at [46, 246] on div at bounding box center [55, 247] width 24 height 24
drag, startPoint x: 113, startPoint y: 249, endPoint x: 157, endPoint y: 249, distance: 43.6
click at [157, 249] on span at bounding box center [159, 247] width 10 height 10
drag, startPoint x: 157, startPoint y: 249, endPoint x: 173, endPoint y: 248, distance: 16.4
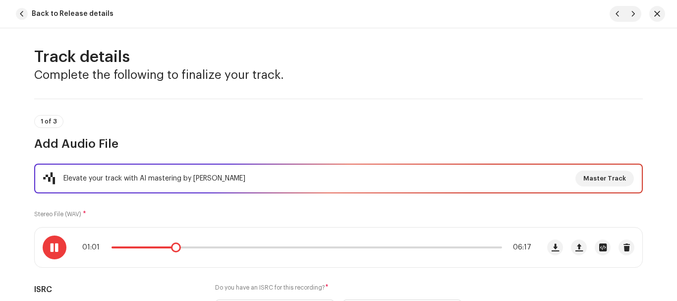
click at [173, 248] on span at bounding box center [176, 247] width 10 height 10
drag, startPoint x: 173, startPoint y: 248, endPoint x: 184, endPoint y: 247, distance: 10.9
click at [184, 247] on div "01:02 06:17" at bounding box center [306, 247] width 449 height 8
click at [51, 249] on span at bounding box center [54, 247] width 8 height 8
click at [185, 248] on div "01:19 06:17" at bounding box center [306, 247] width 449 height 8
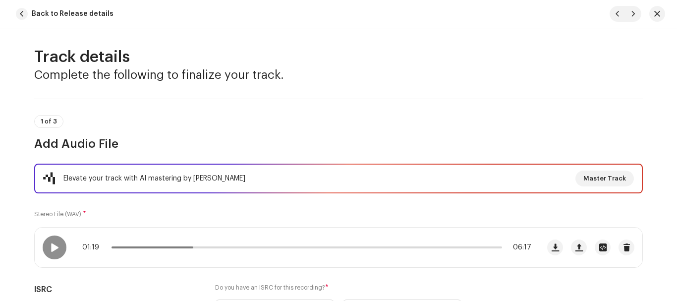
click at [352, 64] on h2 "Track details" at bounding box center [338, 57] width 608 height 20
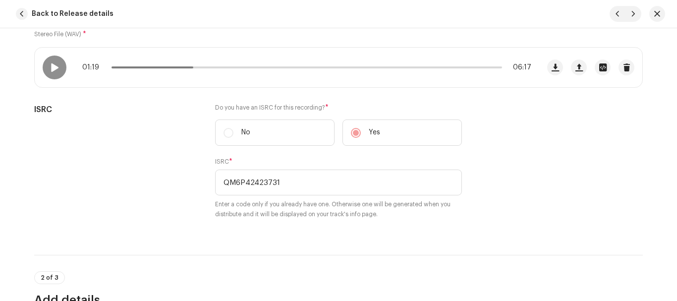
scroll to position [248, 0]
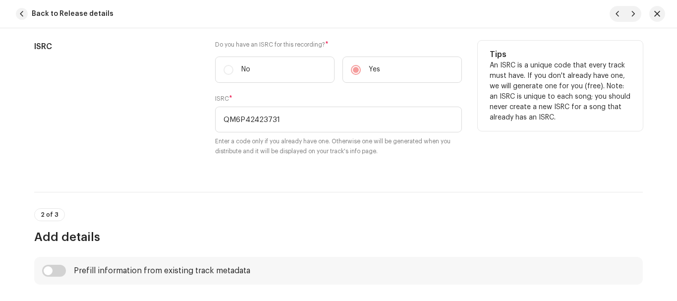
click at [556, 150] on div "Tips An ISRC is a unique code that every track must have. If you don't already …" at bounding box center [559, 104] width 165 height 127
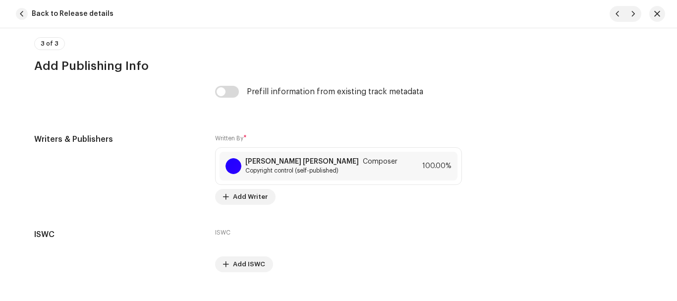
scroll to position [2113, 0]
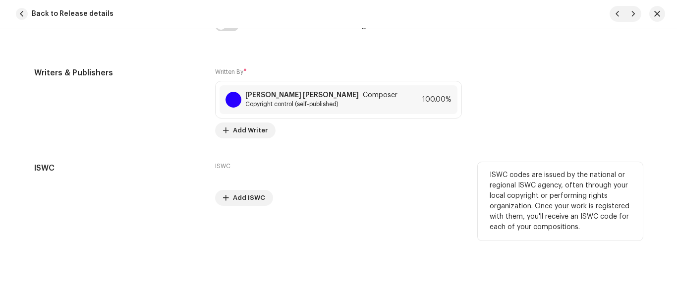
click at [489, 193] on p "ISWC codes are issued by the national or regional ISWC agency, often through yo…" at bounding box center [559, 201] width 141 height 62
click at [412, 187] on div "ISWC Add ISWC" at bounding box center [338, 184] width 247 height 44
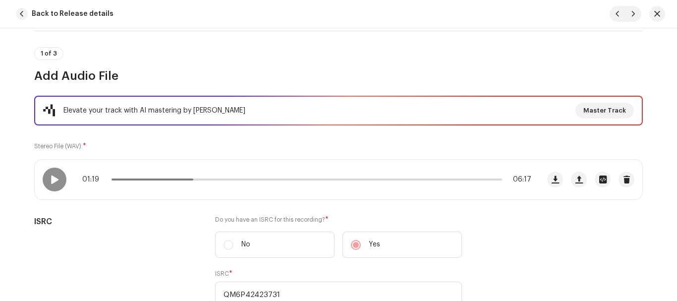
scroll to position [50, 0]
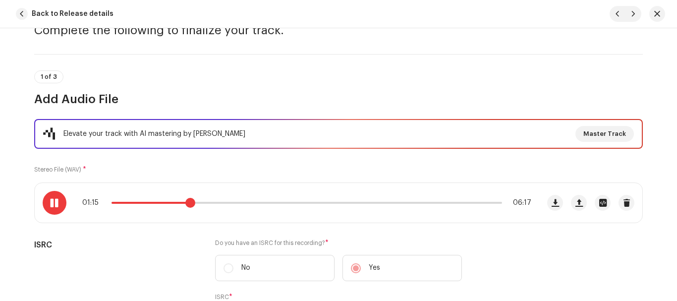
drag, startPoint x: 193, startPoint y: 205, endPoint x: 188, endPoint y: 206, distance: 5.5
click at [188, 206] on span at bounding box center [190, 203] width 10 height 10
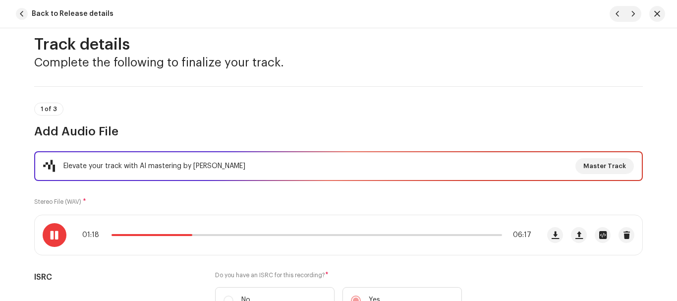
scroll to position [0, 0]
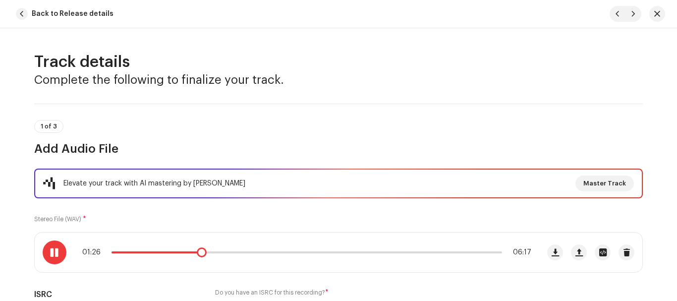
click at [47, 249] on div at bounding box center [55, 252] width 24 height 24
click at [83, 216] on span "*" at bounding box center [84, 218] width 3 height 7
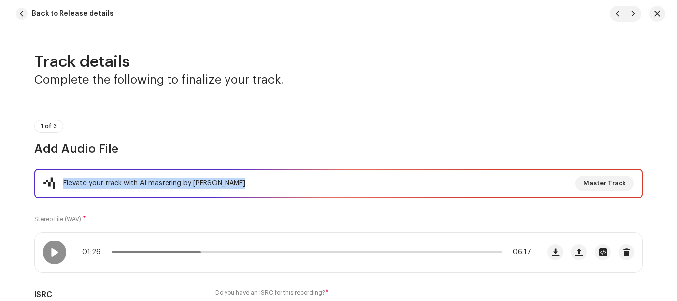
drag, startPoint x: 63, startPoint y: 182, endPoint x: 259, endPoint y: 174, distance: 195.8
click at [259, 174] on div "Elevate your track with AI mastering by Masterchannel Master Track" at bounding box center [338, 183] width 608 height 30
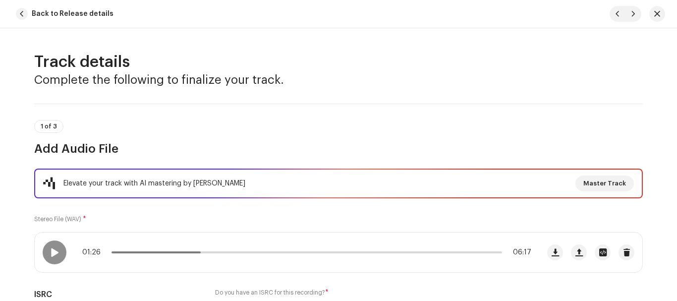
click at [221, 214] on div "Elevate your track with AI mastering by Masterchannel Master Track Stereo File …" at bounding box center [338, 291] width 608 height 247
click at [200, 256] on span at bounding box center [202, 252] width 10 height 10
click at [197, 256] on span at bounding box center [202, 252] width 10 height 10
click at [197, 256] on span at bounding box center [201, 252] width 10 height 10
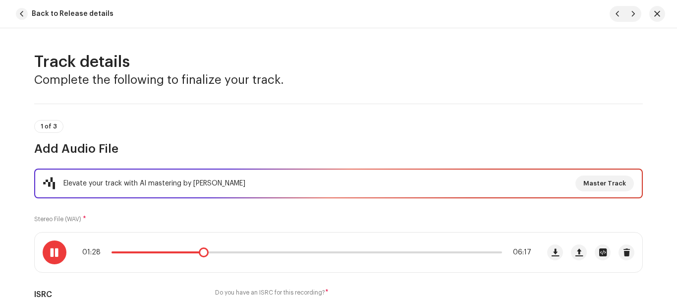
drag, startPoint x: 194, startPoint y: 249, endPoint x: 187, endPoint y: 248, distance: 7.0
click at [187, 248] on div "01:28 06:17" at bounding box center [306, 252] width 449 height 8
drag, startPoint x: 199, startPoint y: 250, endPoint x: 171, endPoint y: 248, distance: 27.8
click at [179, 249] on div "01:18 06:17" at bounding box center [306, 252] width 449 height 8
click at [51, 255] on span at bounding box center [54, 252] width 8 height 8
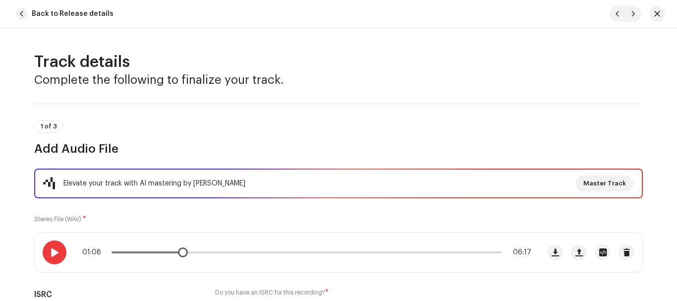
click at [51, 254] on span at bounding box center [54, 252] width 8 height 8
click at [55, 253] on span at bounding box center [54, 252] width 8 height 8
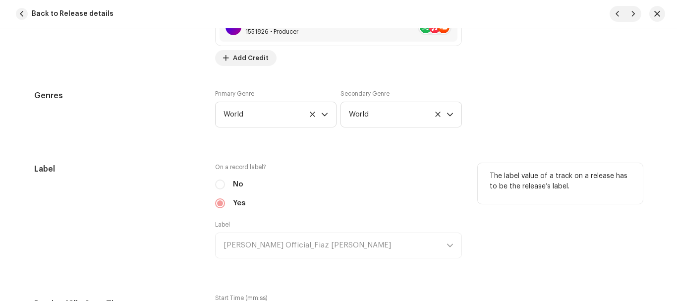
scroll to position [1091, 0]
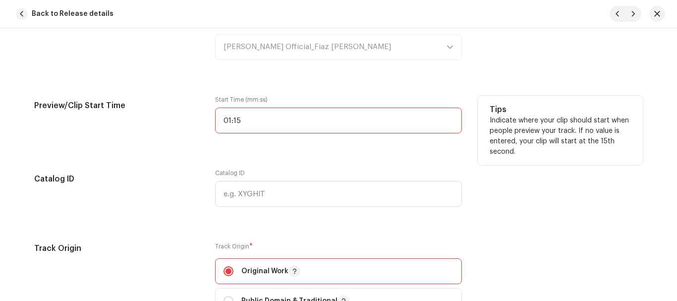
click at [252, 125] on input "01:15" at bounding box center [338, 120] width 247 height 26
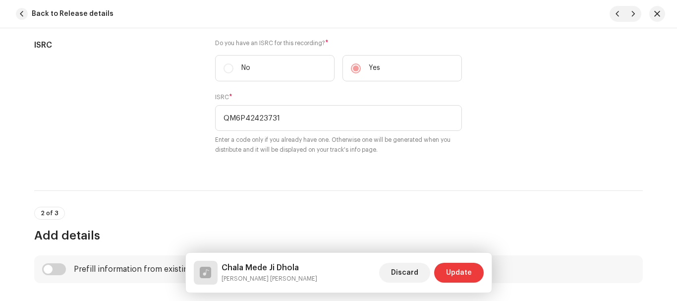
scroll to position [101, 0]
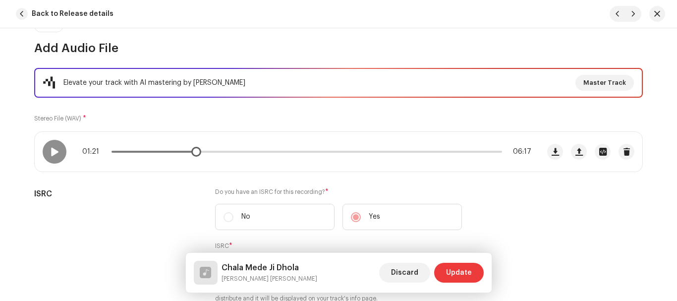
click at [187, 153] on div "01:21 06:17" at bounding box center [306, 152] width 449 height 8
click at [186, 153] on div "01:21 06:17" at bounding box center [306, 152] width 449 height 8
click at [190, 152] on span at bounding box center [193, 152] width 10 height 10
click at [54, 153] on span at bounding box center [54, 152] width 8 height 8
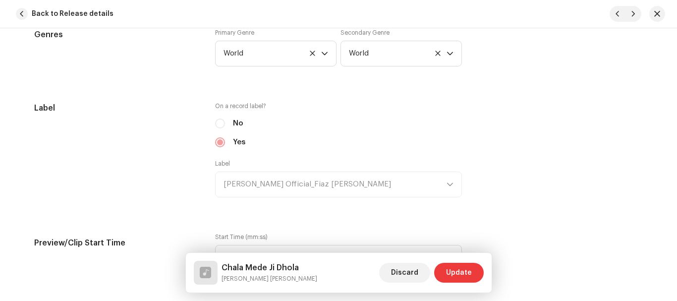
scroll to position [992, 0]
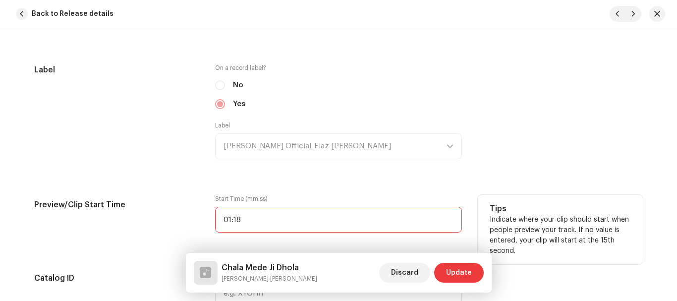
click at [275, 226] on input "01:18" at bounding box center [338, 220] width 247 height 26
type input "01:17"
drag, startPoint x: 283, startPoint y: 211, endPoint x: 282, endPoint y: 231, distance: 20.3
click at [284, 237] on div "Start Time (mm:ss) 01:17" at bounding box center [338, 220] width 247 height 50
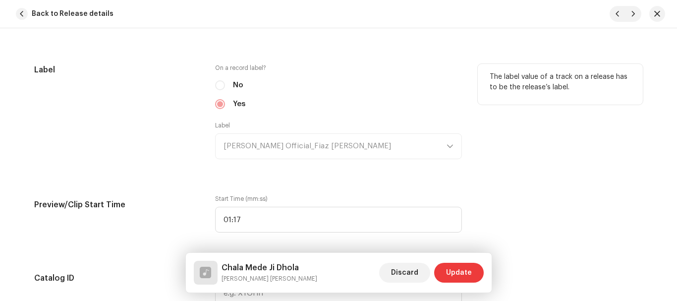
click at [506, 169] on div "The label value of a track on a release has to be the release’s label." at bounding box center [559, 117] width 165 height 107
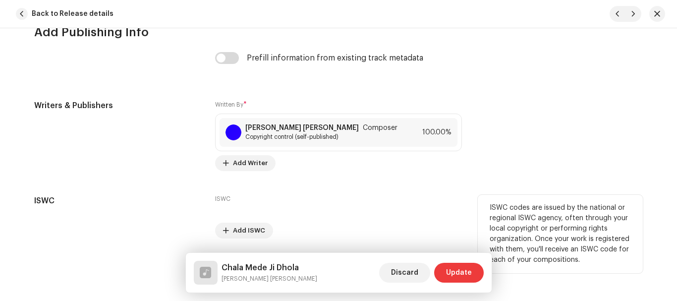
scroll to position [2113, 0]
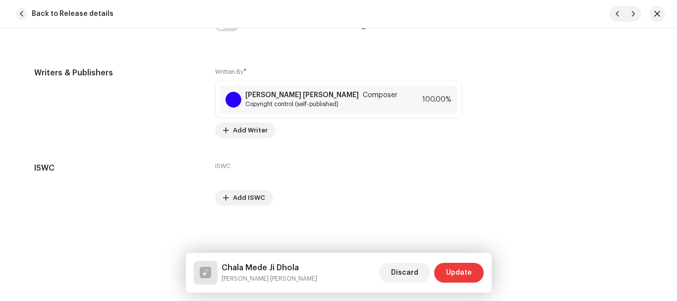
click at [489, 268] on div "Chala Mede Ji Dhola [PERSON_NAME] [PERSON_NAME] Discard Update" at bounding box center [339, 273] width 306 height 40
click at [478, 271] on button "Update" at bounding box center [459, 273] width 50 height 20
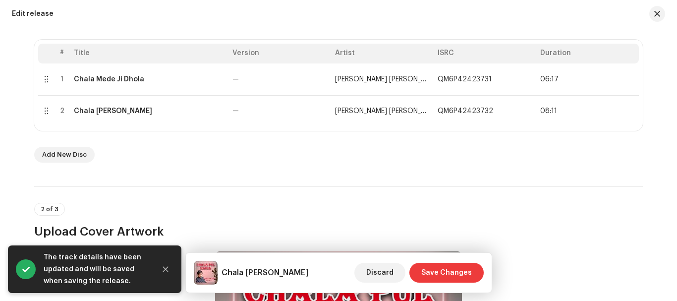
scroll to position [149, 0]
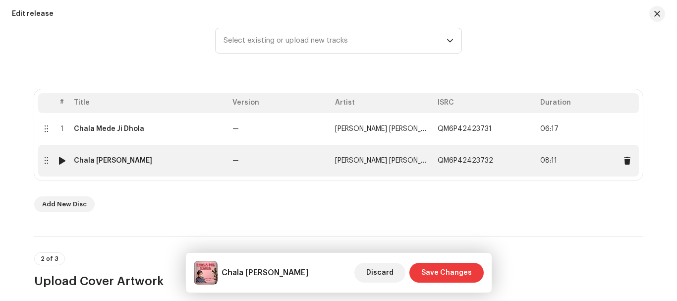
click at [109, 160] on div "Chala [PERSON_NAME]" at bounding box center [113, 161] width 78 height 8
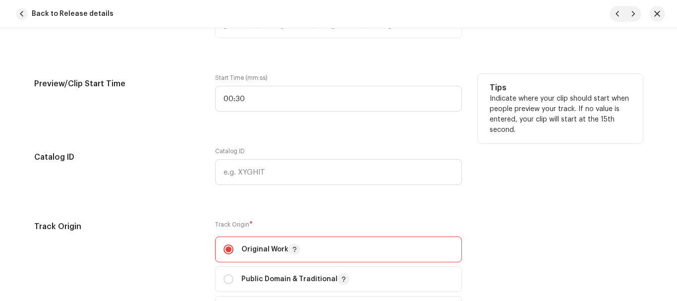
scroll to position [1189, 0]
